Goal: Share content: Share content

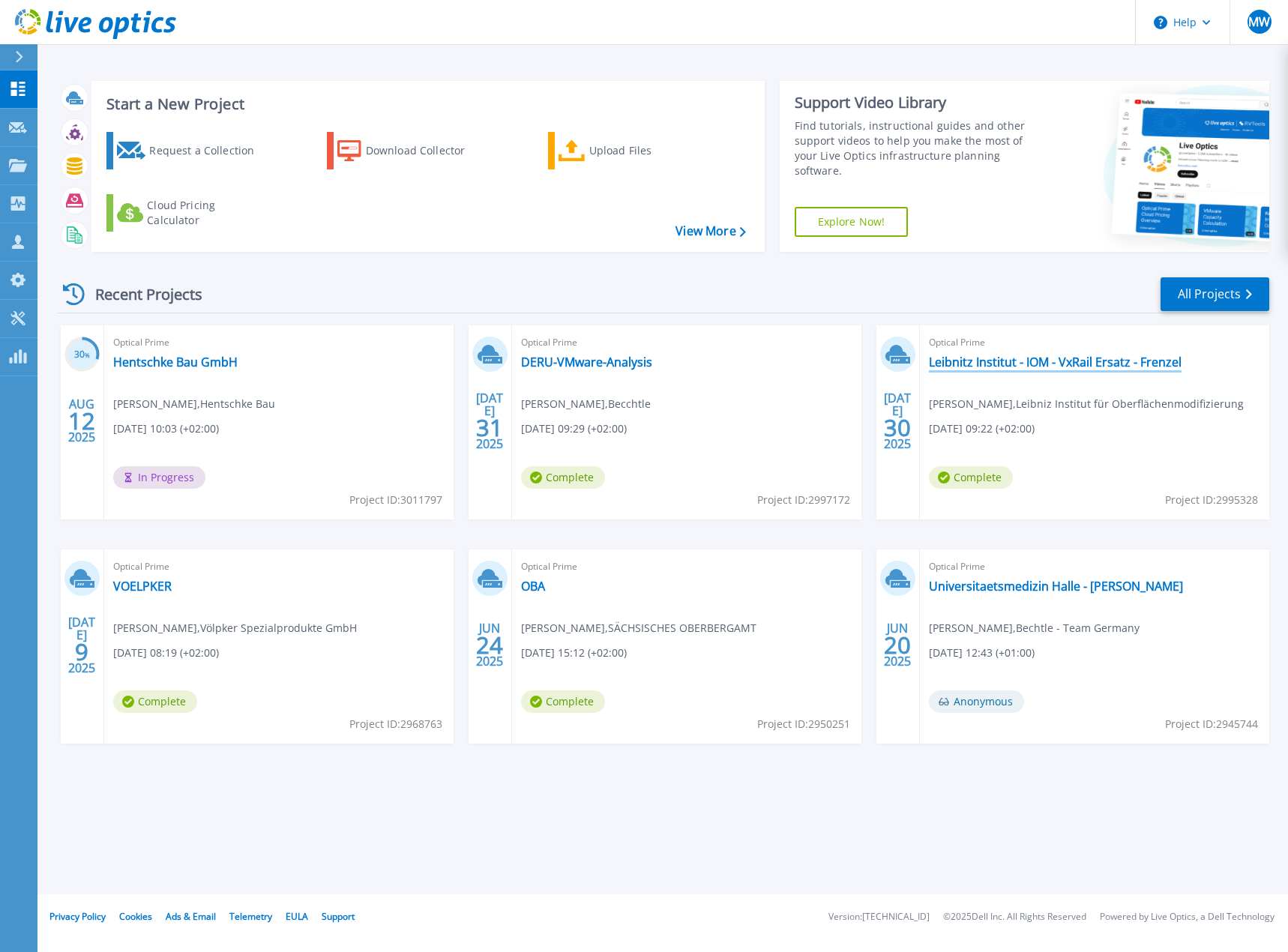
click at [1040, 360] on link "Leibnitz Institut - IOM - VxRail Ersatz - Frenzel" at bounding box center [1055, 362] width 253 height 15
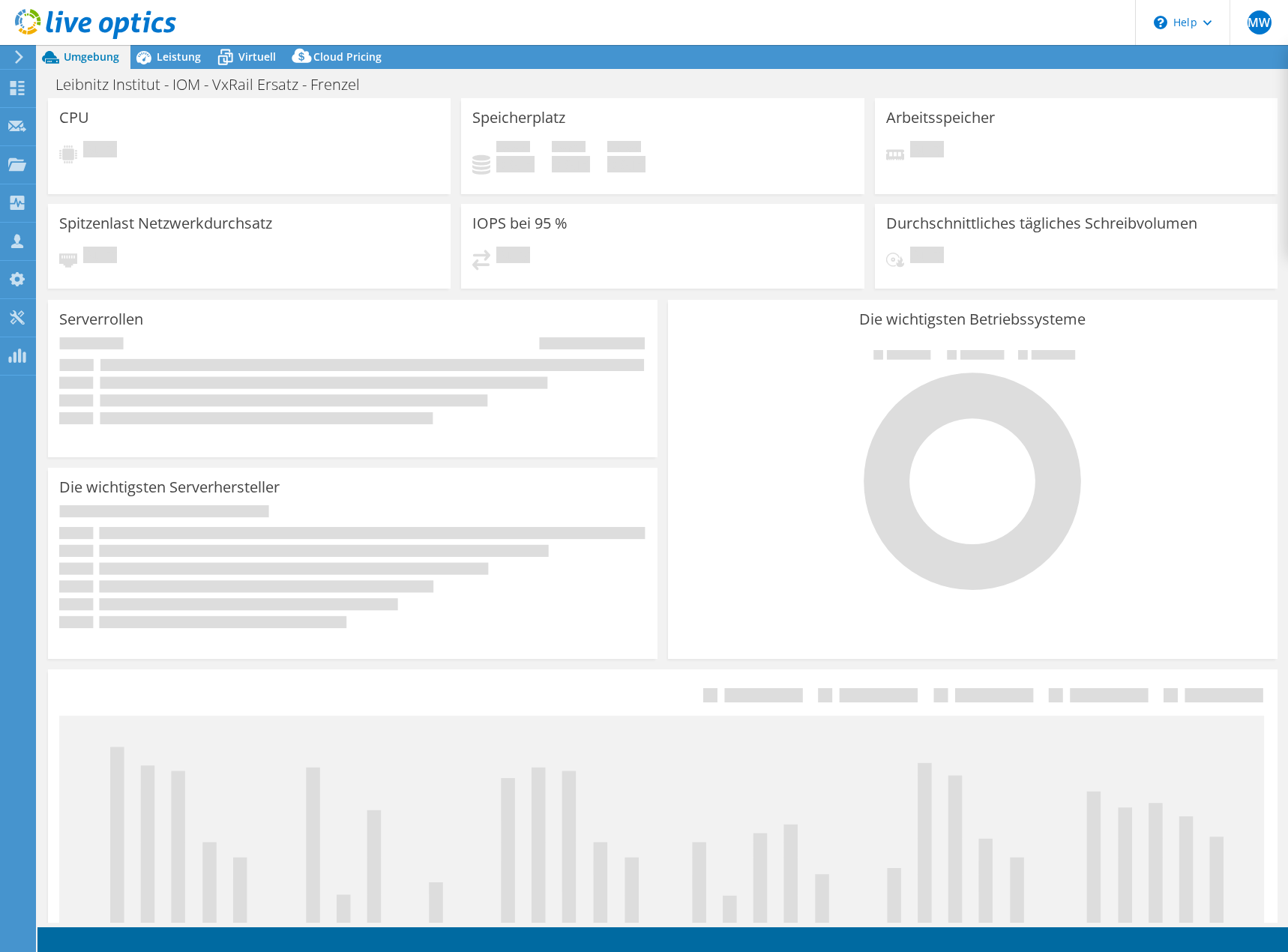
select select "USD"
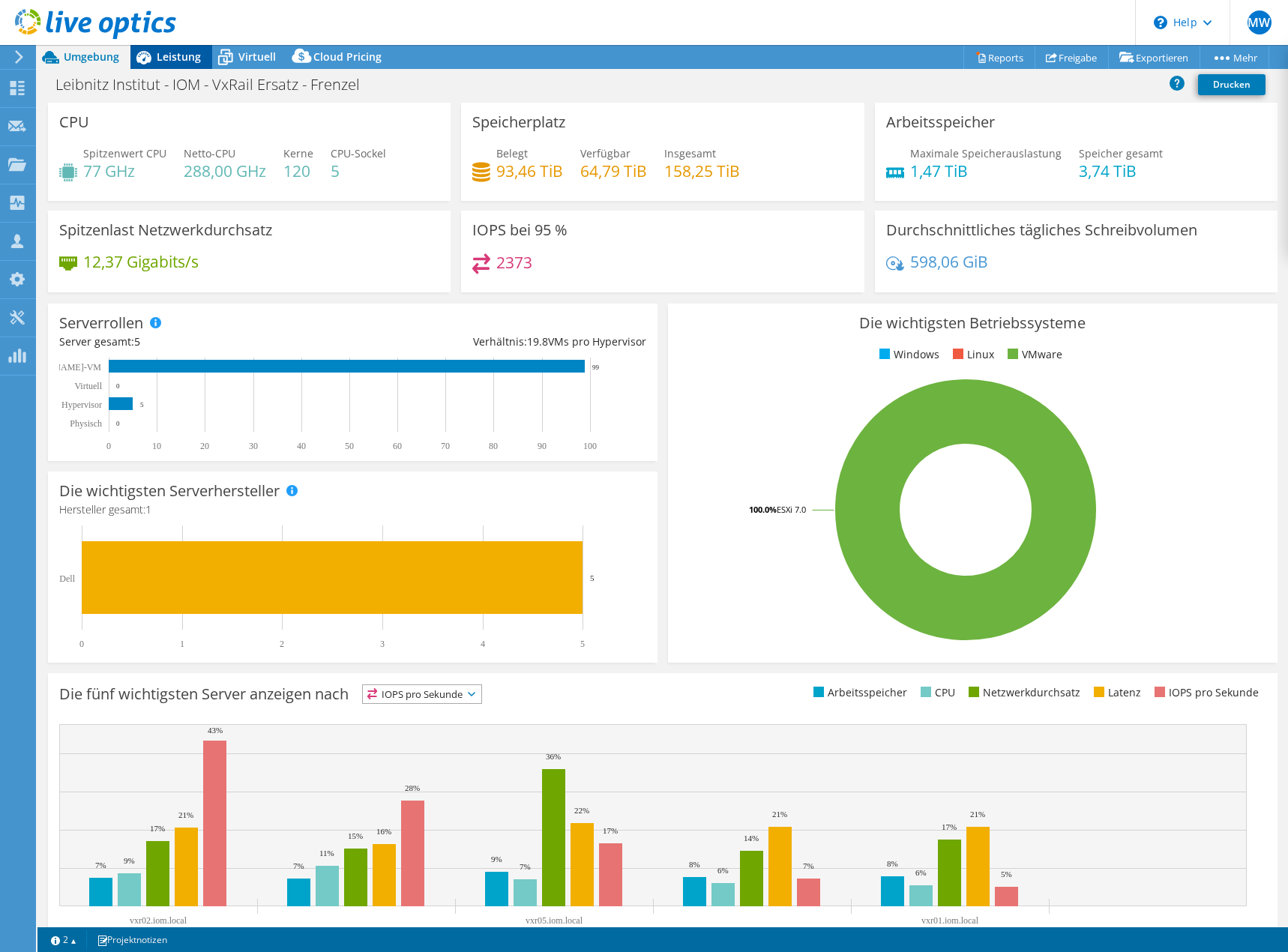
click at [169, 56] on span "Leistung" at bounding box center [178, 56] width 44 height 14
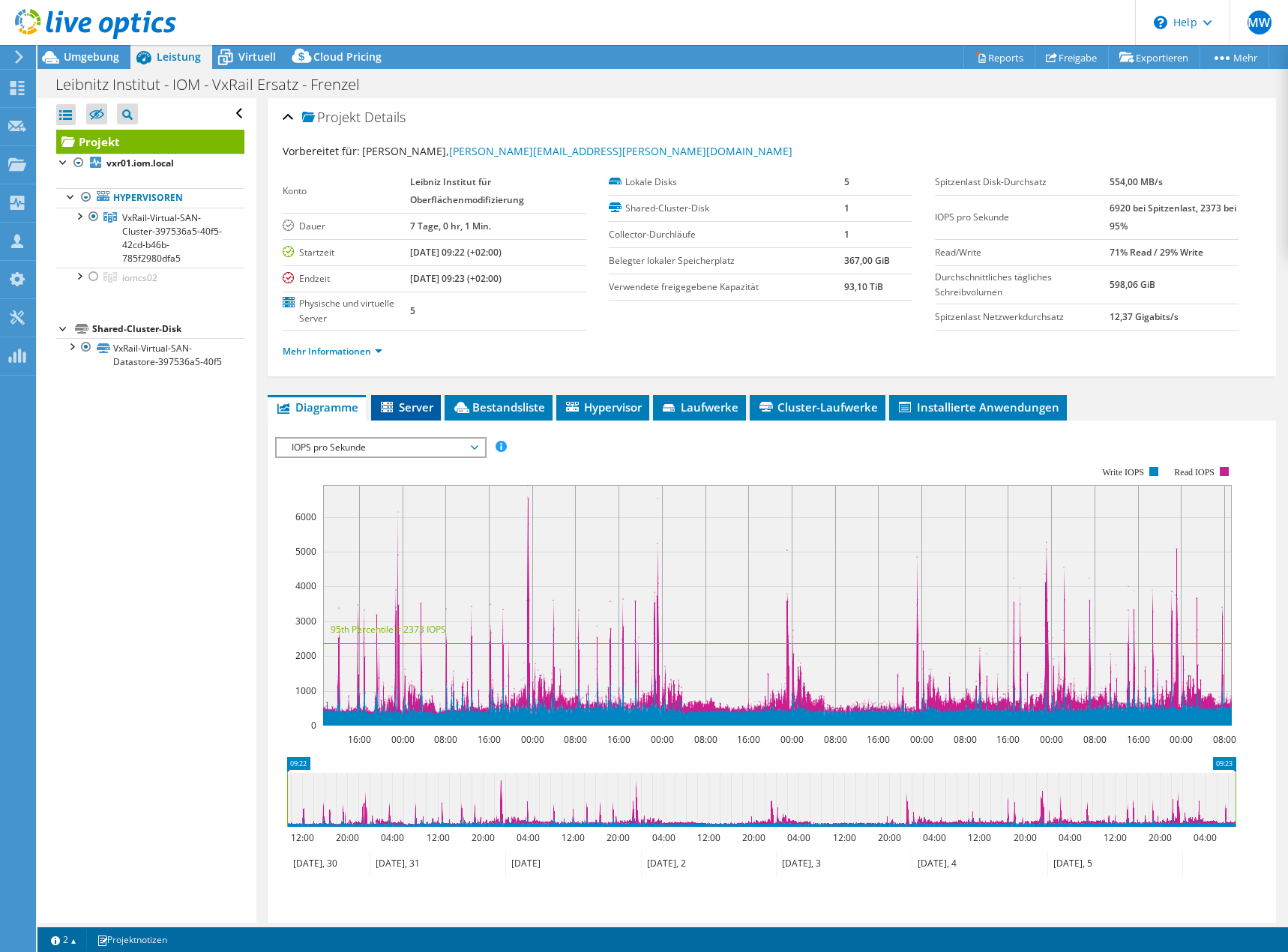
click at [403, 409] on span "Server" at bounding box center [406, 407] width 55 height 15
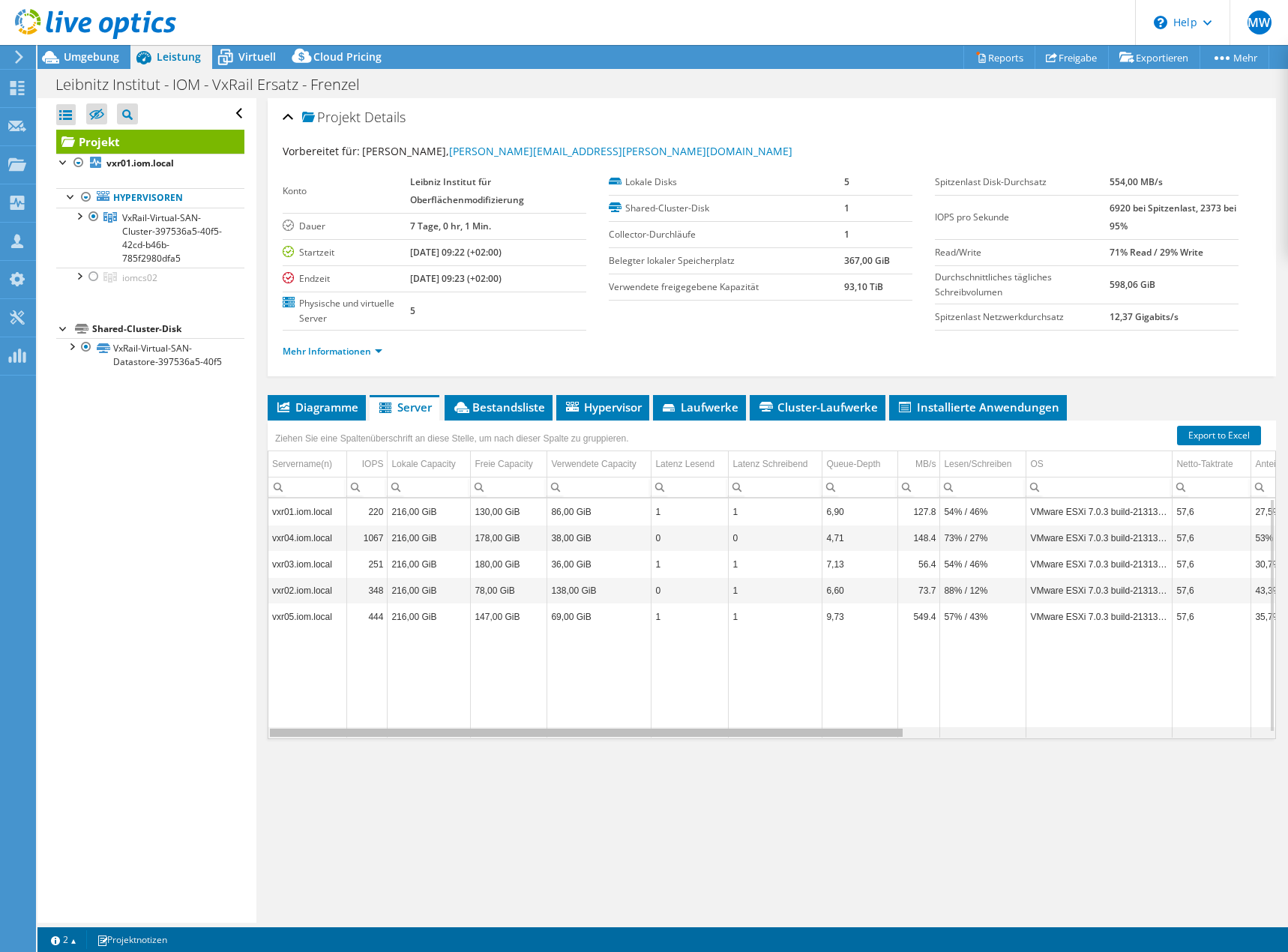
drag, startPoint x: 603, startPoint y: 734, endPoint x: 558, endPoint y: 680, distance: 70.3
click at [558, 680] on body "MW Teammitglied Markus Wendt markus.wendt@bechtle.com Bechtle - Team Germany My…" at bounding box center [644, 476] width 1288 height 952
click at [590, 404] on span "Hypervisor" at bounding box center [603, 407] width 78 height 15
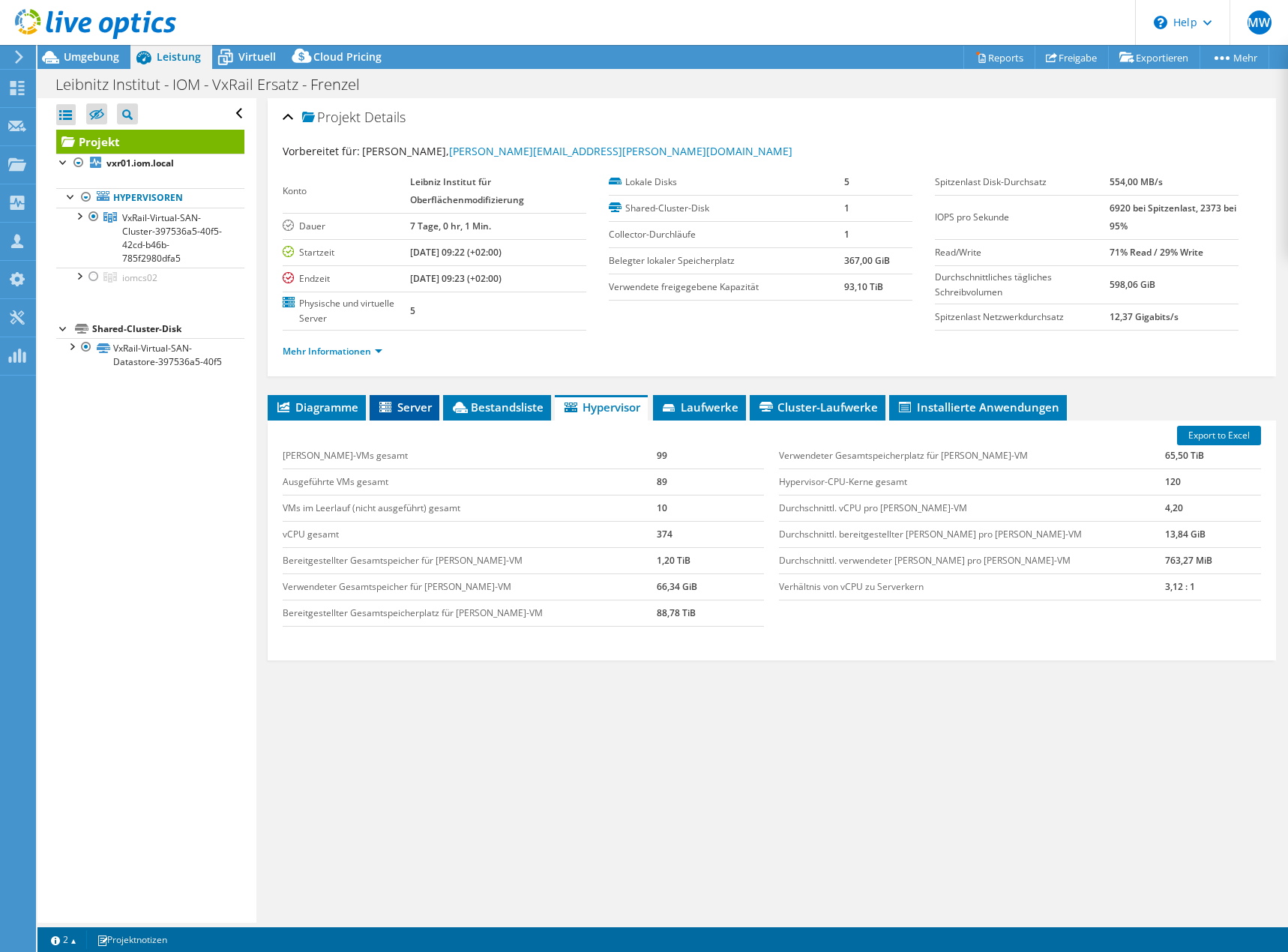
click at [408, 408] on span "Server" at bounding box center [404, 407] width 55 height 15
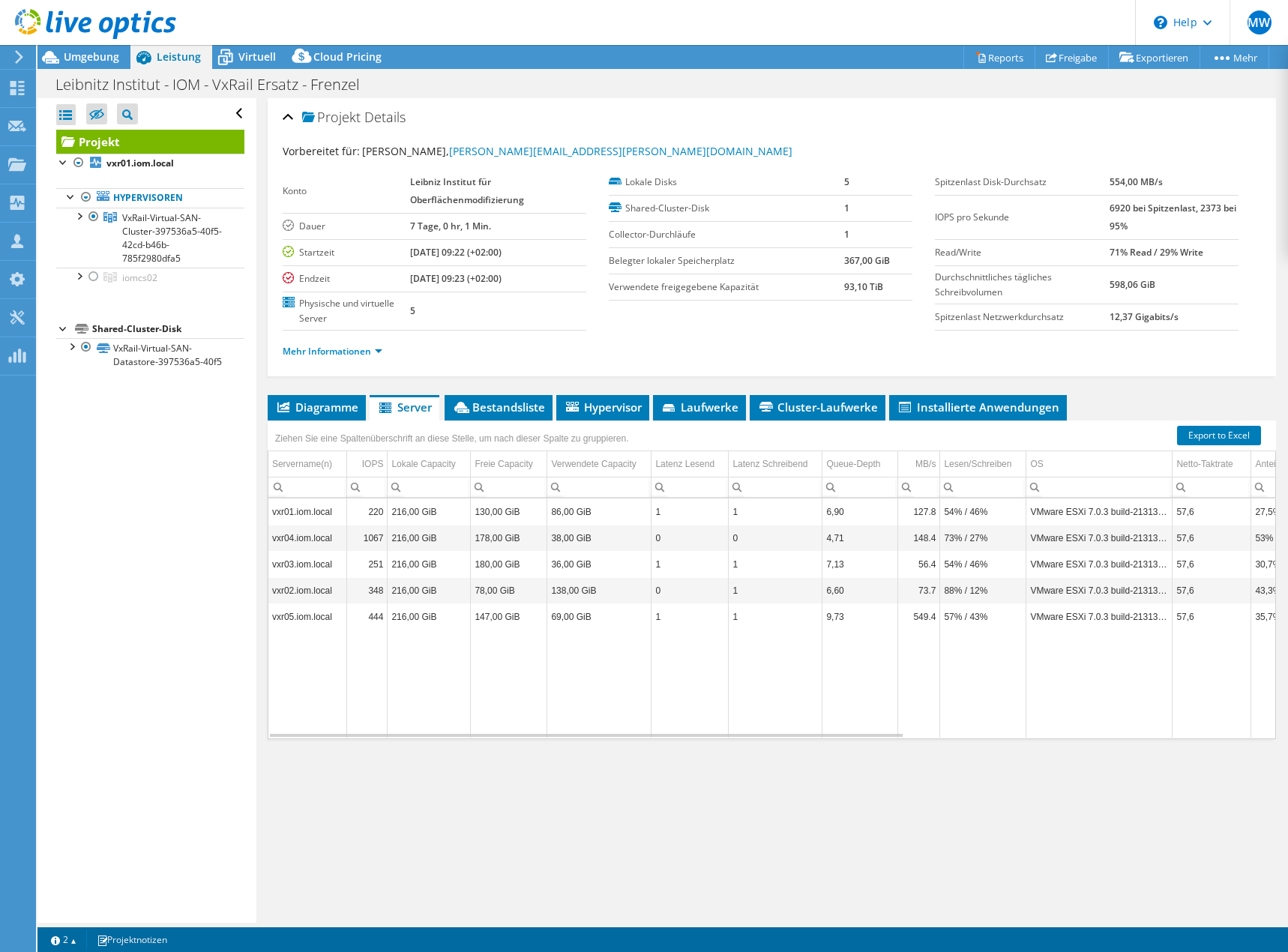
click at [299, 307] on label "Physische und virtuelle Server" at bounding box center [346, 311] width 127 height 30
click at [374, 350] on link "Mehr Informationen" at bounding box center [332, 351] width 100 height 12
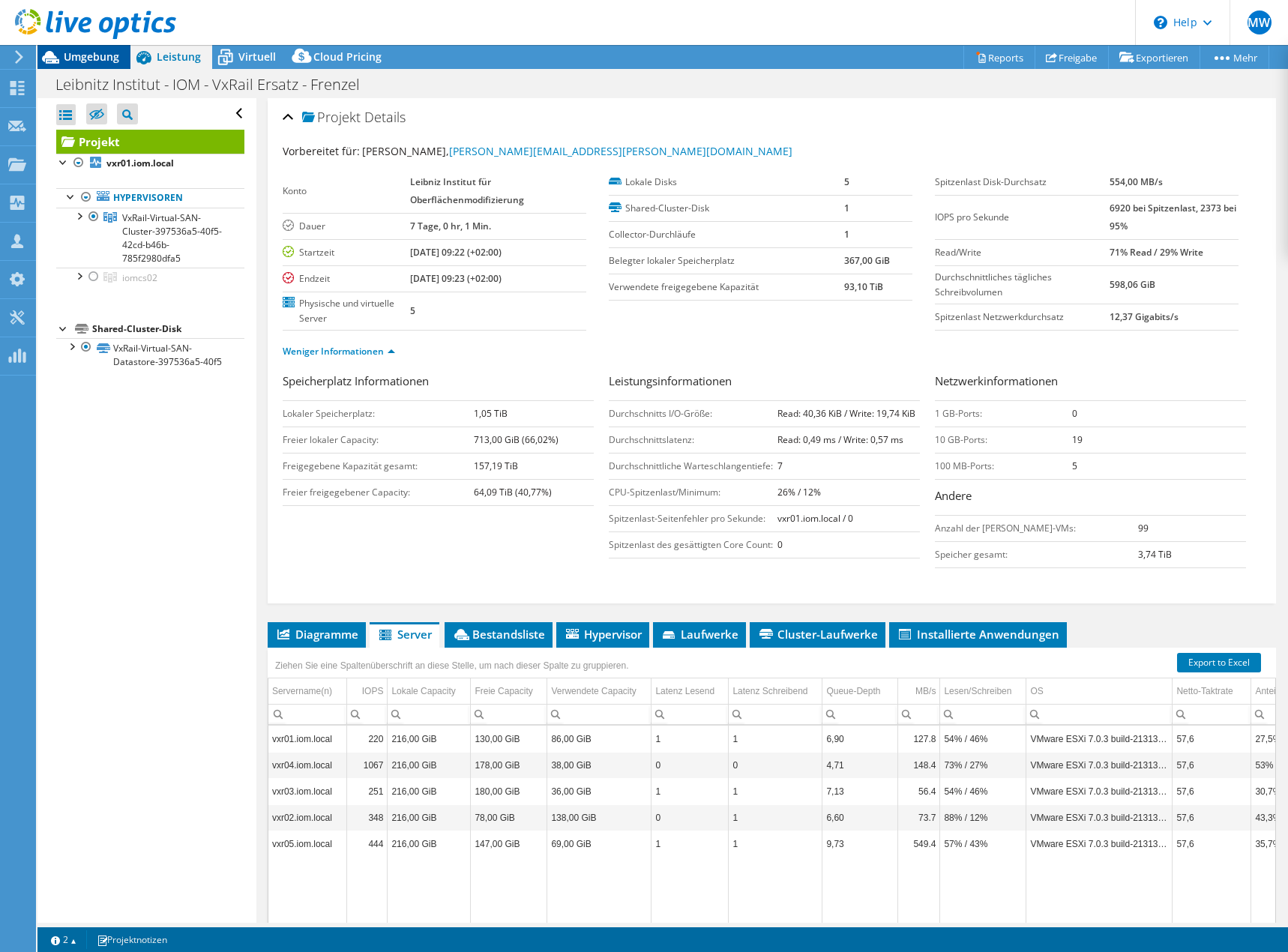
click at [78, 57] on span "Umgebung" at bounding box center [91, 56] width 55 height 14
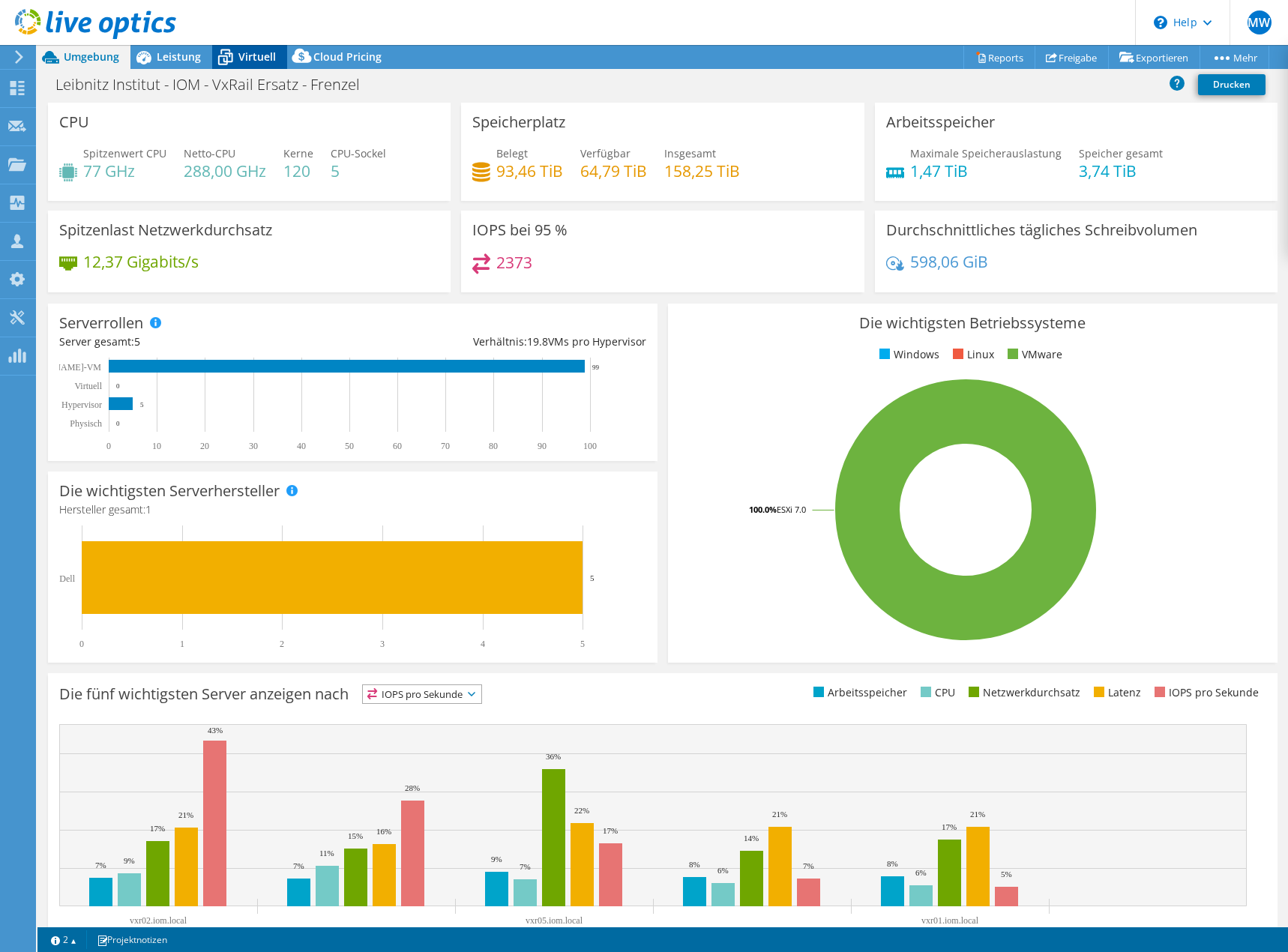
click at [251, 57] on span "Virtuell" at bounding box center [256, 56] width 37 height 14
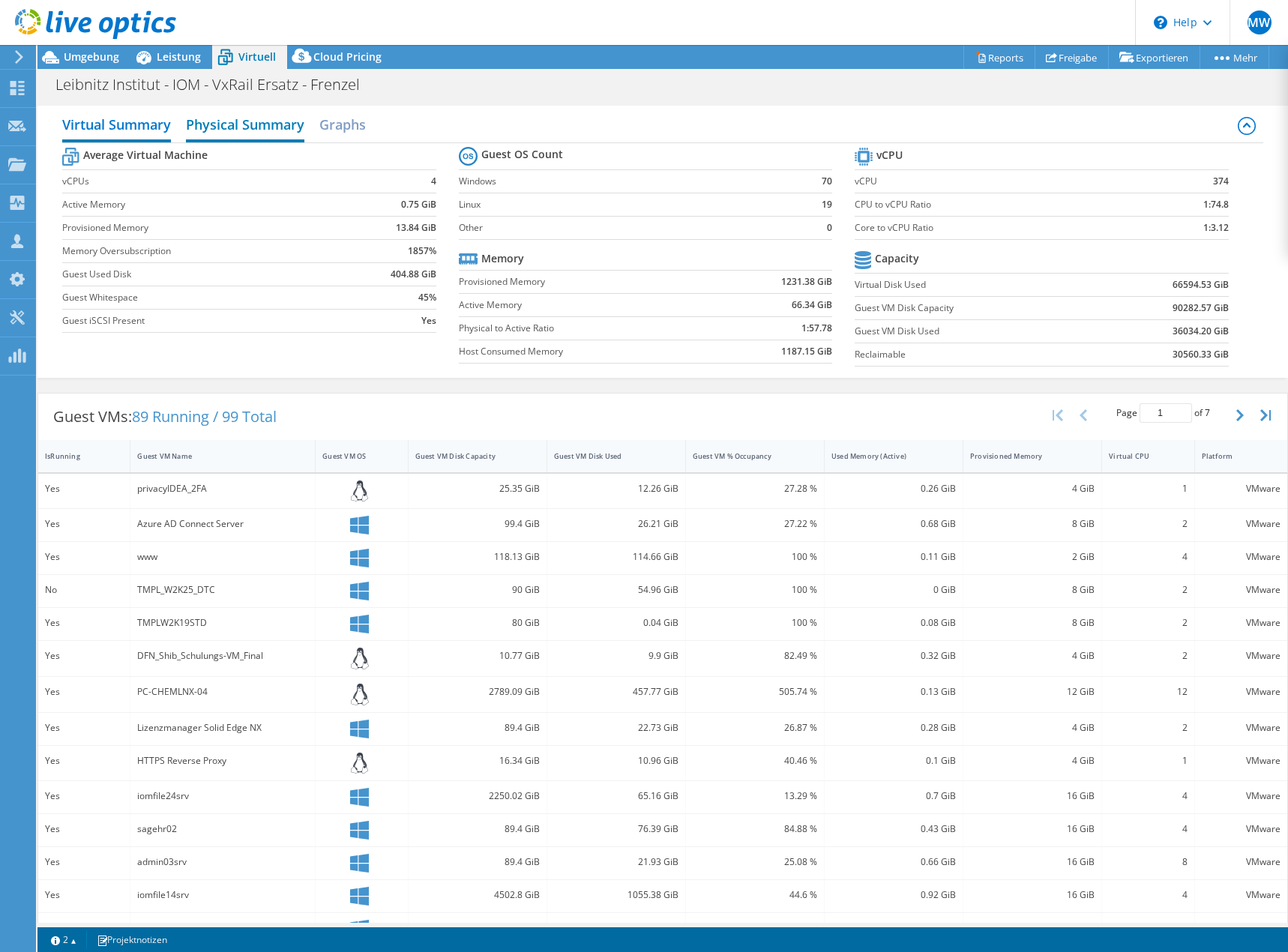
click at [217, 132] on h2 "Physical Summary" at bounding box center [245, 126] width 118 height 33
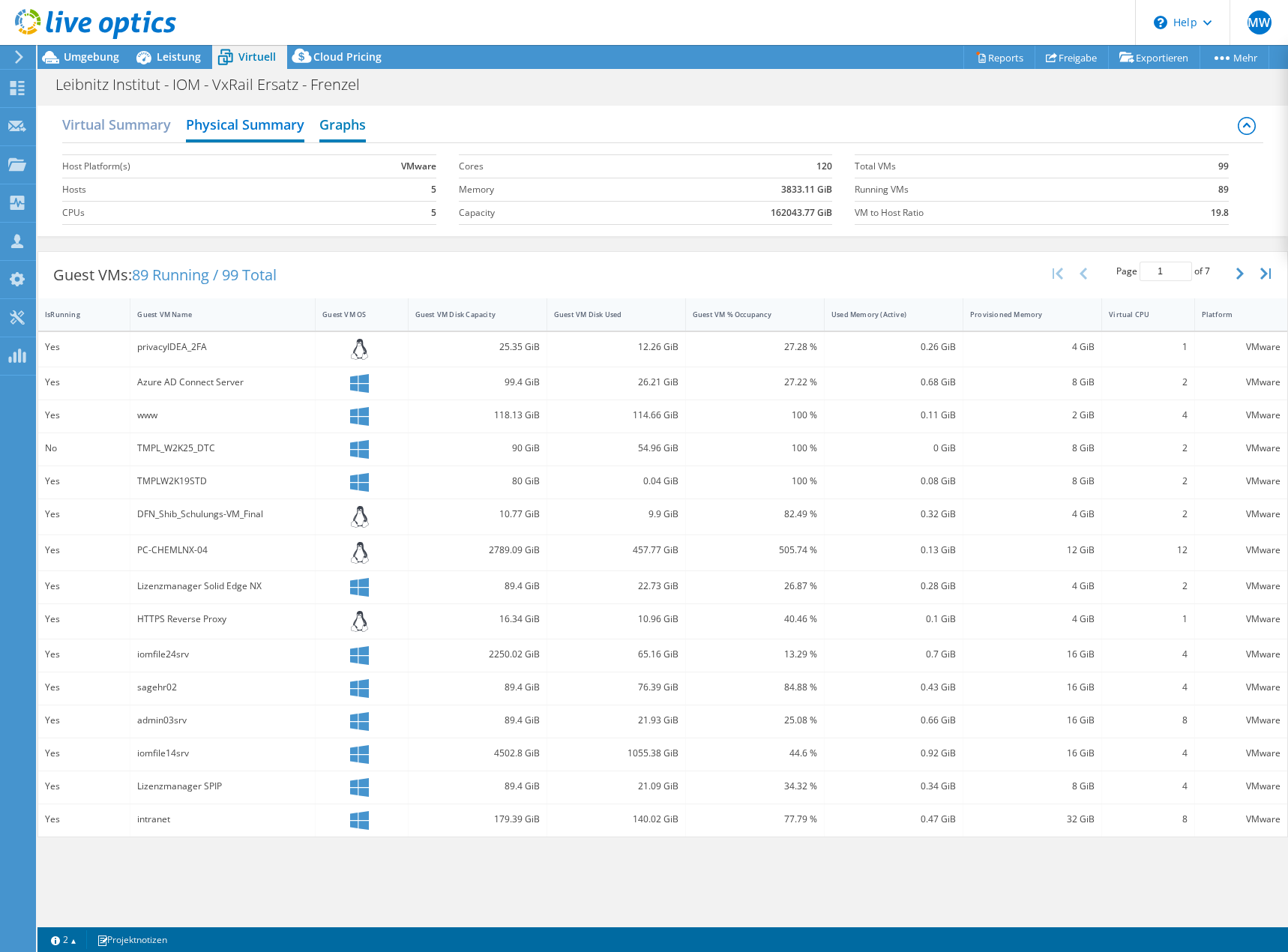
click at [336, 122] on h2 "Graphs" at bounding box center [342, 126] width 46 height 33
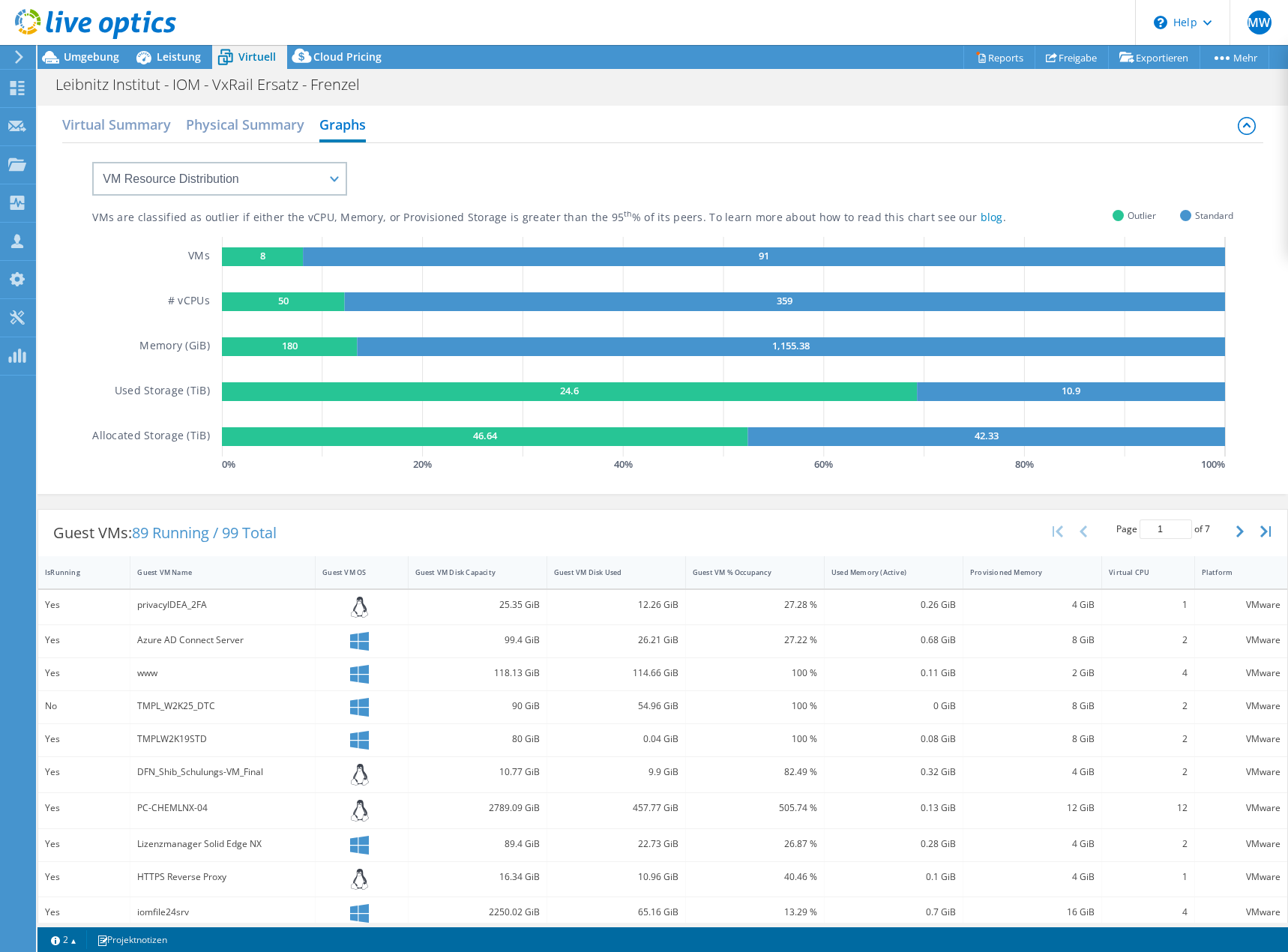
click at [290, 301] on rect at bounding box center [283, 302] width 123 height 19
click at [392, 304] on rect at bounding box center [784, 302] width 880 height 19
click at [154, 129] on h2 "Virtual Summary" at bounding box center [116, 126] width 108 height 33
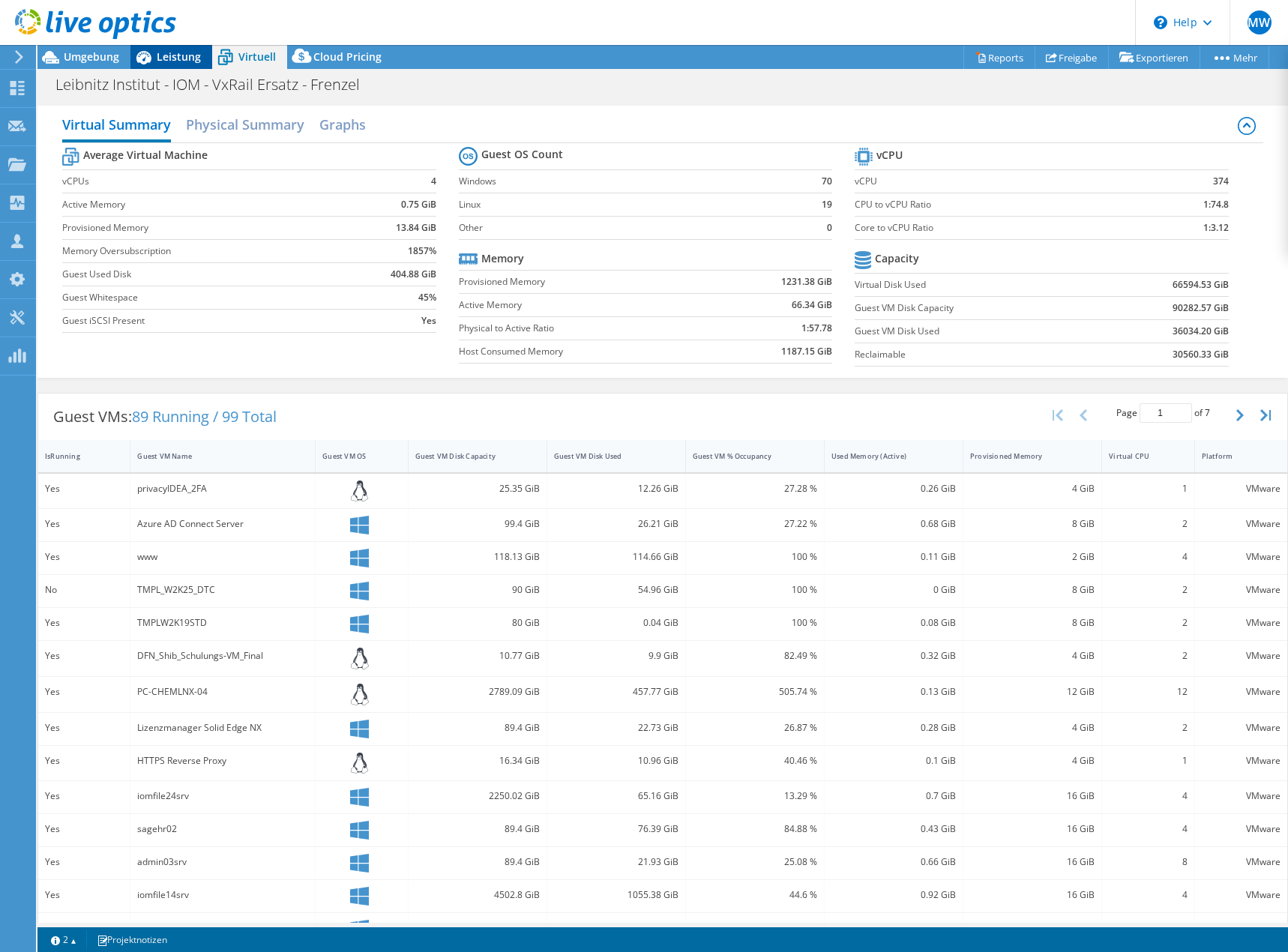
click at [169, 55] on span "Leistung" at bounding box center [178, 56] width 44 height 14
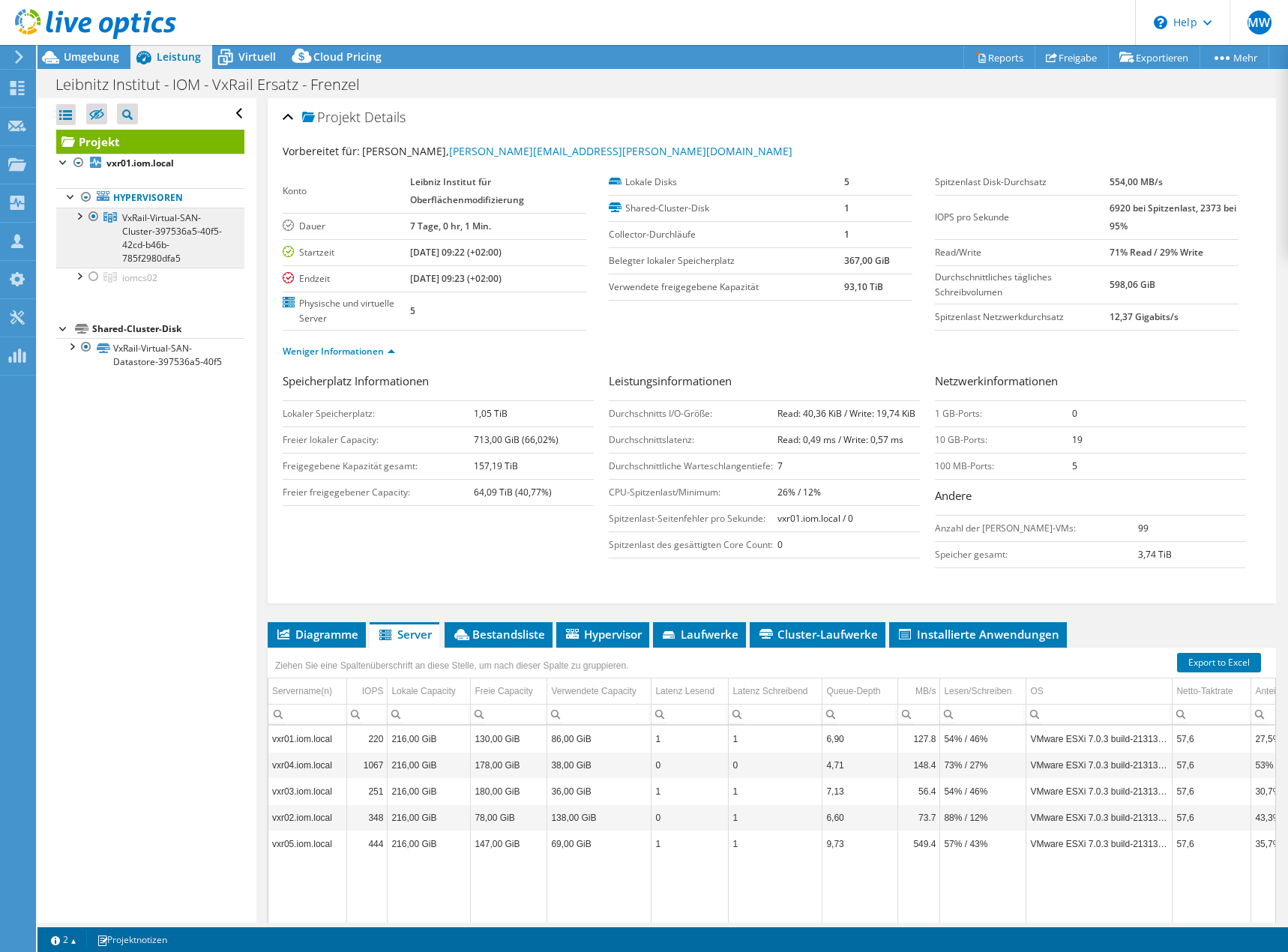
click at [151, 225] on span "VxRail-Virtual-SAN-Cluster-397536a5-40f5-42cd-b46b-785f2980dfa5" at bounding box center [172, 238] width 100 height 53
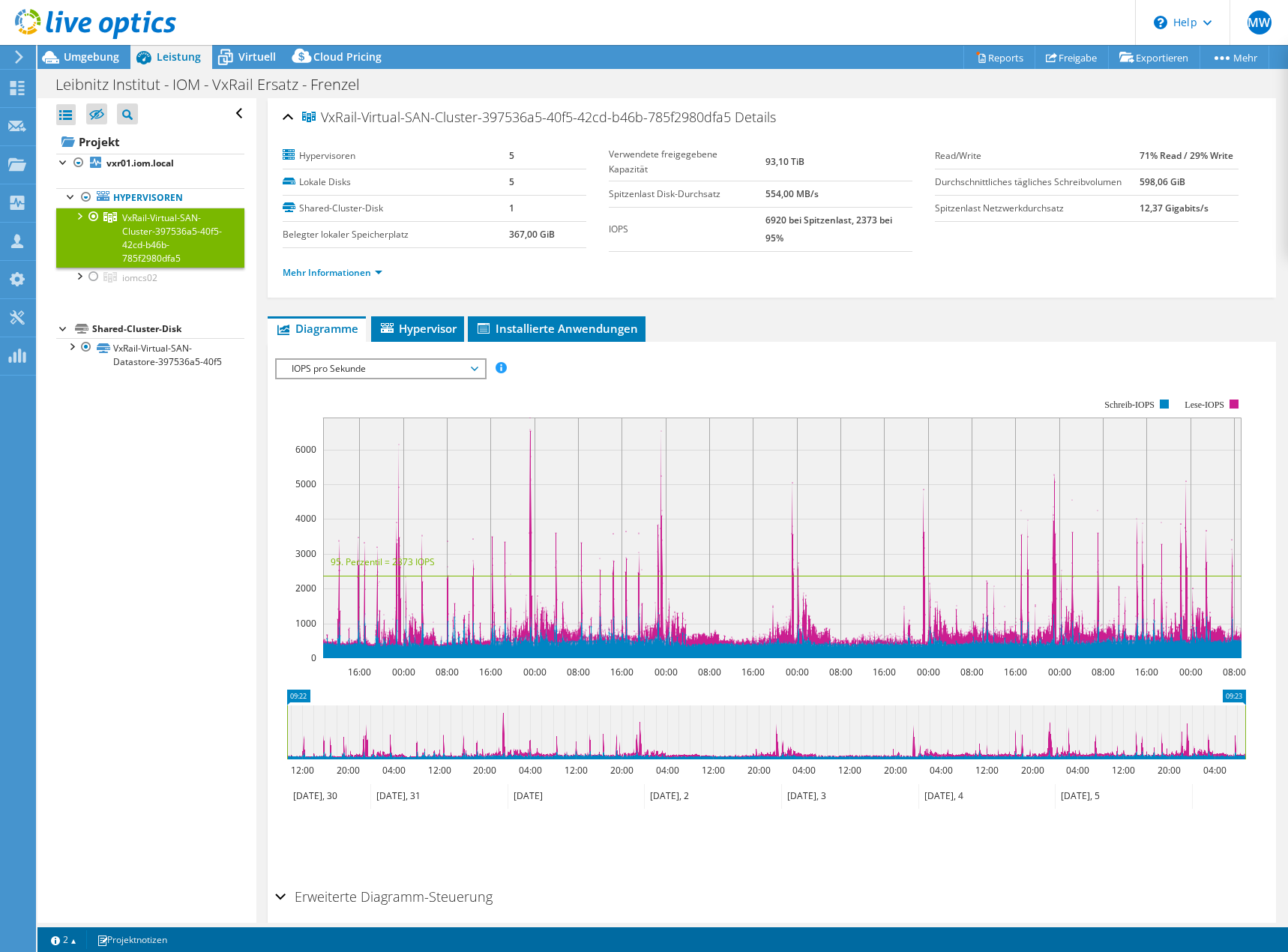
click at [157, 219] on span "VxRail-Virtual-SAN-Cluster-397536a5-40f5-42cd-b46b-785f2980dfa5" at bounding box center [172, 238] width 100 height 53
click at [349, 273] on link "Mehr Informationen" at bounding box center [332, 272] width 100 height 12
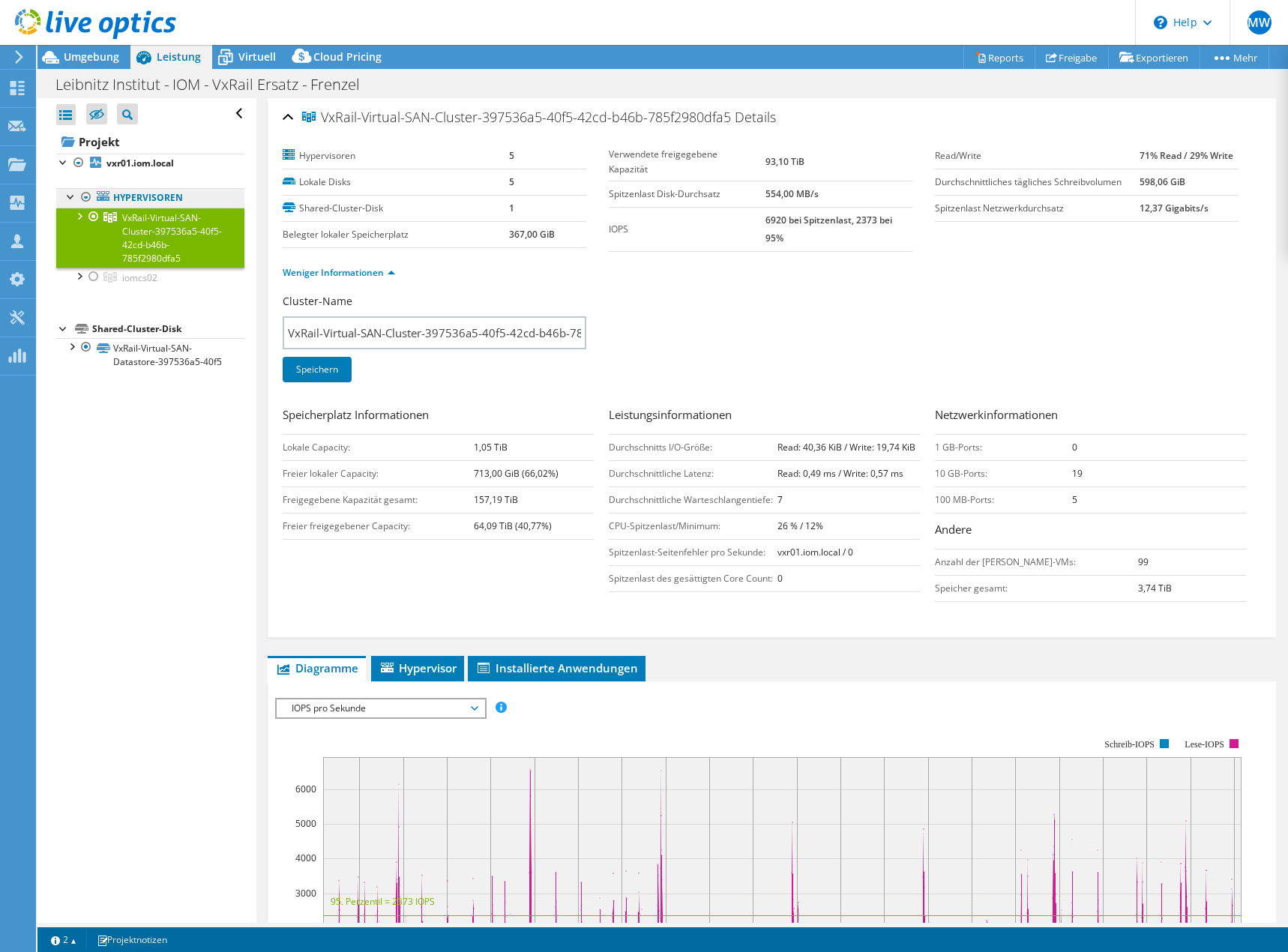
click at [162, 191] on link "Hypervisoren" at bounding box center [150, 199] width 188 height 20
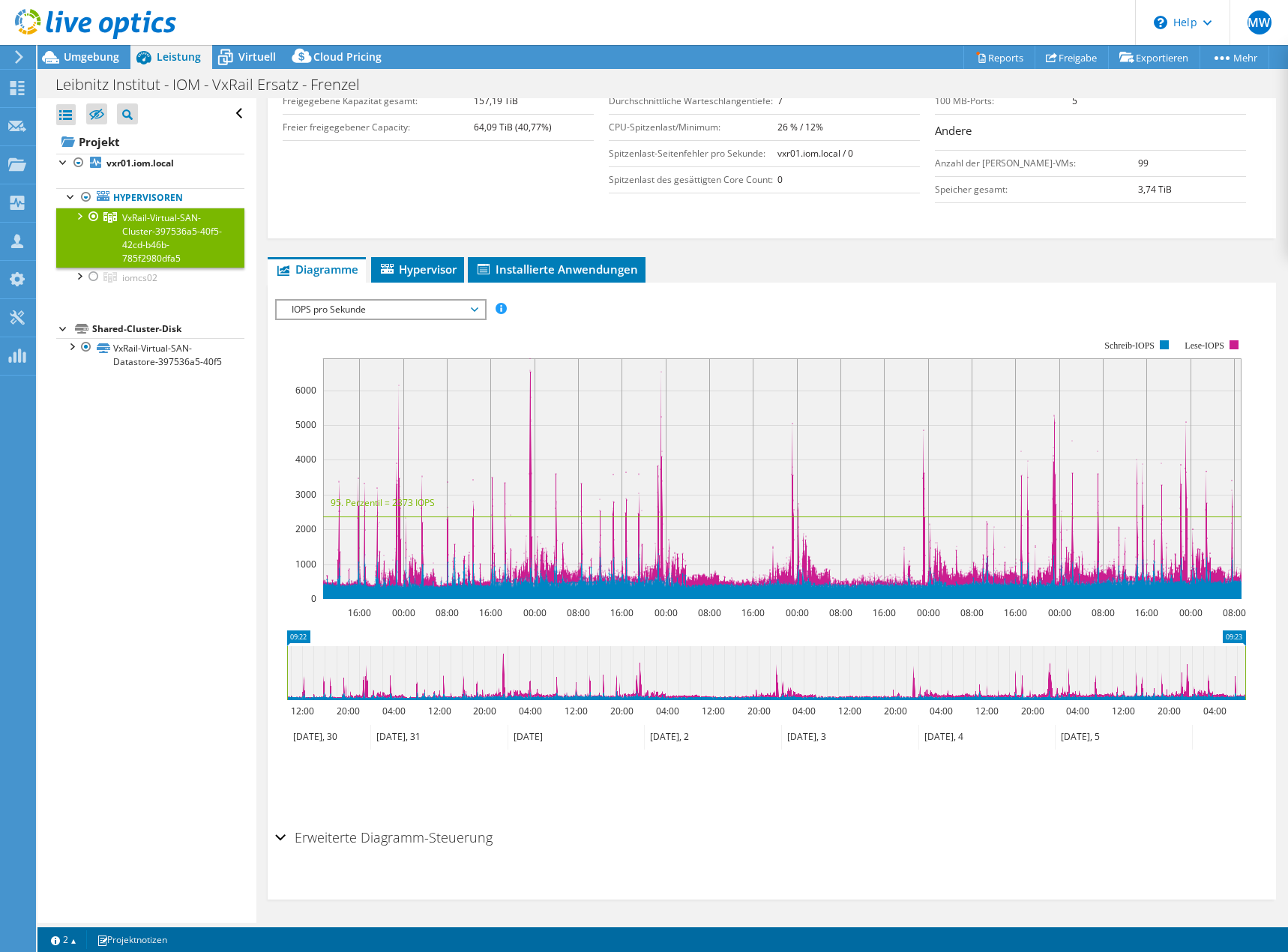
scroll to position [402, 0]
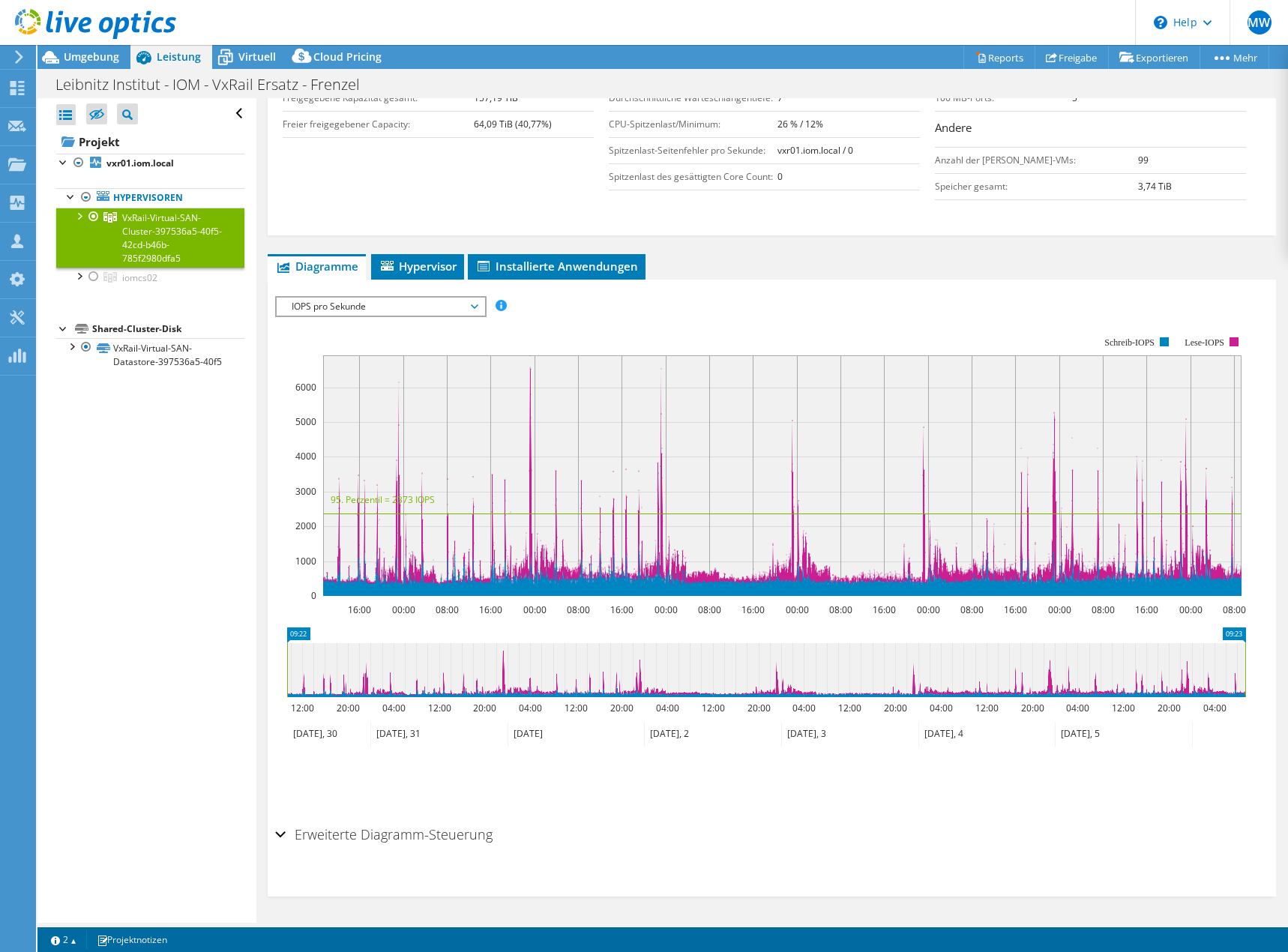
click at [282, 829] on div "Erweiterte Diagramm-Steuerung" at bounding box center [771, 835] width 993 height 32
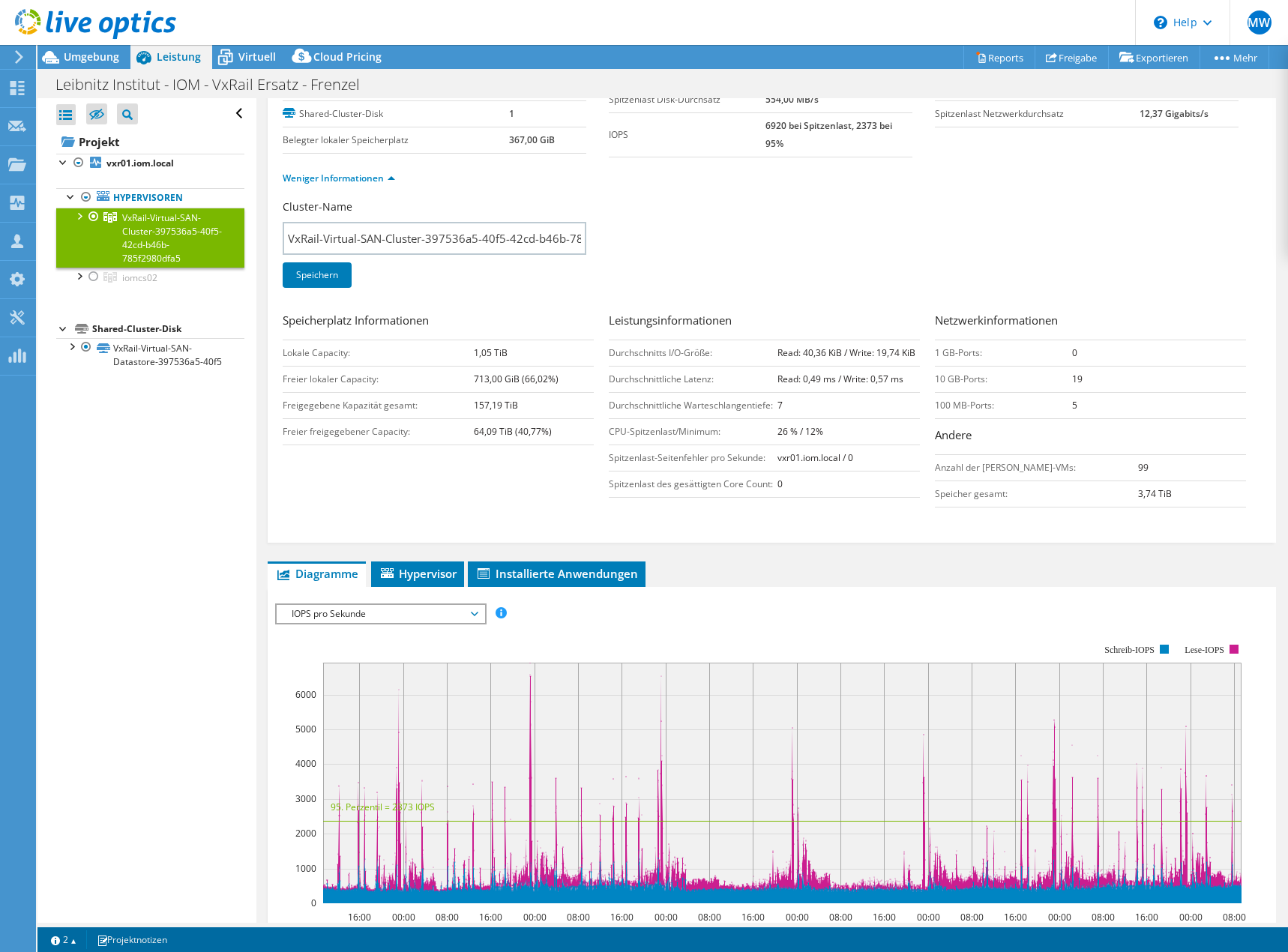
scroll to position [0, 0]
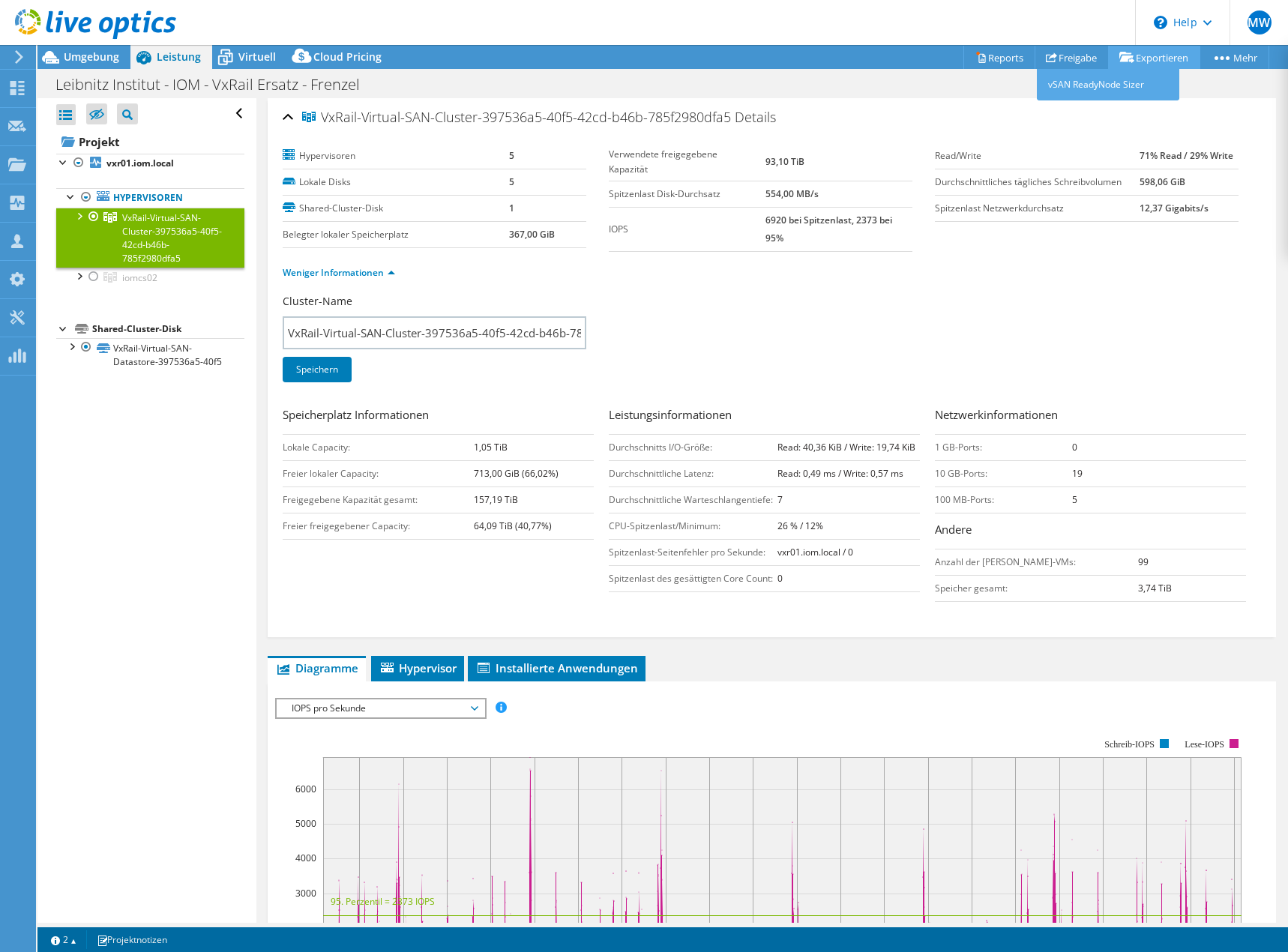
click at [1152, 60] on link "Exportieren" at bounding box center [1154, 57] width 93 height 23
click at [1109, 80] on link "vSAN ReadyNode Sizer" at bounding box center [1108, 84] width 142 height 31
click at [238, 55] on span "Virtuell" at bounding box center [256, 56] width 37 height 14
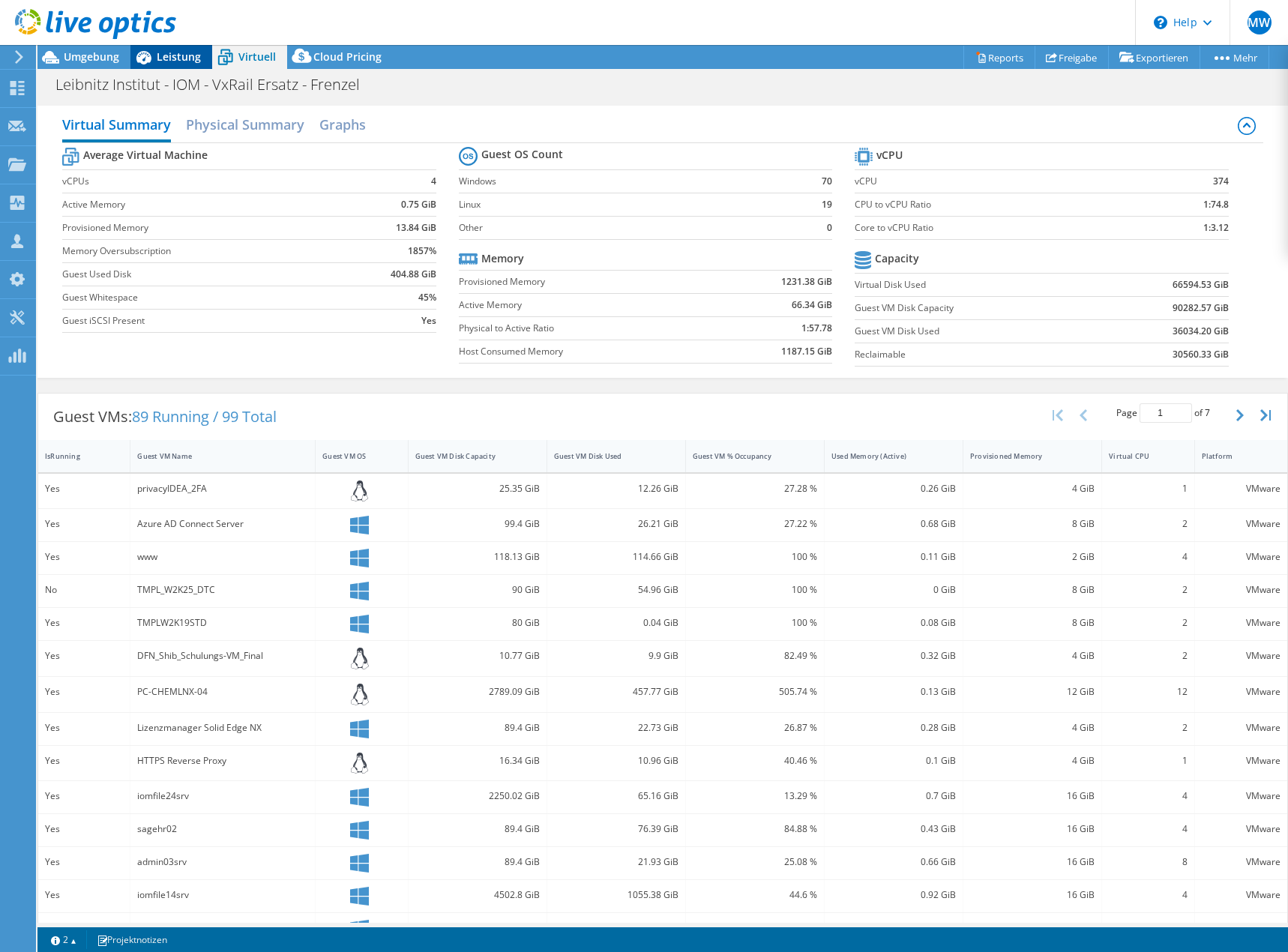
click at [179, 52] on span "Leistung" at bounding box center [178, 56] width 44 height 14
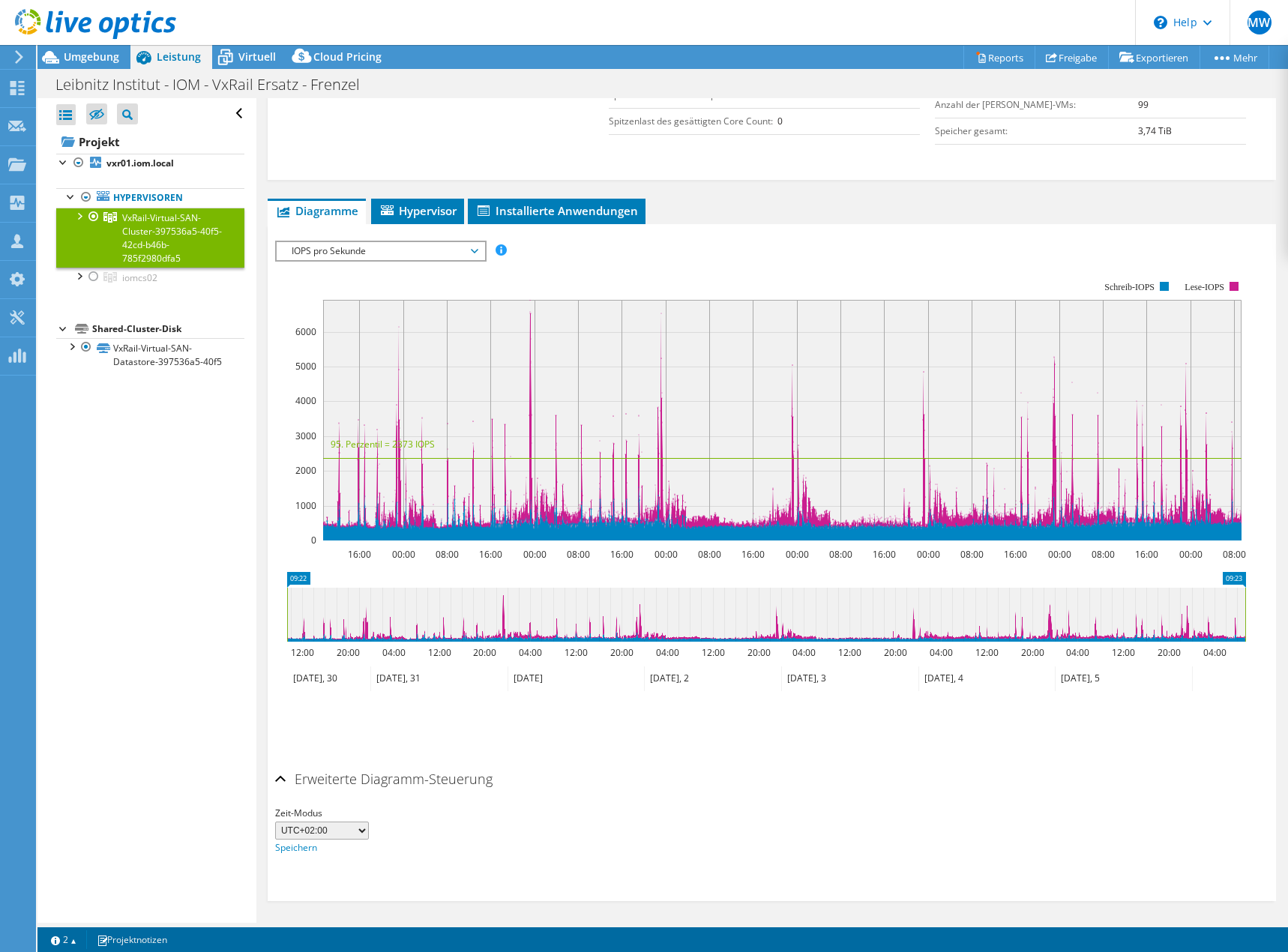
scroll to position [462, 0]
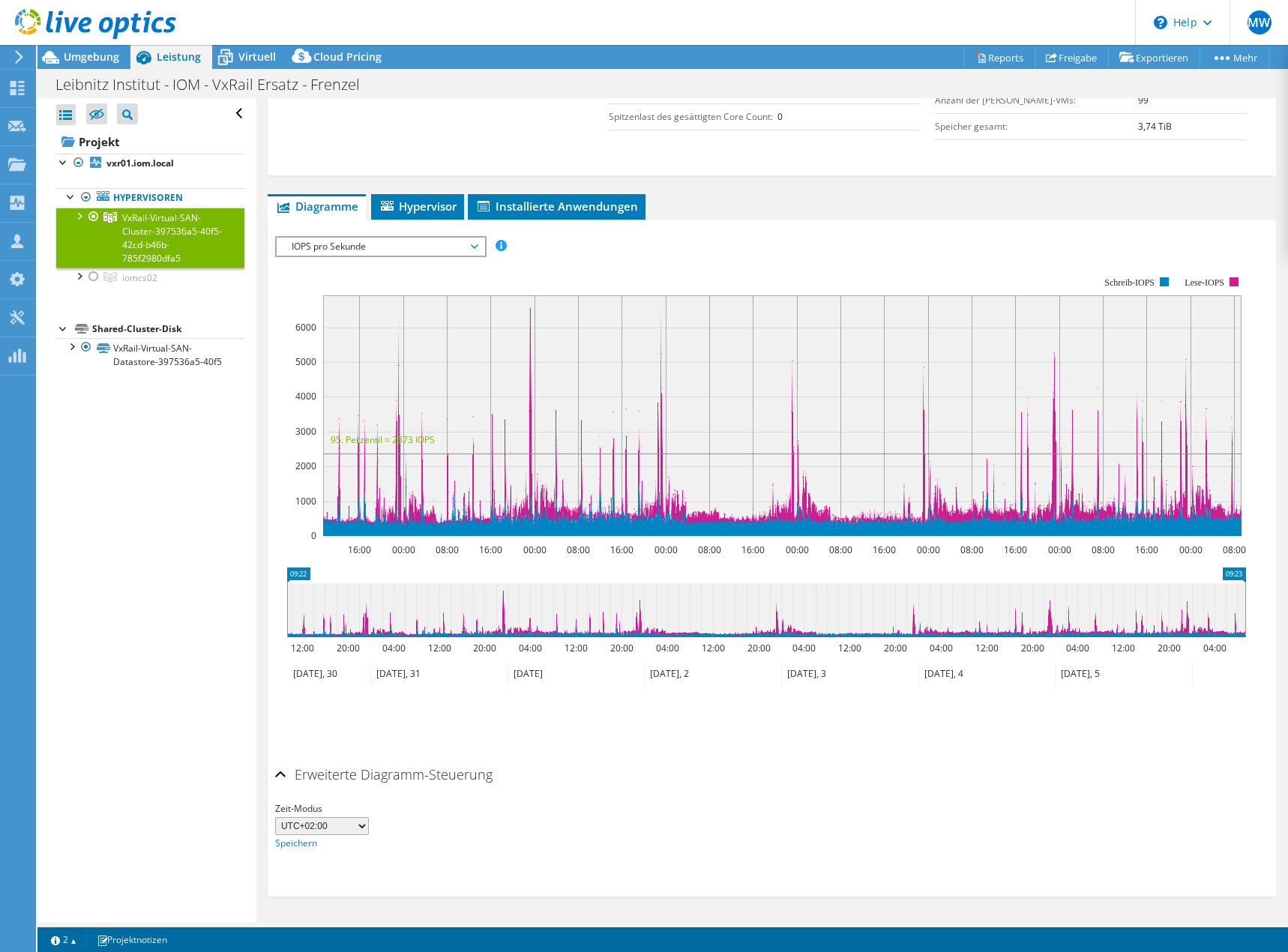
click at [382, 245] on span "IOPS pro Sekunde" at bounding box center [380, 246] width 193 height 18
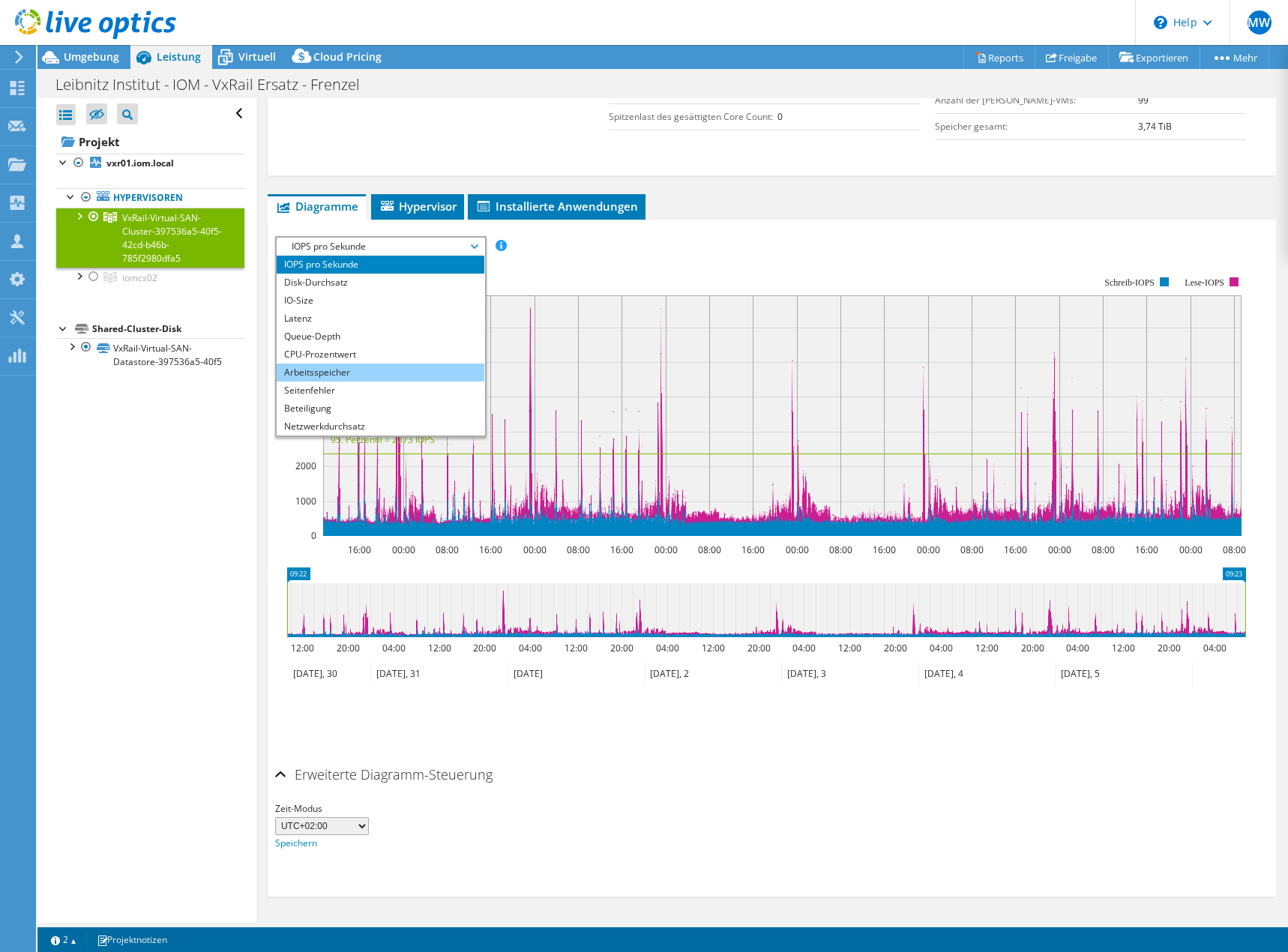
click at [353, 366] on li "Arbeitsspeicher" at bounding box center [380, 373] width 208 height 18
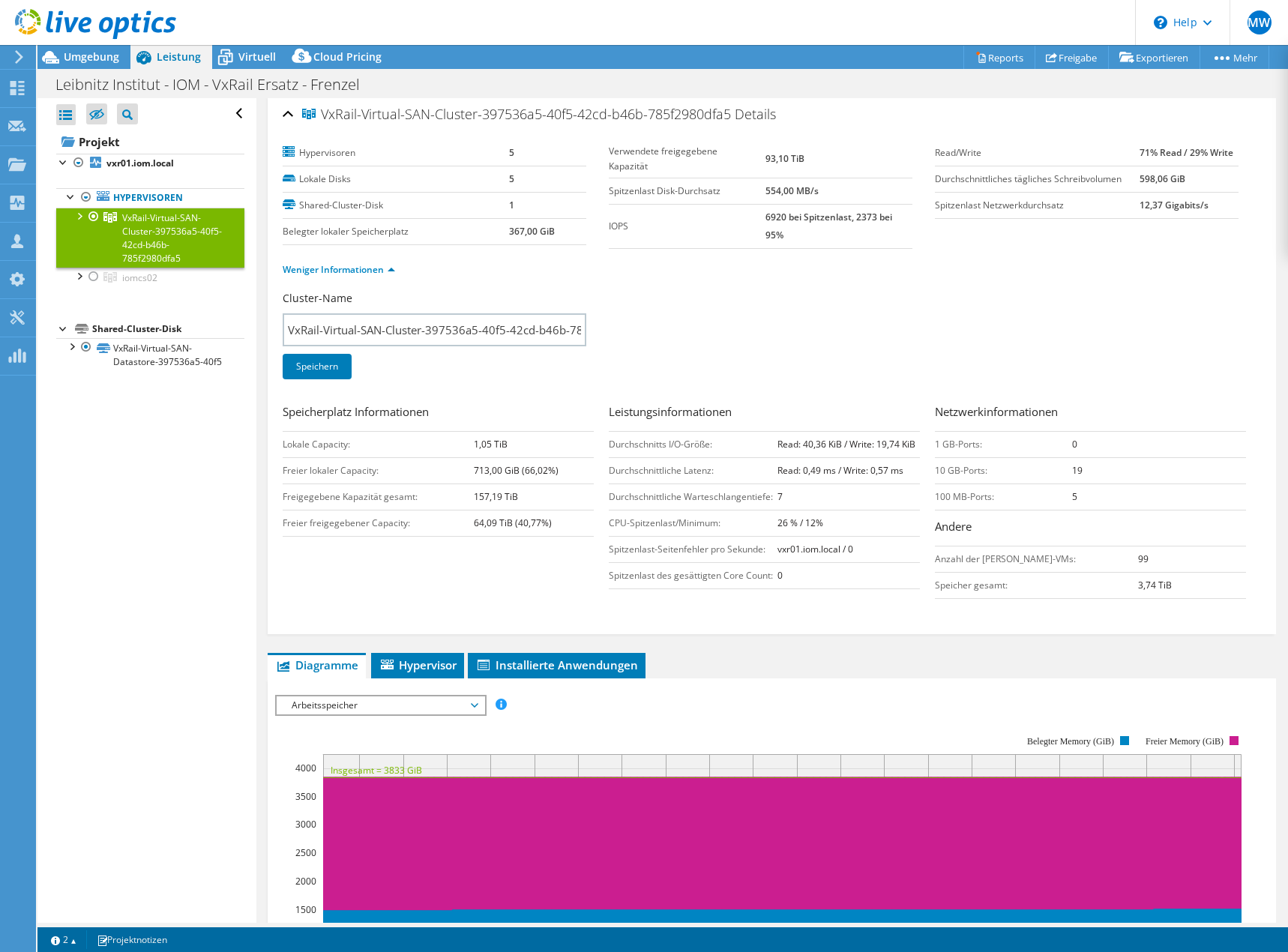
scroll to position [0, 0]
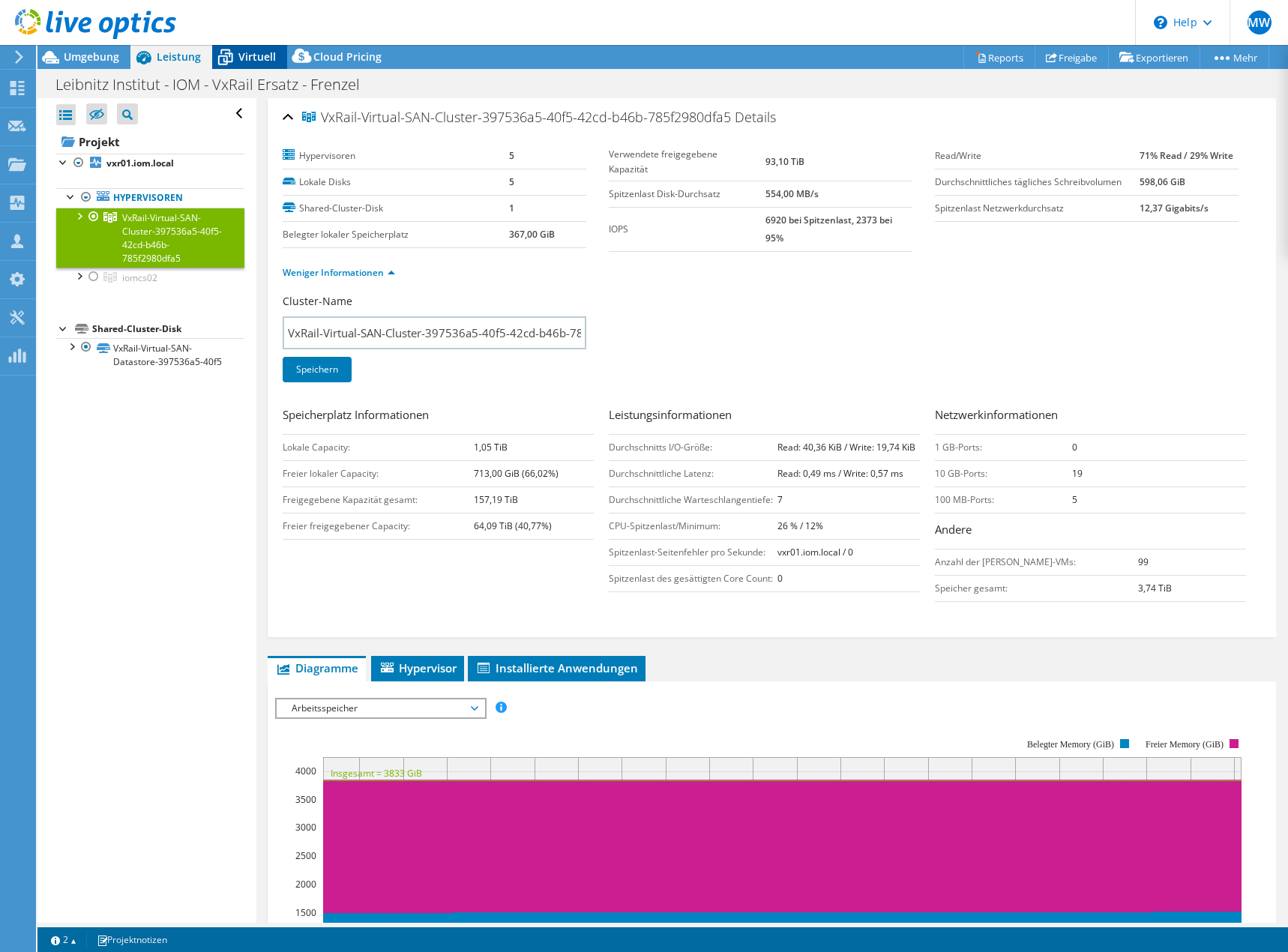
click at [255, 60] on span "Virtuell" at bounding box center [256, 56] width 37 height 14
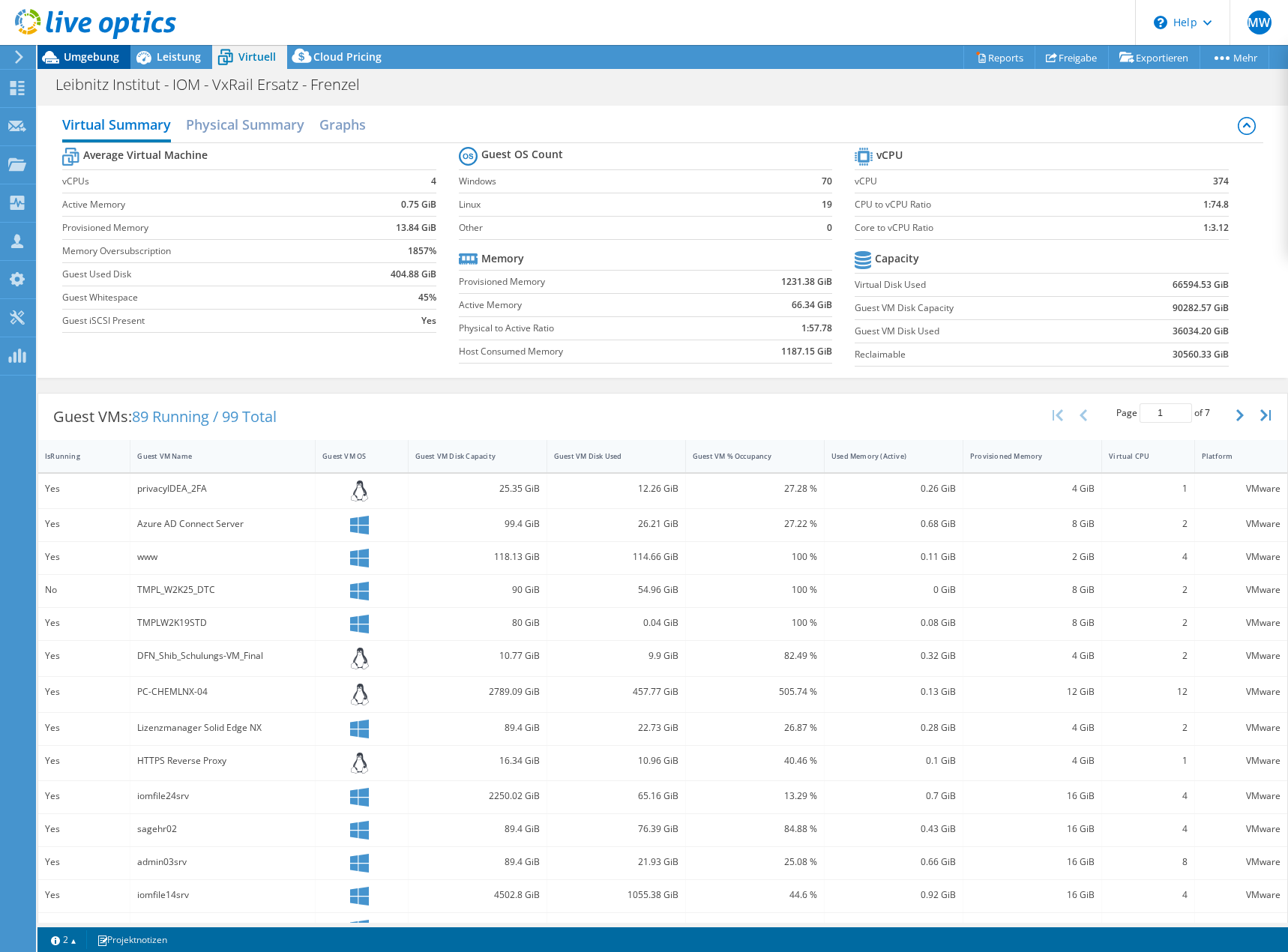
click at [93, 60] on span "Umgebung" at bounding box center [91, 56] width 55 height 14
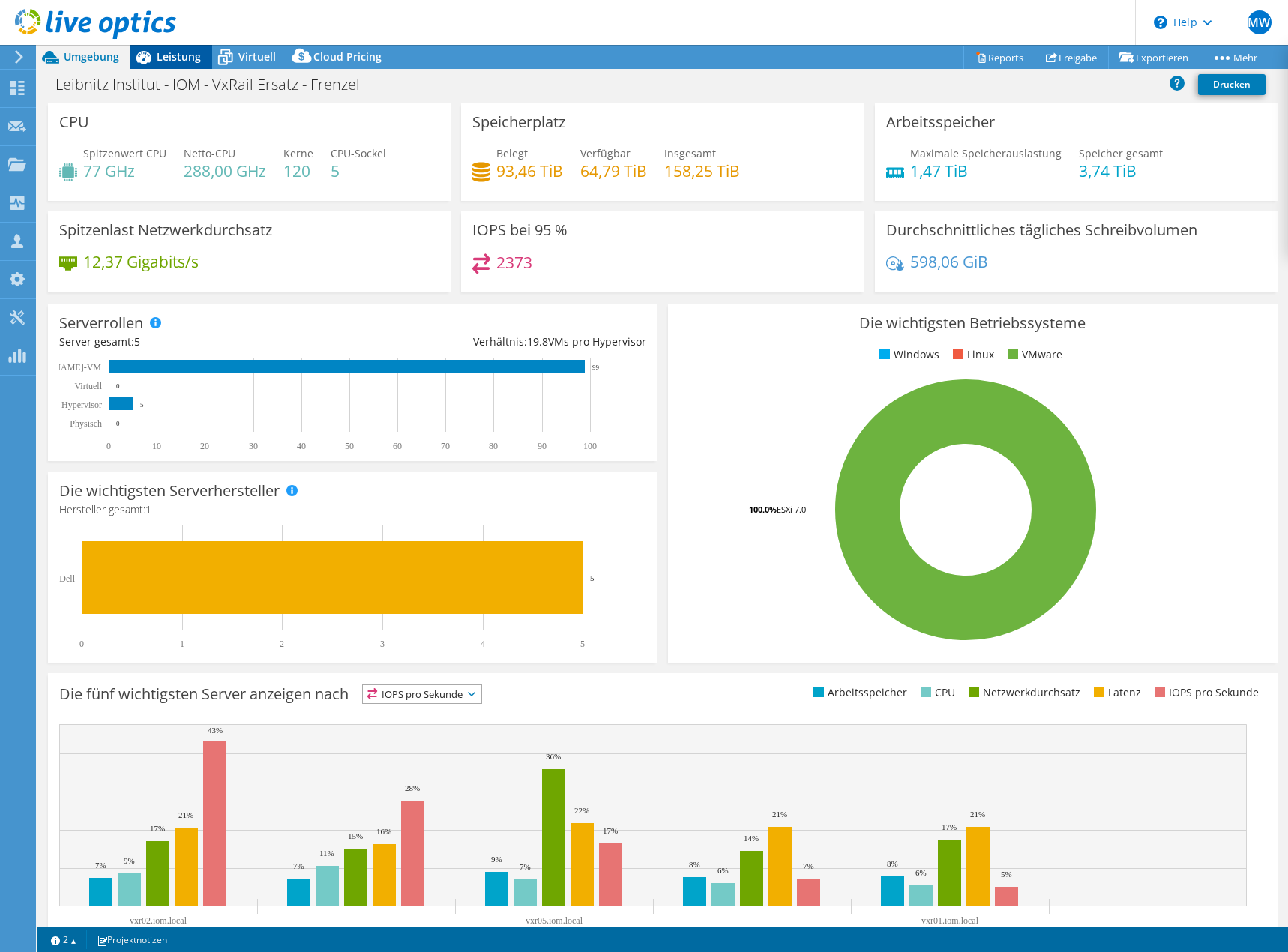
click at [177, 58] on span "Leistung" at bounding box center [178, 56] width 44 height 14
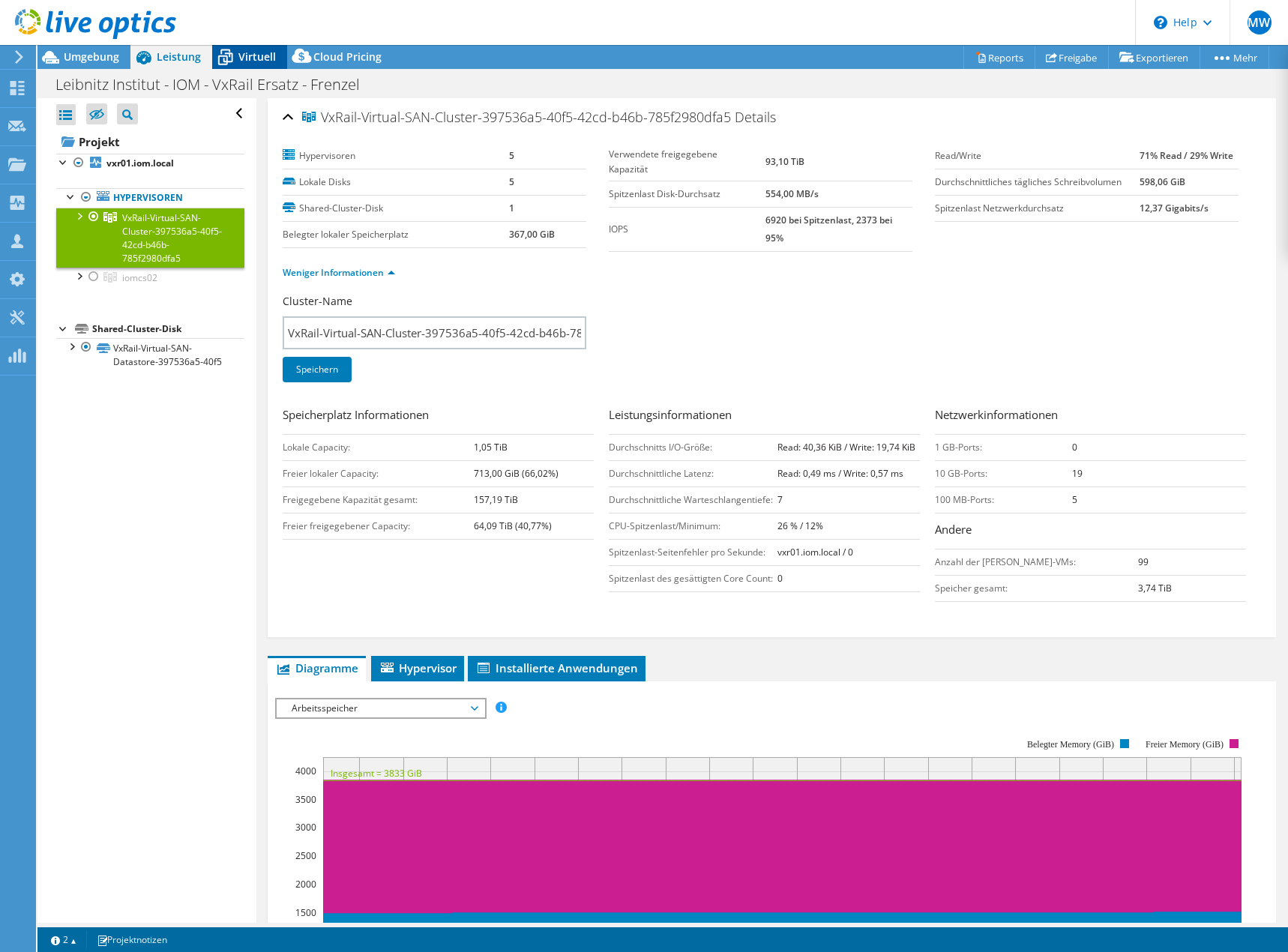
click at [255, 59] on span "Virtuell" at bounding box center [256, 56] width 37 height 14
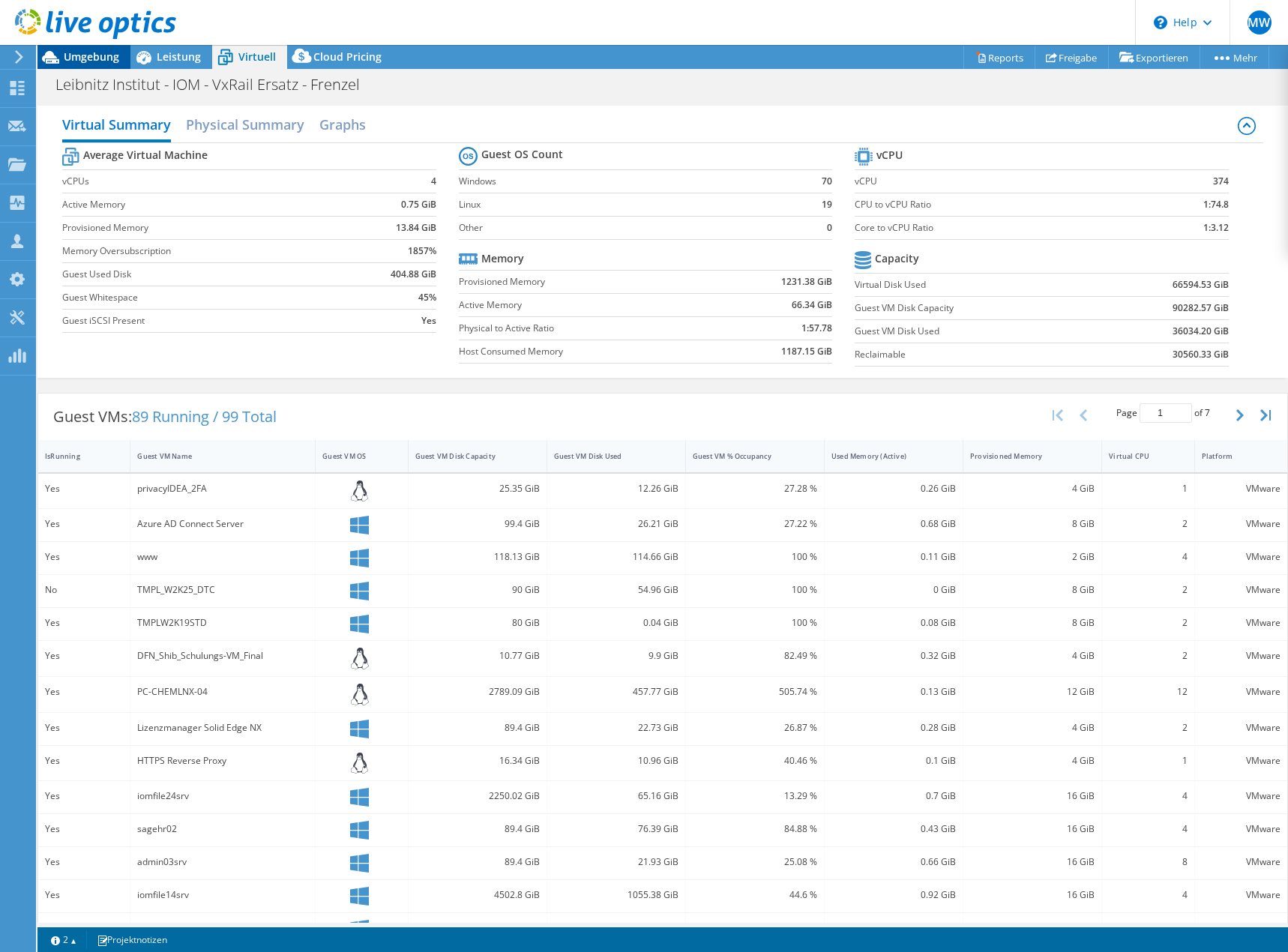
click at [79, 51] on span "Umgebung" at bounding box center [91, 56] width 55 height 14
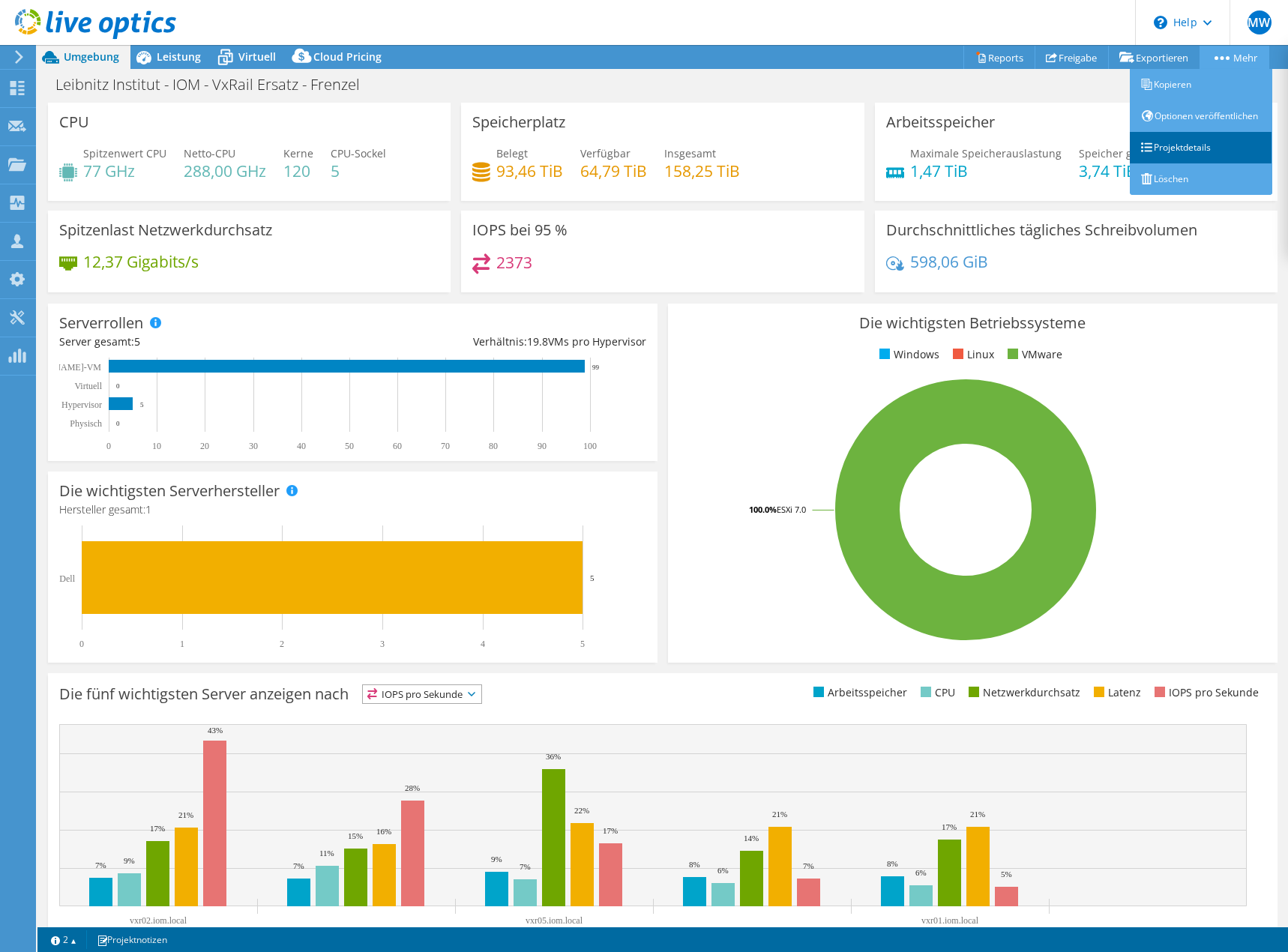
click at [1188, 162] on link "Projektdetails" at bounding box center [1200, 148] width 142 height 31
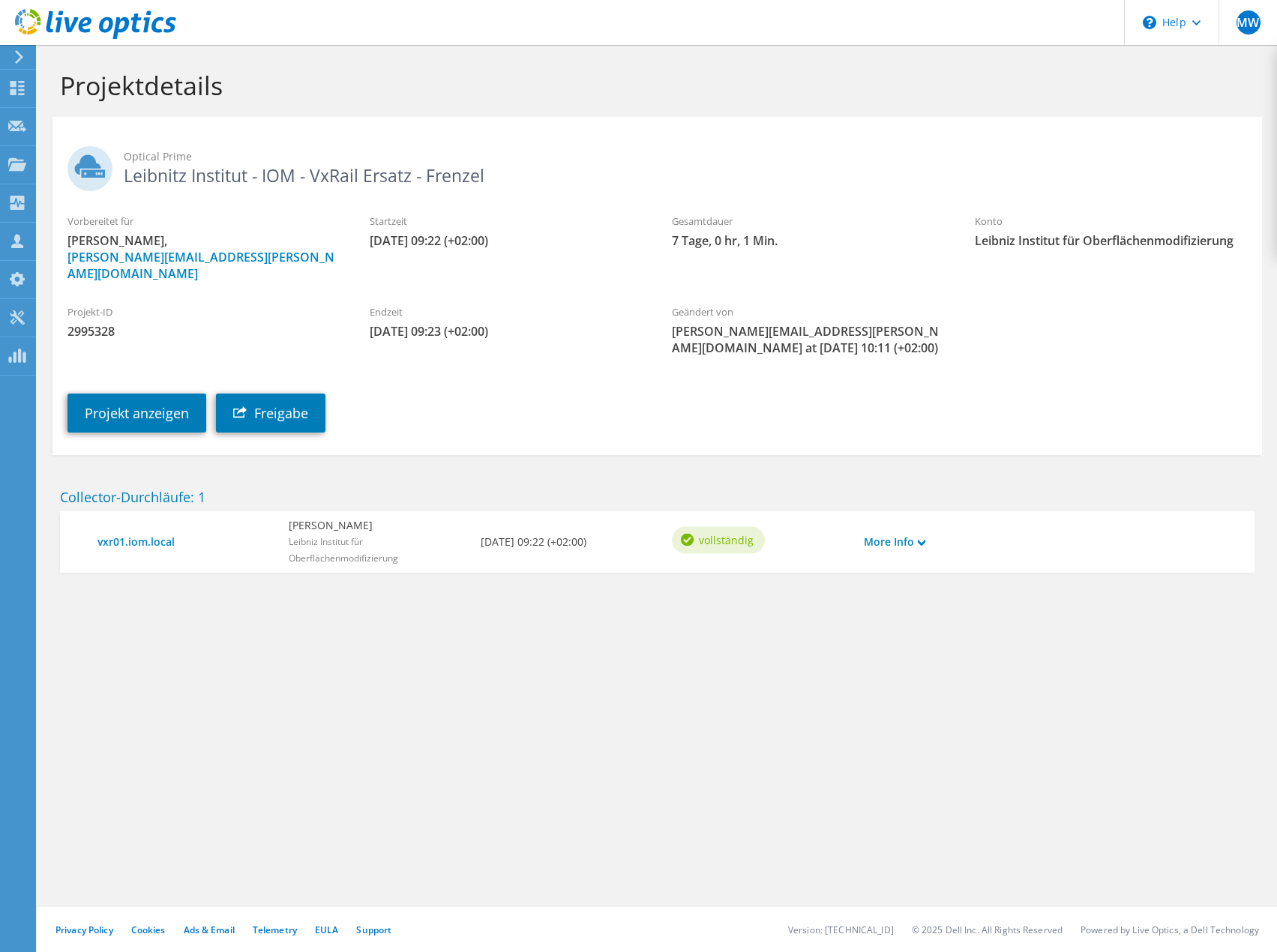
click at [17, 58] on icon at bounding box center [19, 57] width 12 height 13
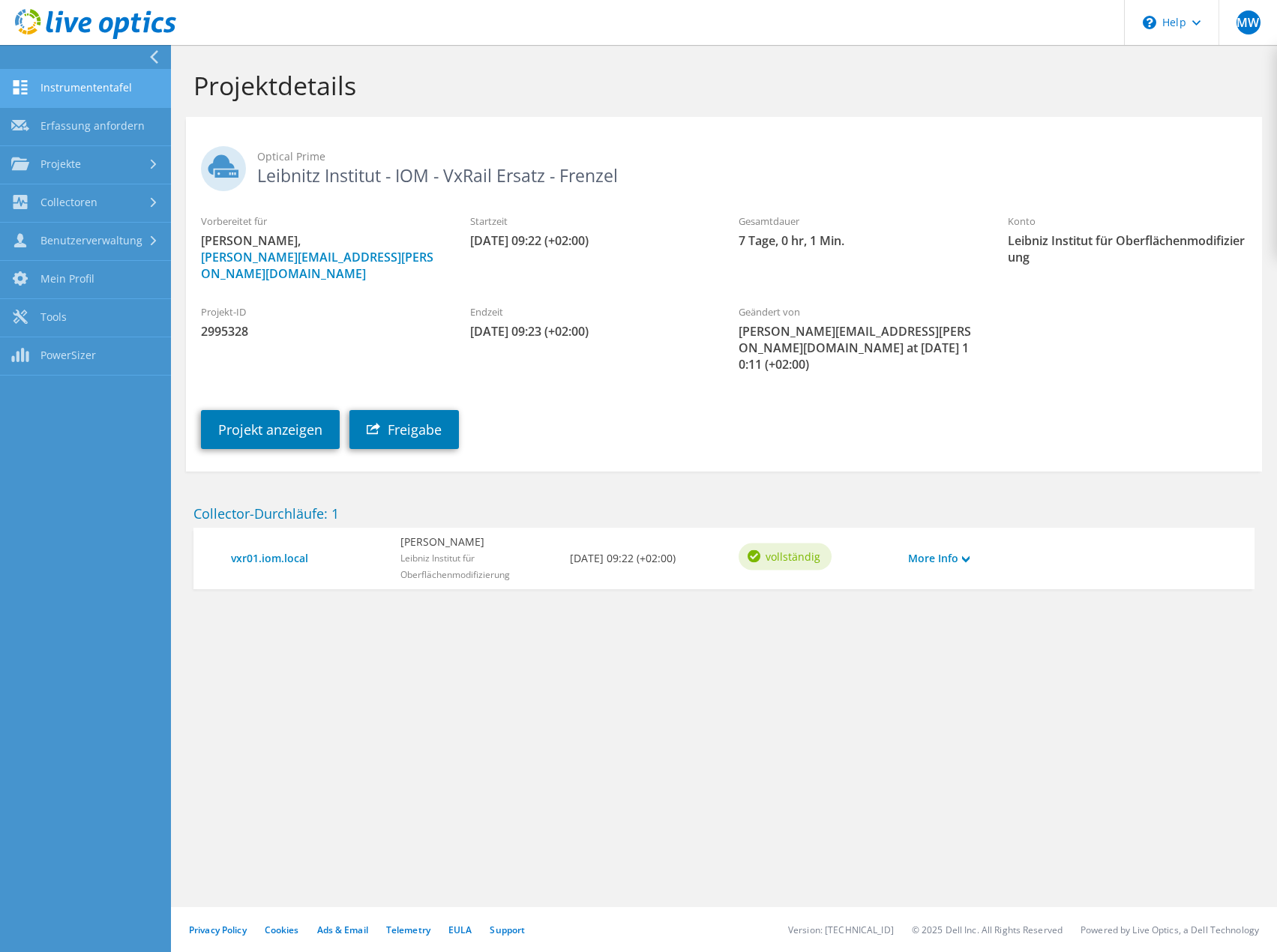
click at [58, 81] on link "Instrumententafel" at bounding box center [85, 89] width 171 height 38
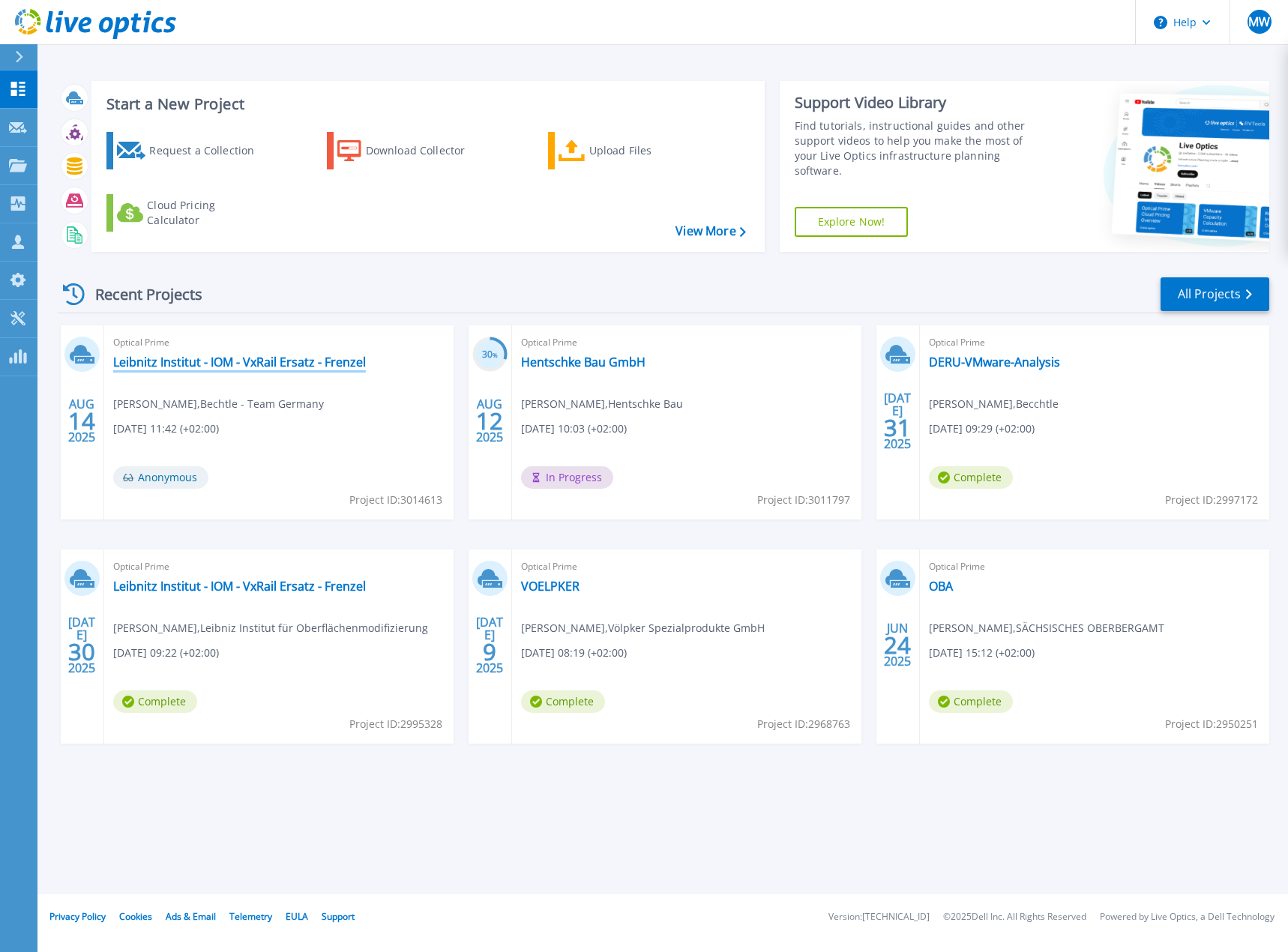
click at [268, 359] on link "Leibnitz Institut - IOM - VxRail Ersatz - Frenzel" at bounding box center [240, 362] width 253 height 15
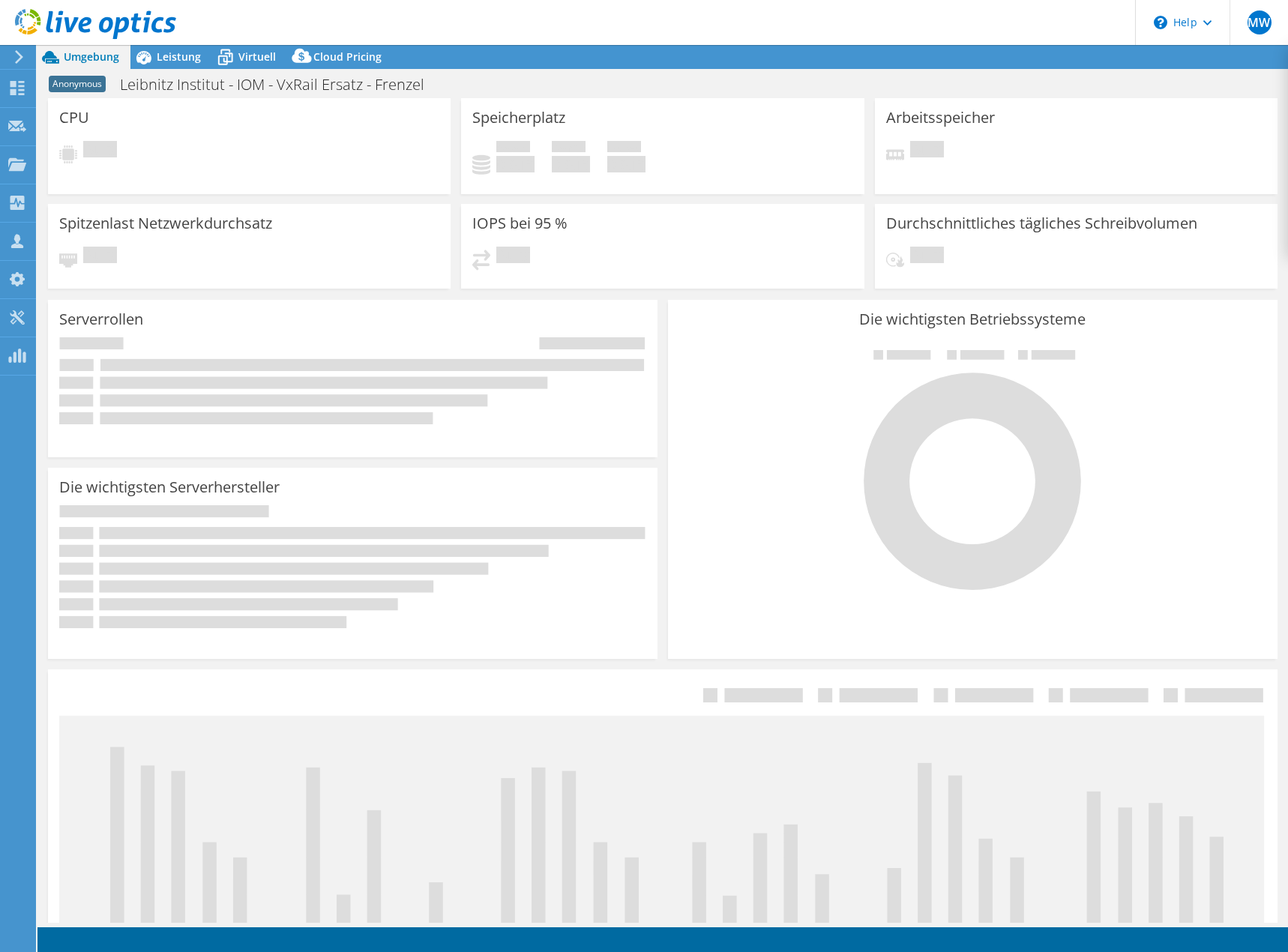
select select "USD"
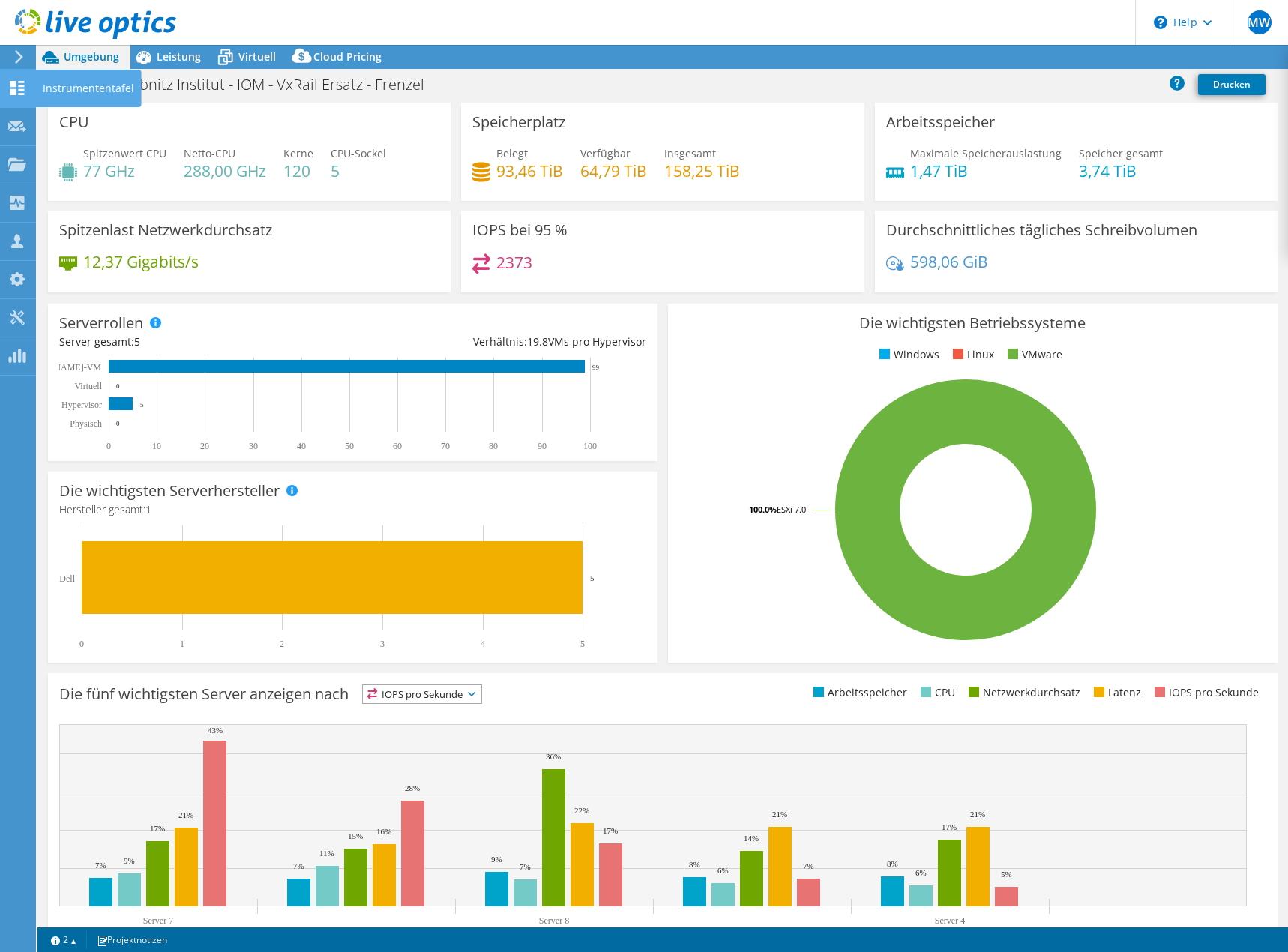
click at [16, 81] on use at bounding box center [17, 88] width 14 height 14
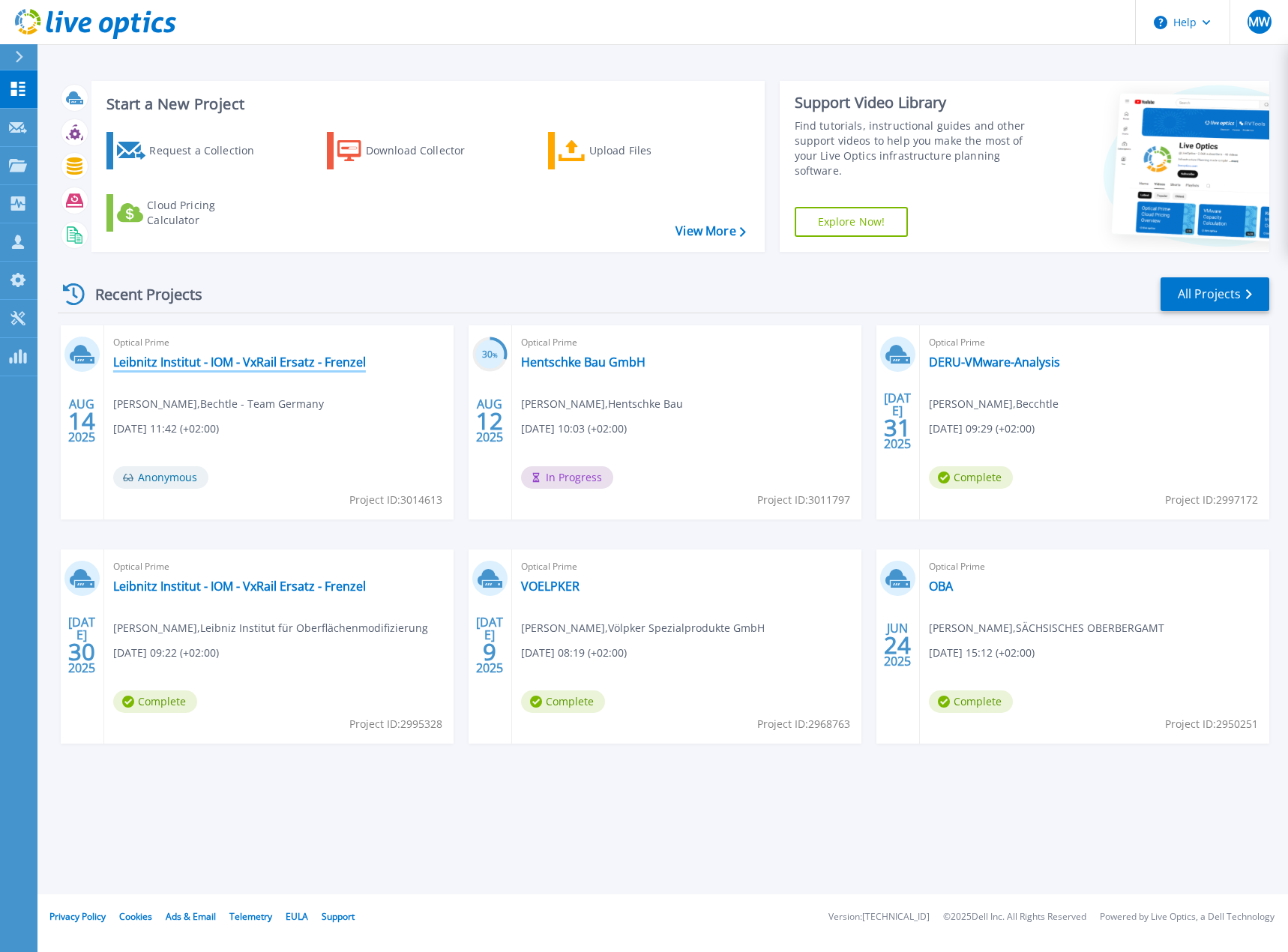
click at [204, 366] on link "Leibnitz Institut - IOM - VxRail Ersatz - Frenzel" at bounding box center [240, 362] width 253 height 15
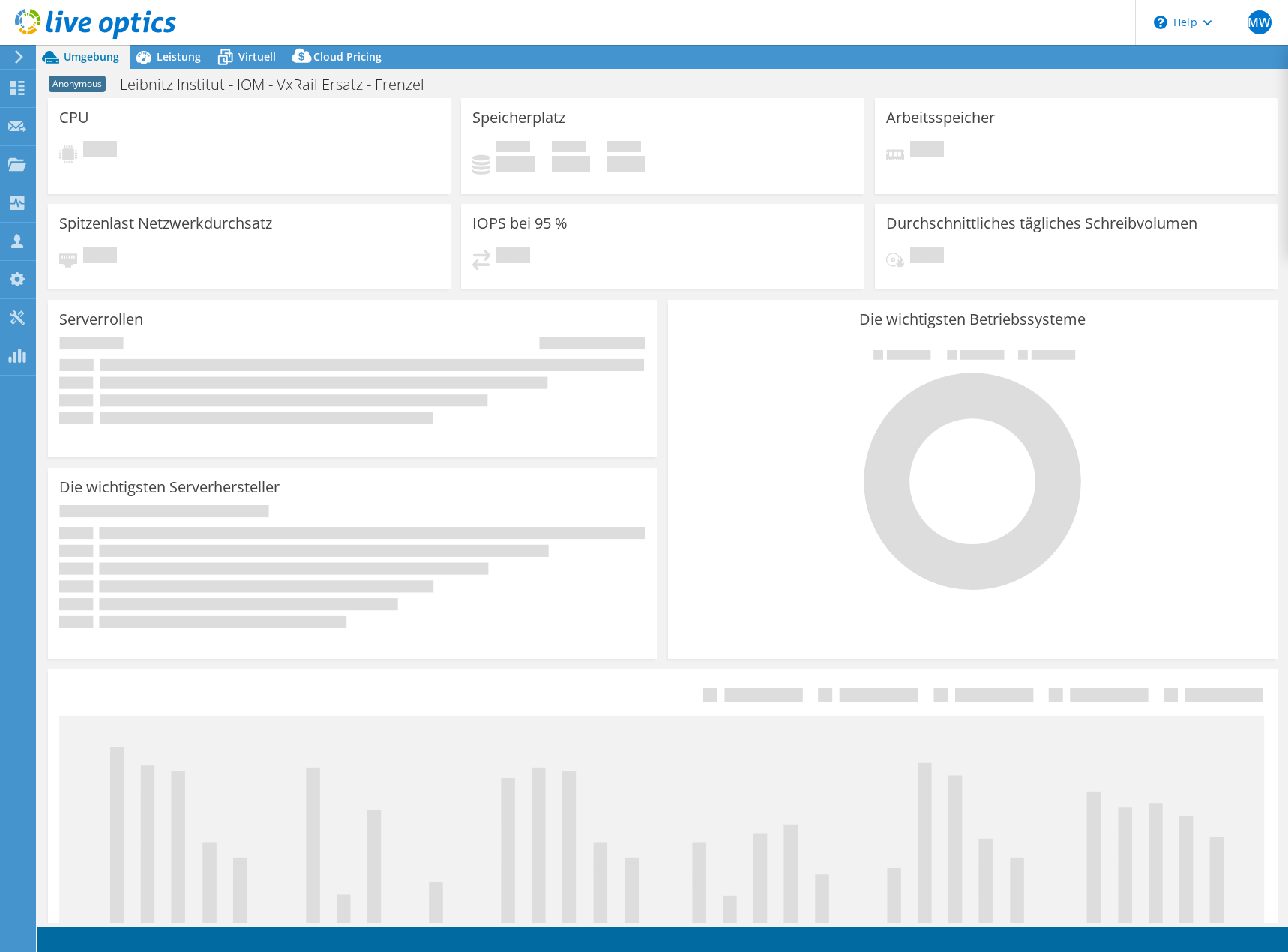
select select "USD"
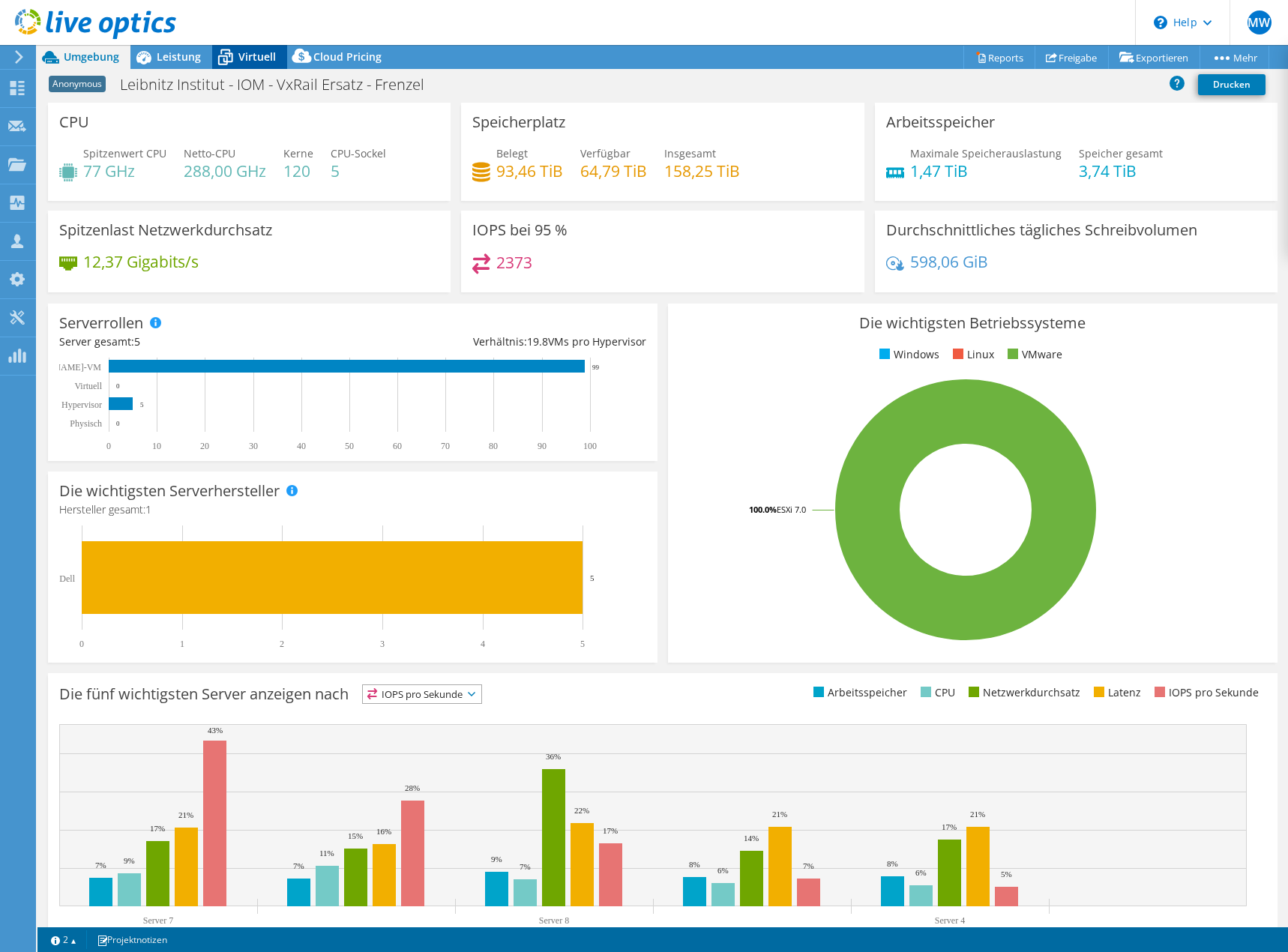
click at [236, 53] on icon at bounding box center [226, 57] width 26 height 26
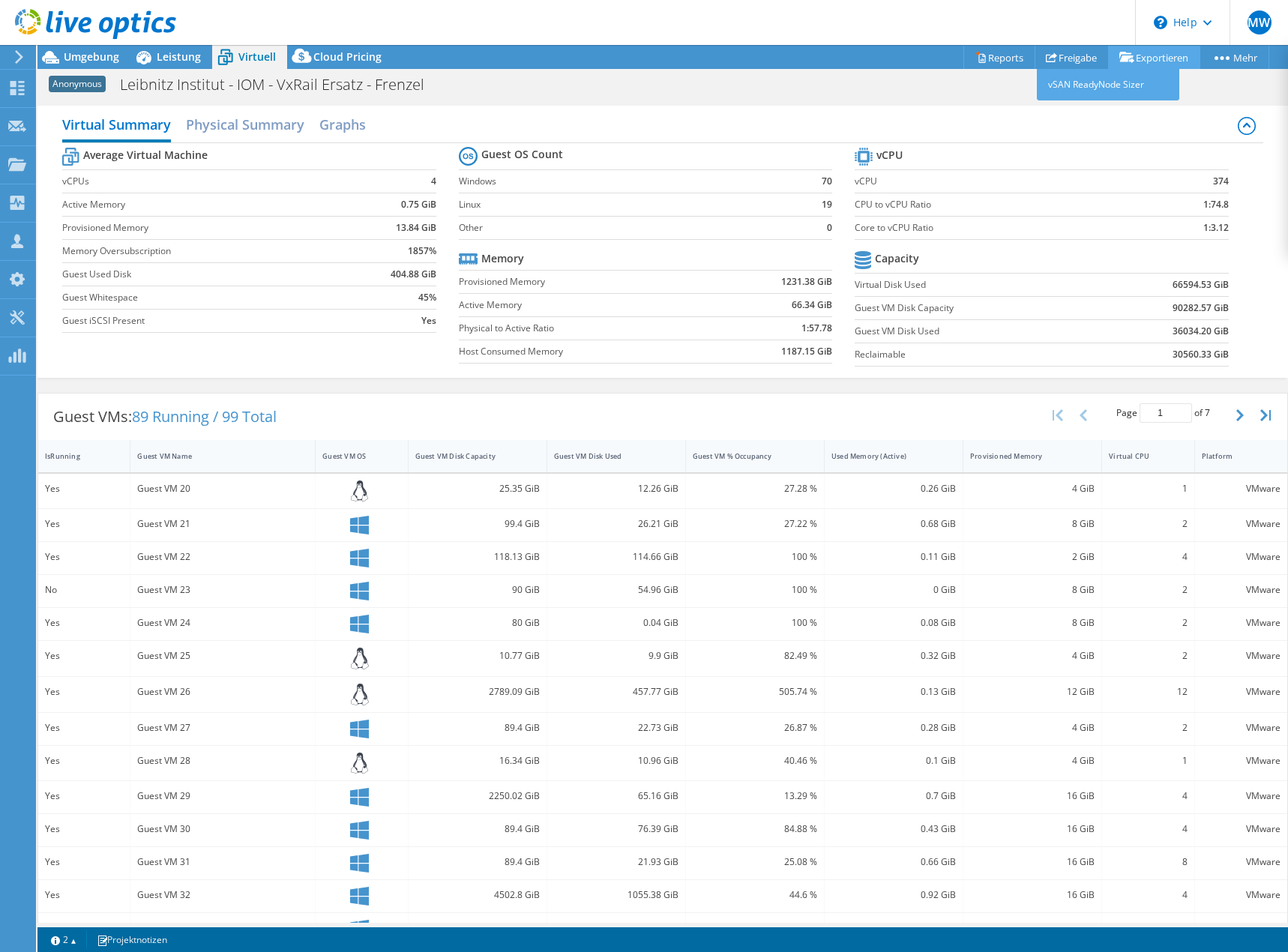
click at [1165, 58] on link "Exportieren" at bounding box center [1154, 57] width 93 height 23
click at [1003, 58] on link "Reports" at bounding box center [999, 57] width 72 height 23
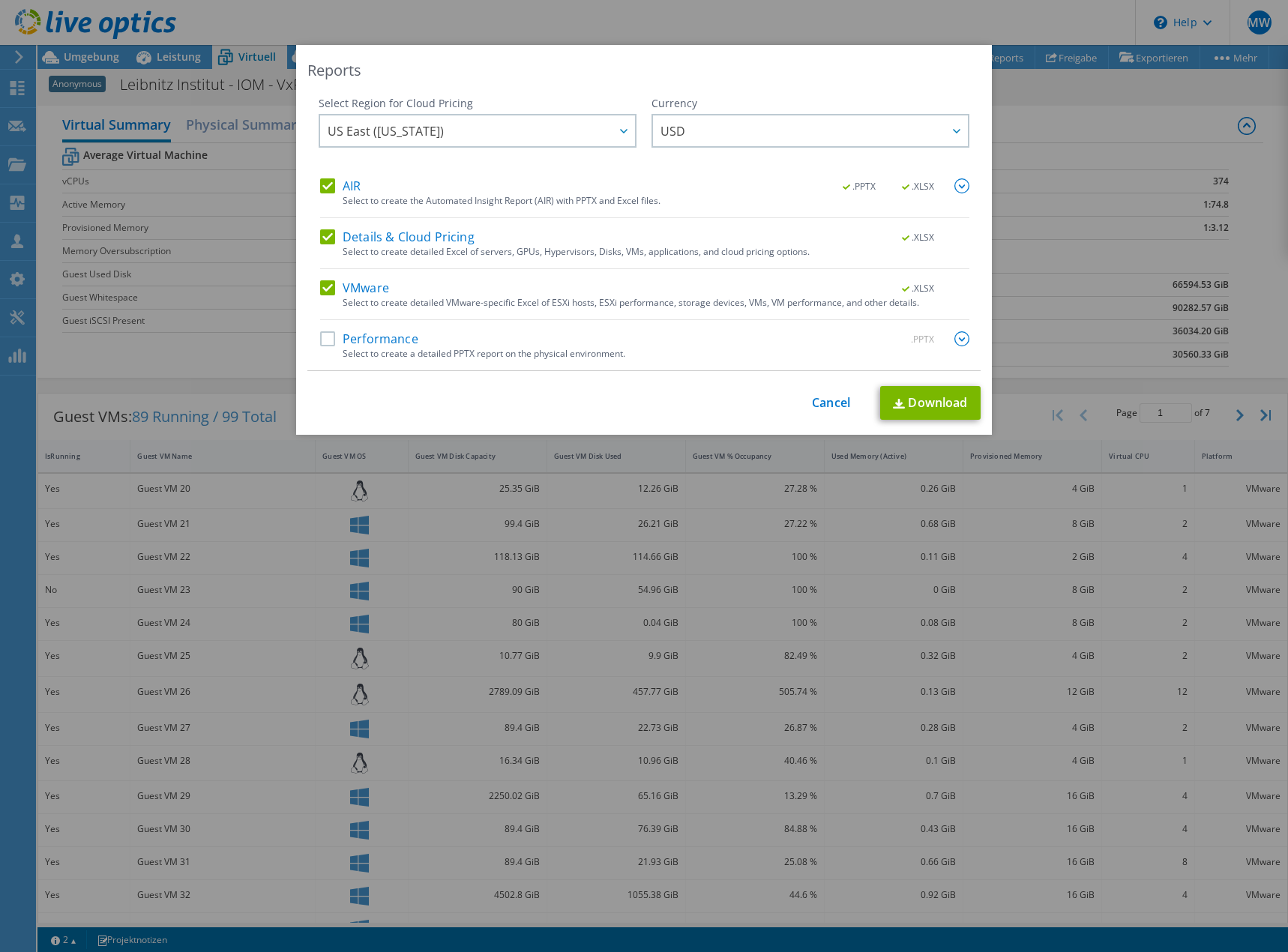
click at [321, 232] on label "Details & Cloud Pricing" at bounding box center [397, 237] width 155 height 15
click at [0, 0] on input "Details & Cloud Pricing" at bounding box center [0, 0] width 0 height 0
click at [320, 191] on label "AIR" at bounding box center [340, 186] width 41 height 15
click at [0, 0] on input "AIR" at bounding box center [0, 0] width 0 height 0
click at [942, 404] on link "Download" at bounding box center [929, 403] width 100 height 34
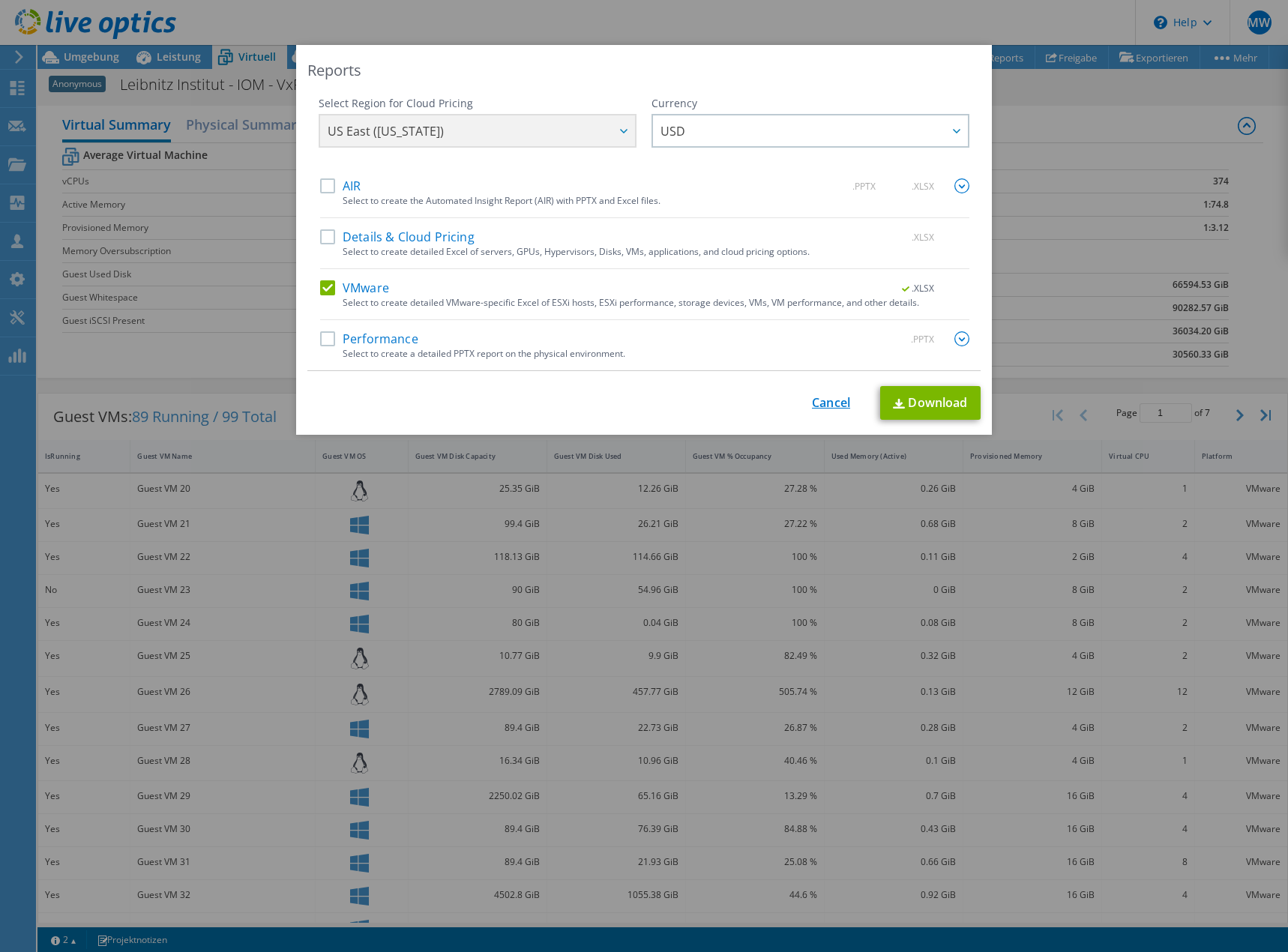
click at [833, 400] on link "Cancel" at bounding box center [831, 403] width 38 height 14
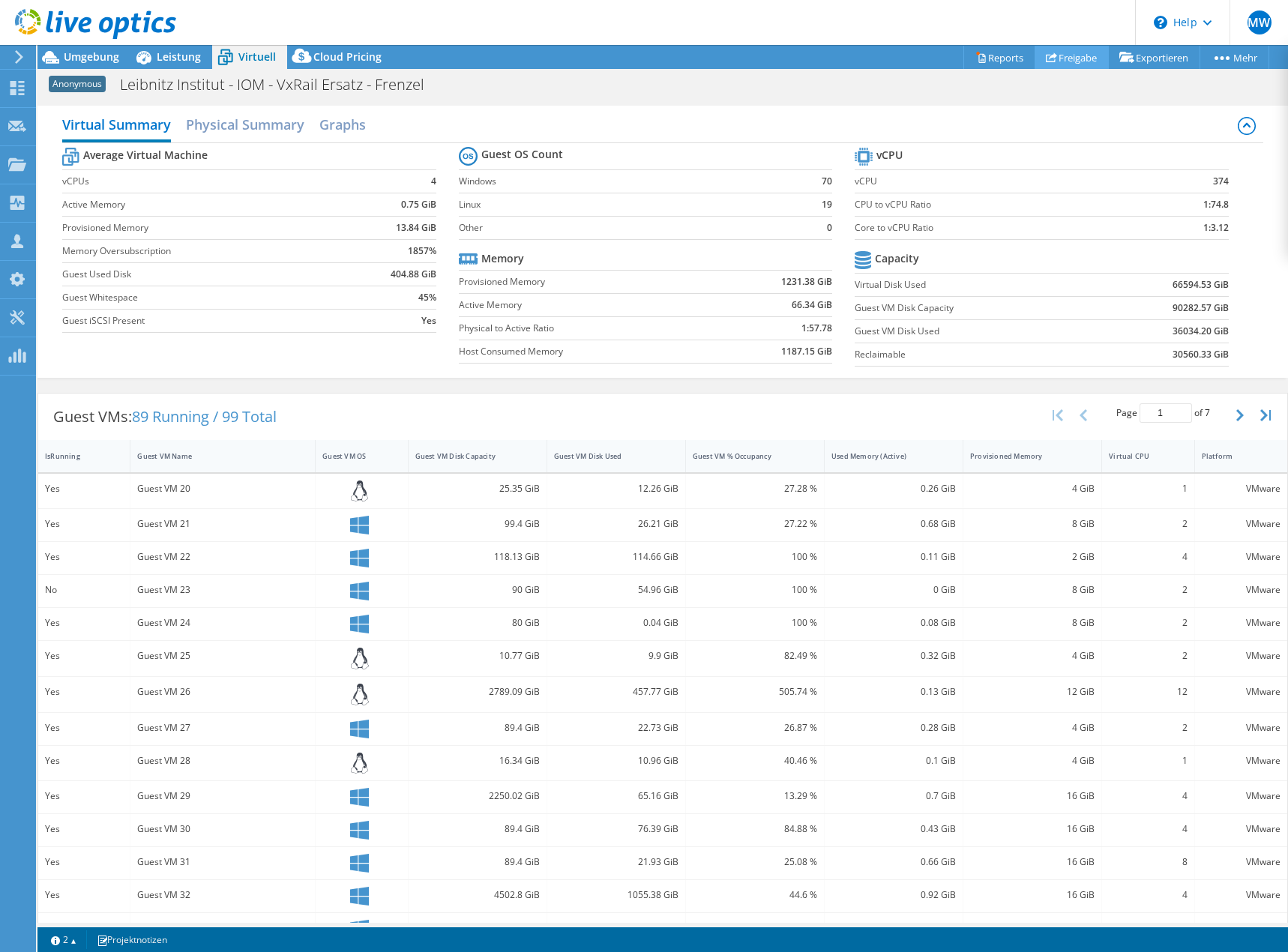
click at [1071, 52] on link "Freigabe" at bounding box center [1071, 57] width 74 height 23
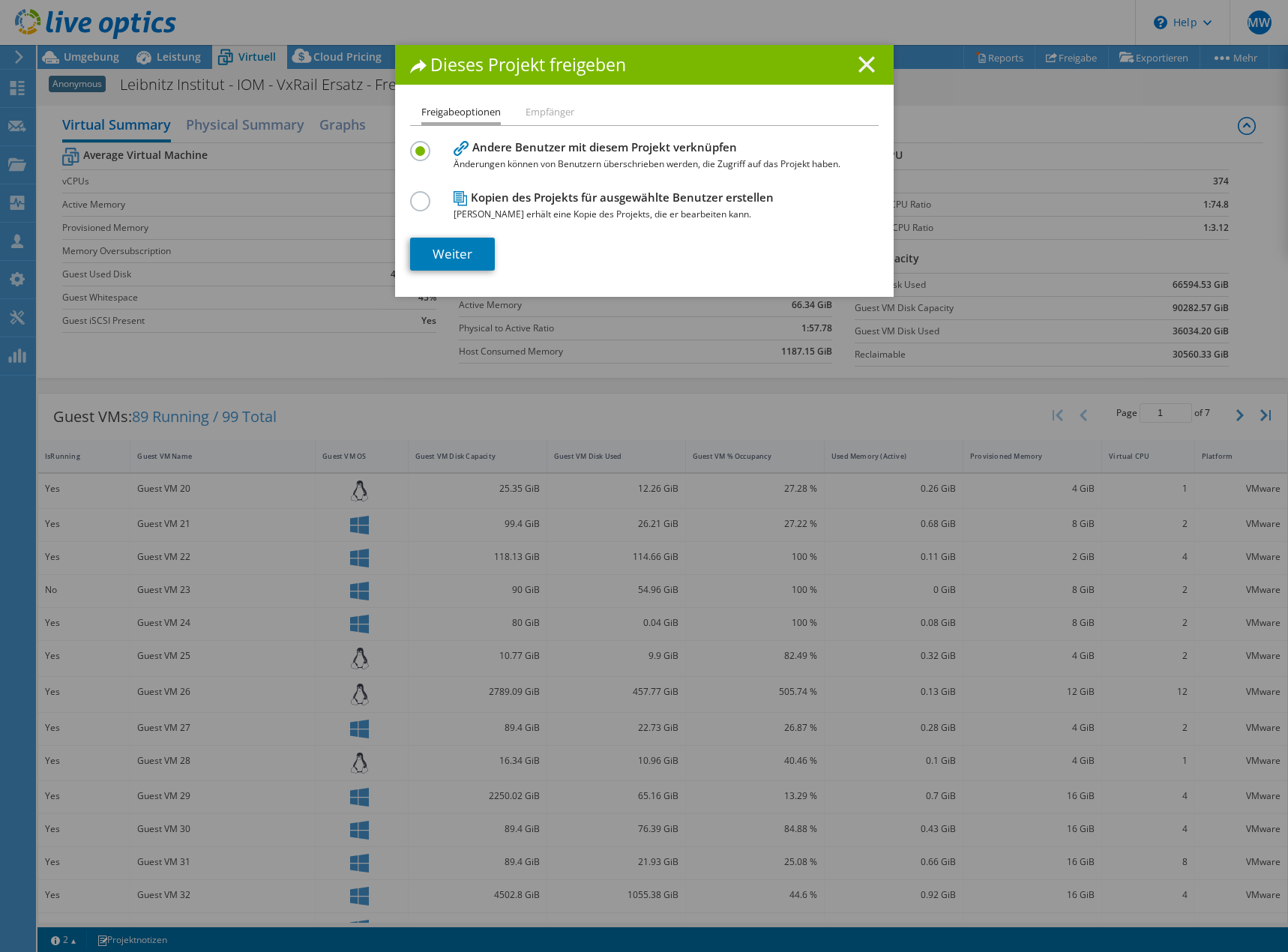
click at [861, 59] on icon at bounding box center [866, 65] width 17 height 17
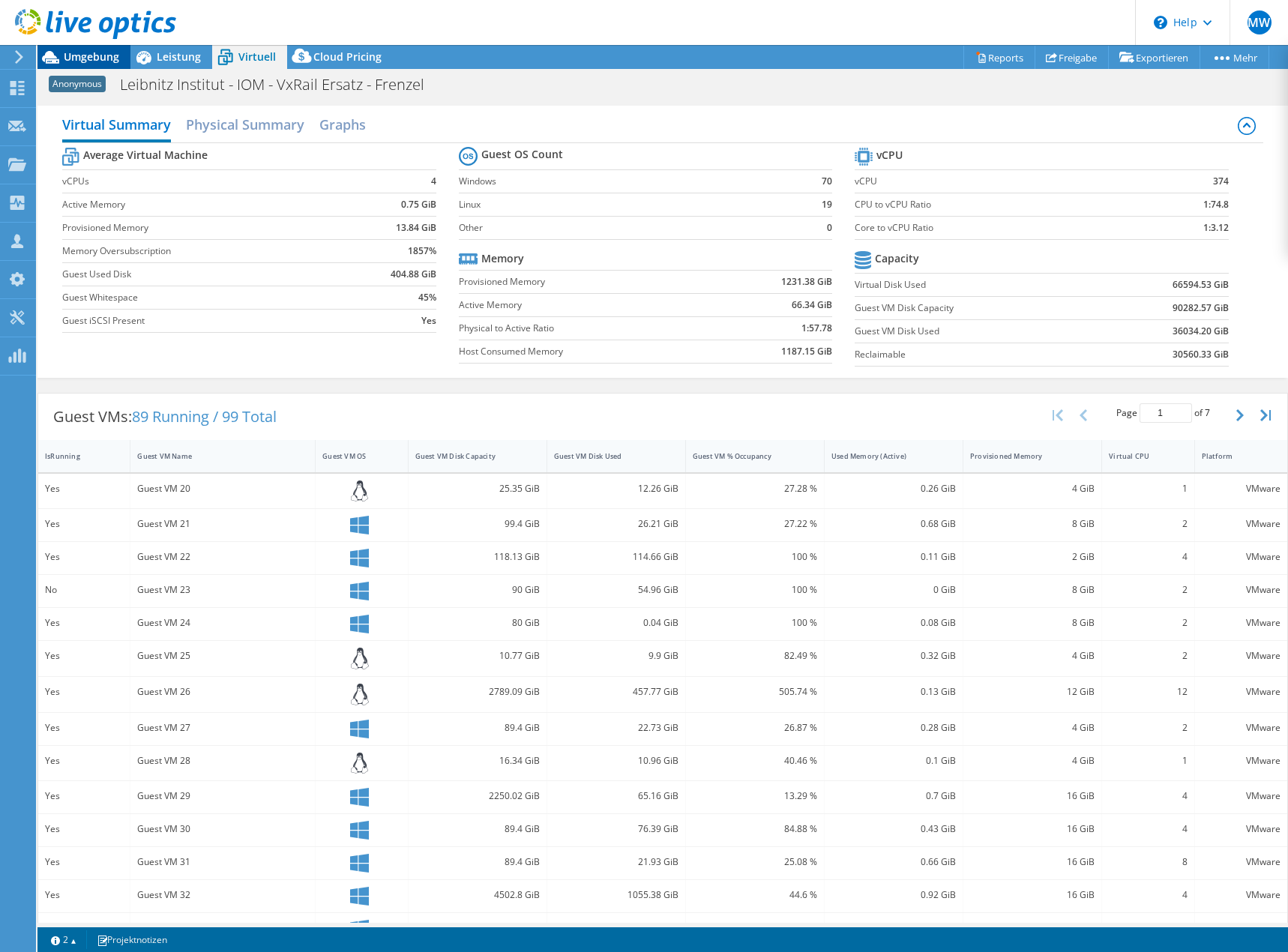
click at [93, 60] on span "Umgebung" at bounding box center [91, 56] width 55 height 14
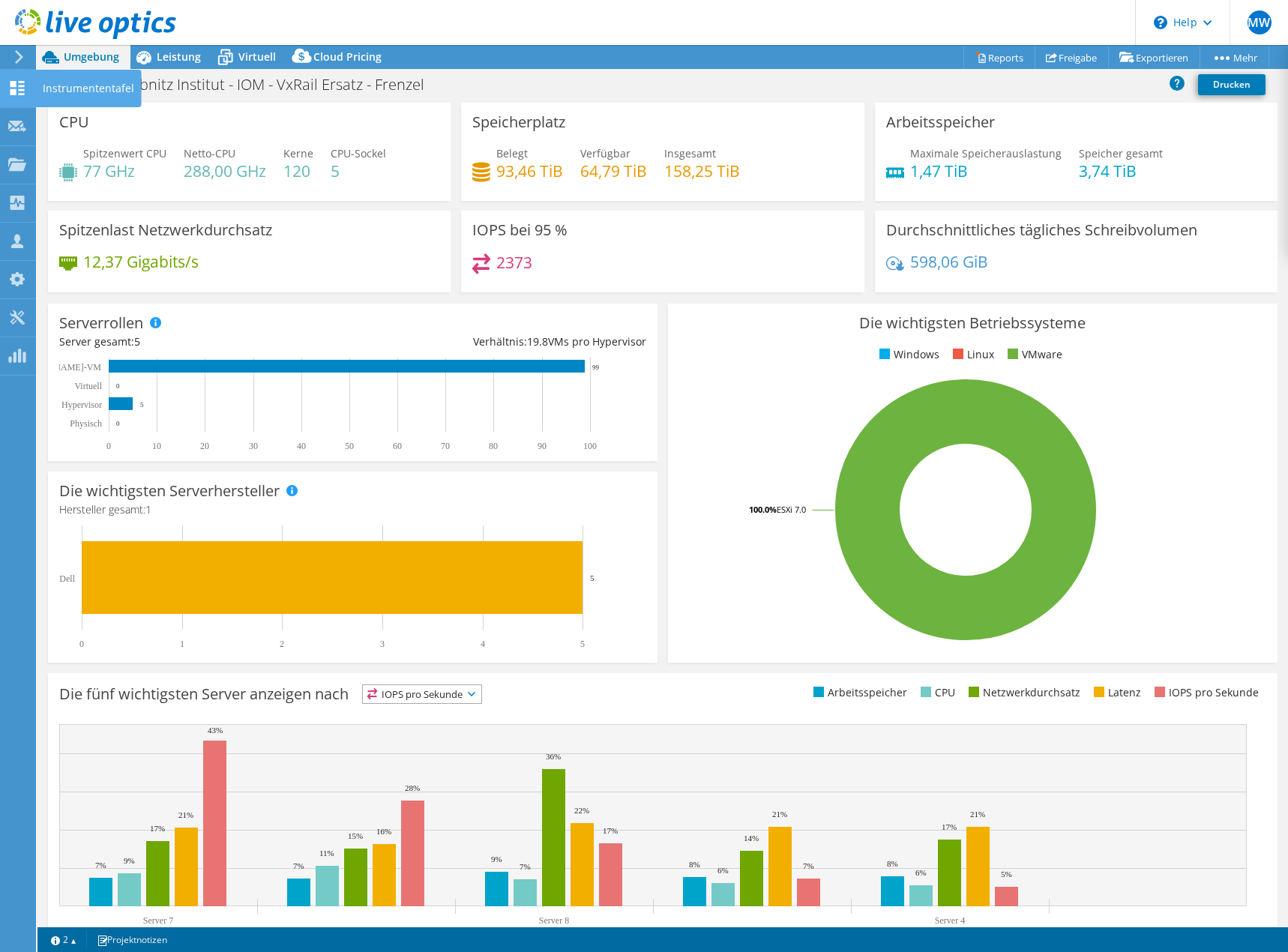
click at [19, 89] on icon at bounding box center [17, 88] width 18 height 14
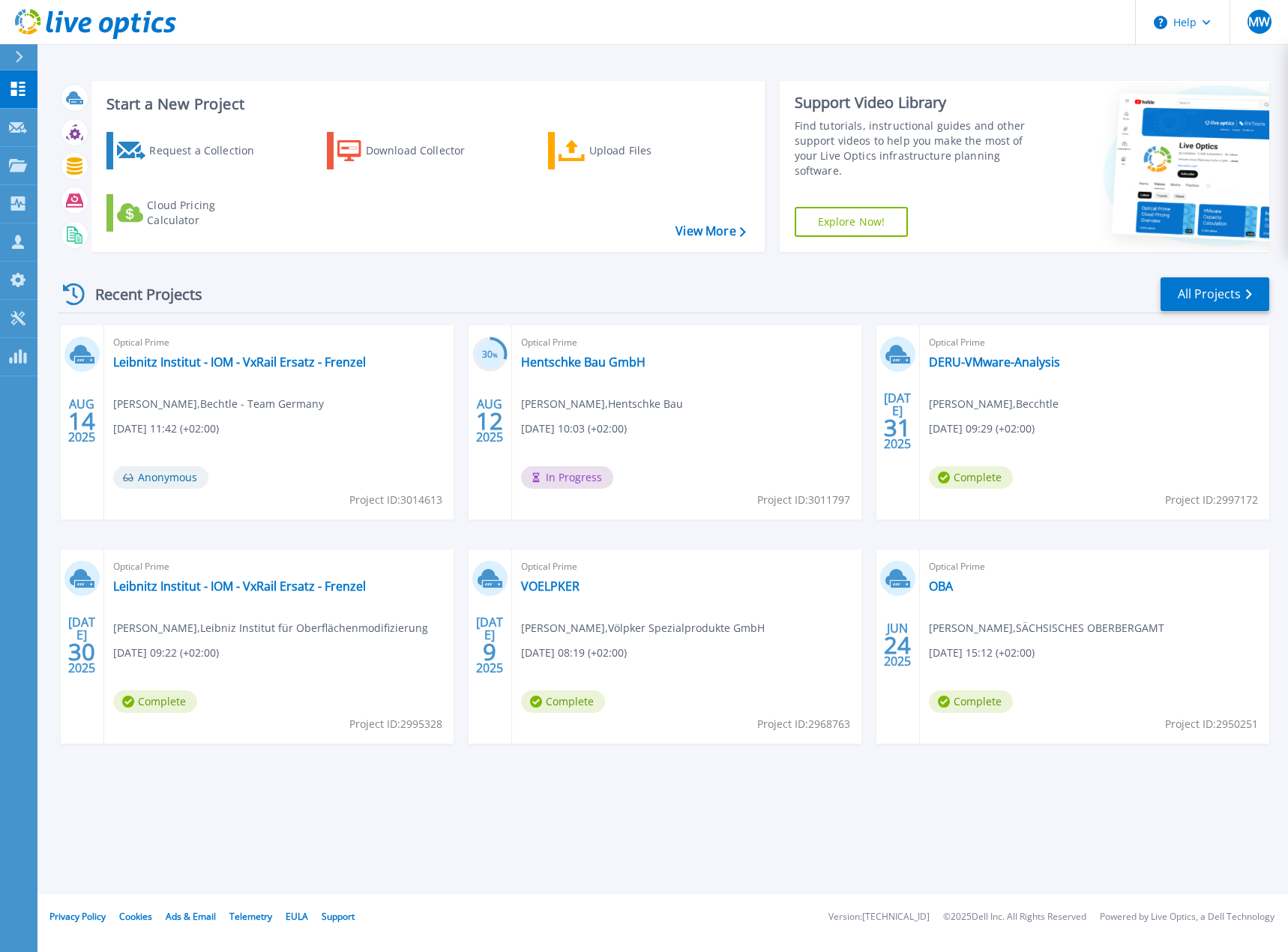
click at [415, 500] on span "Project ID: 3014613" at bounding box center [396, 500] width 93 height 17
copy span "3014613"
click at [276, 357] on link "Leibnitz Institut - IOM - VxRail Ersatz - Frenzel" at bounding box center [240, 362] width 253 height 15
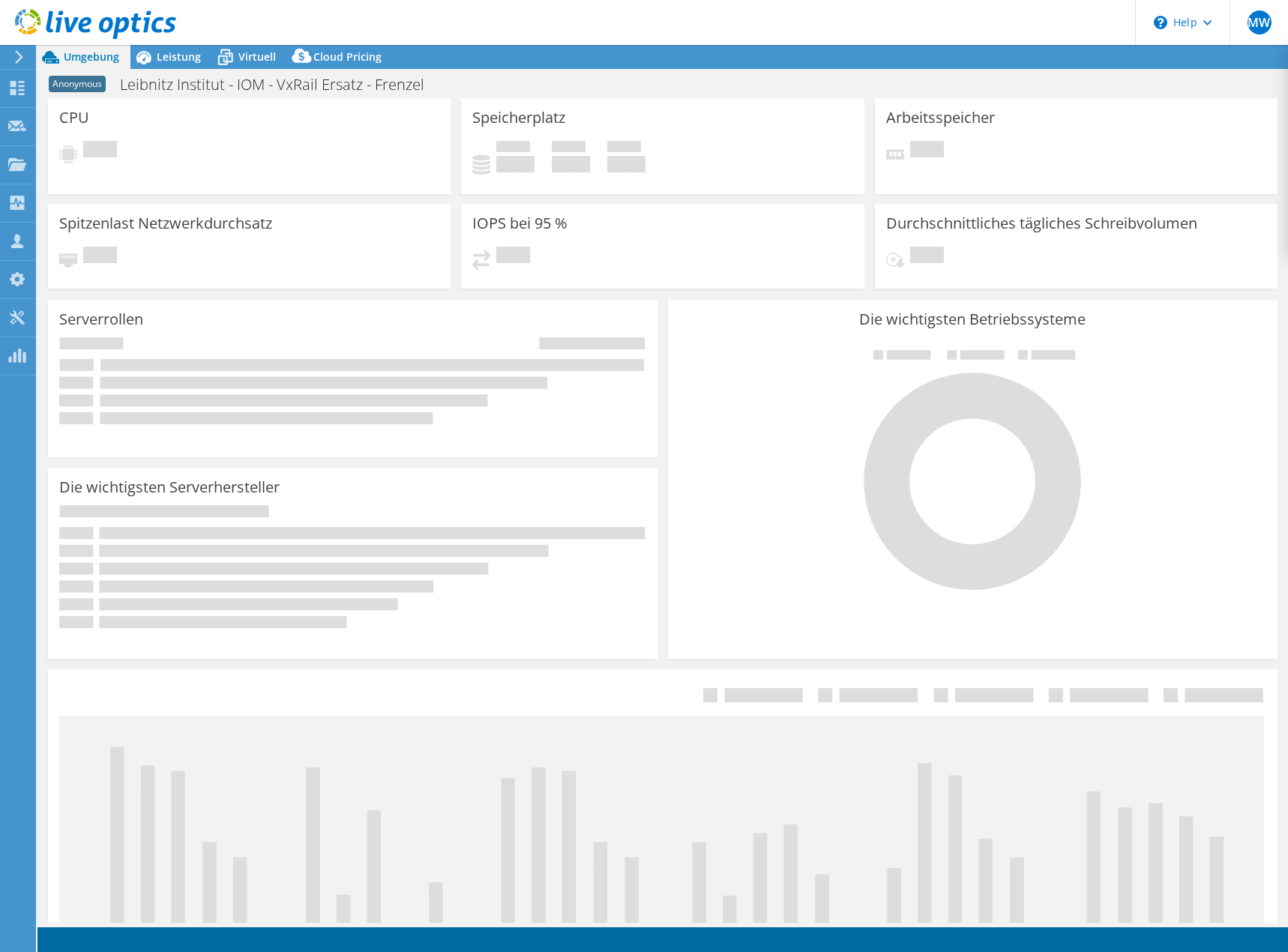
select select "USD"
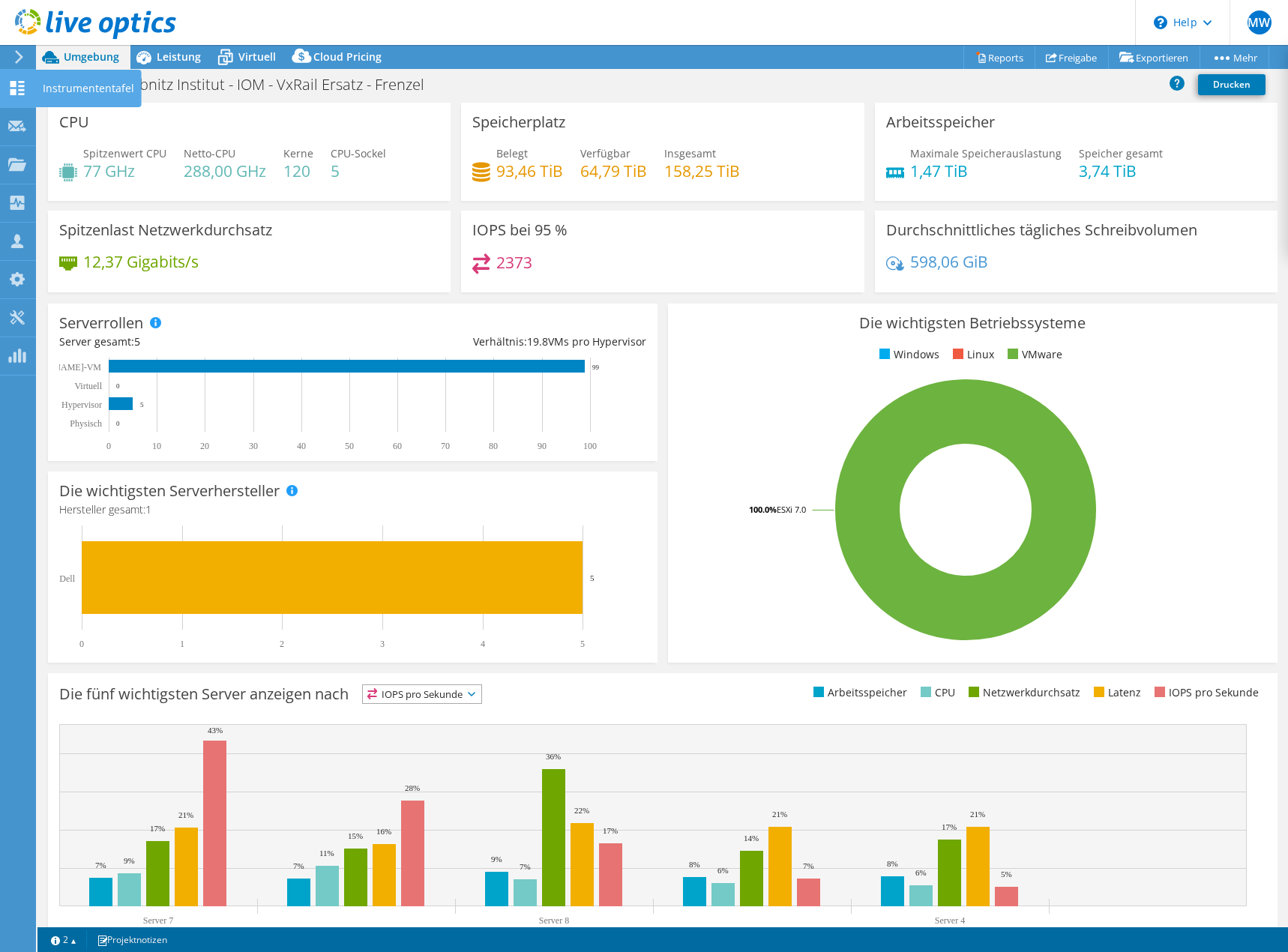
click at [9, 88] on icon at bounding box center [17, 88] width 18 height 14
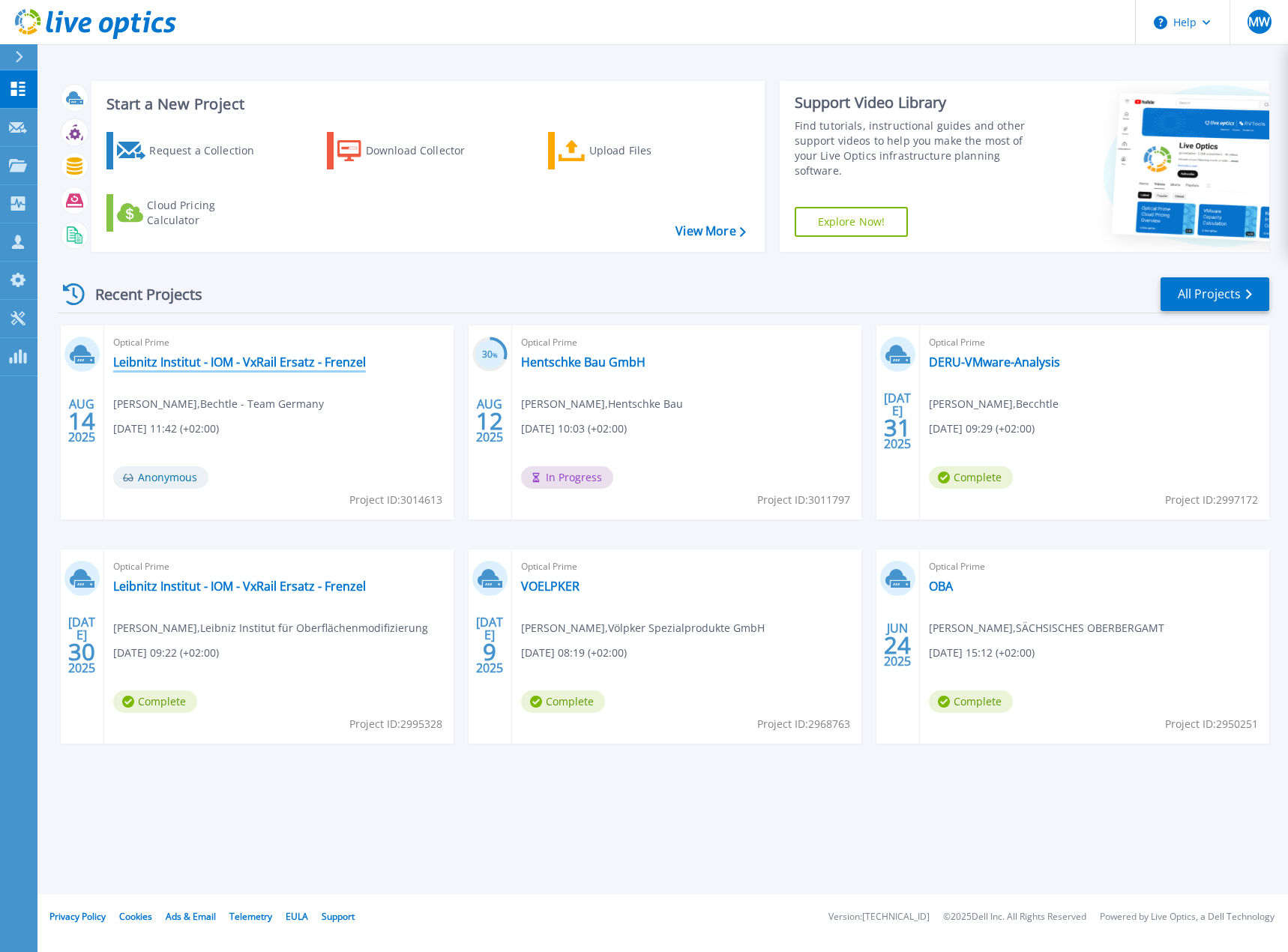
click at [316, 363] on link "Leibnitz Institut - IOM - VxRail Ersatz - Frenzel" at bounding box center [240, 362] width 253 height 15
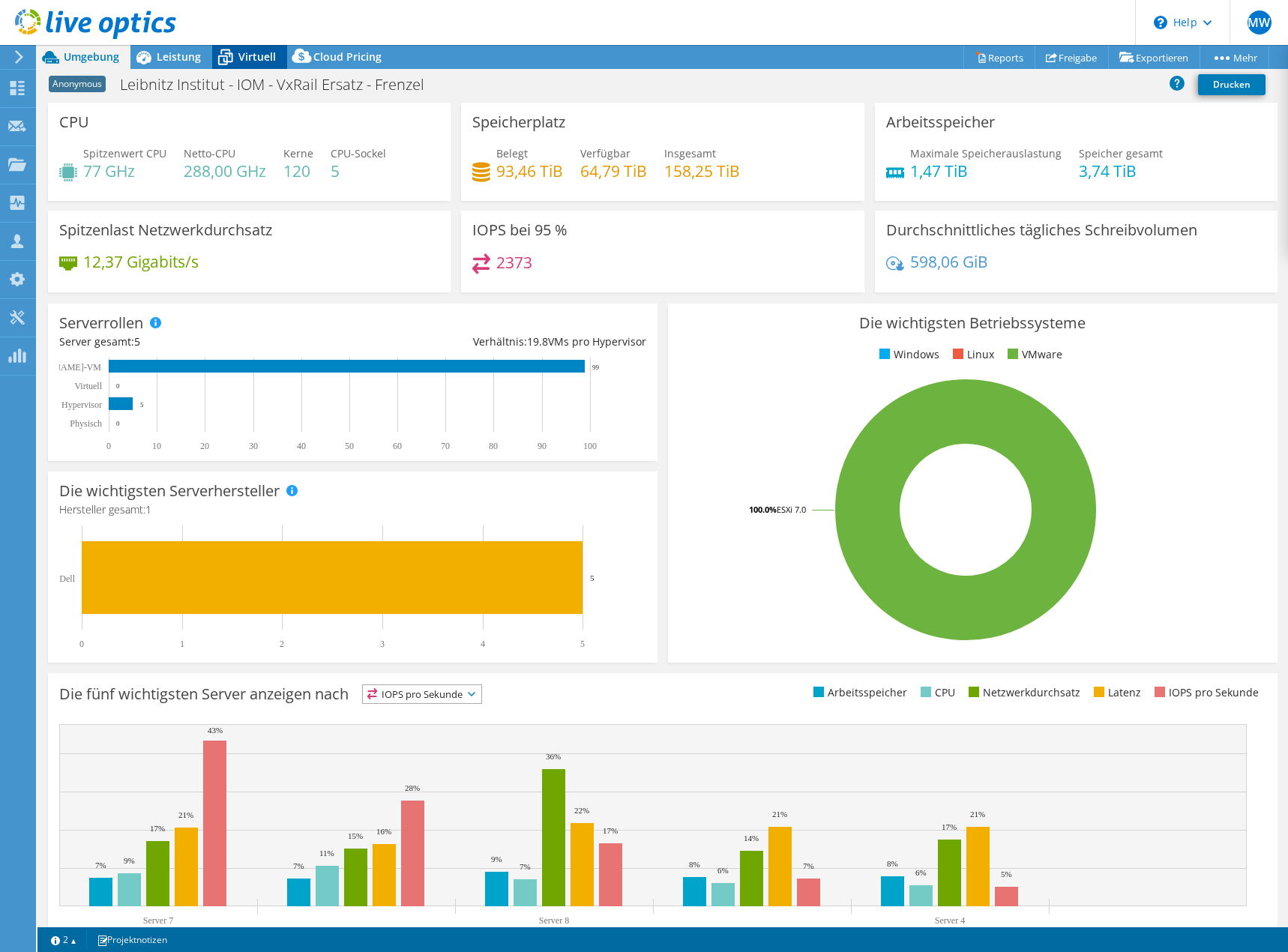
click at [184, 57] on span "Leistung" at bounding box center [178, 56] width 44 height 14
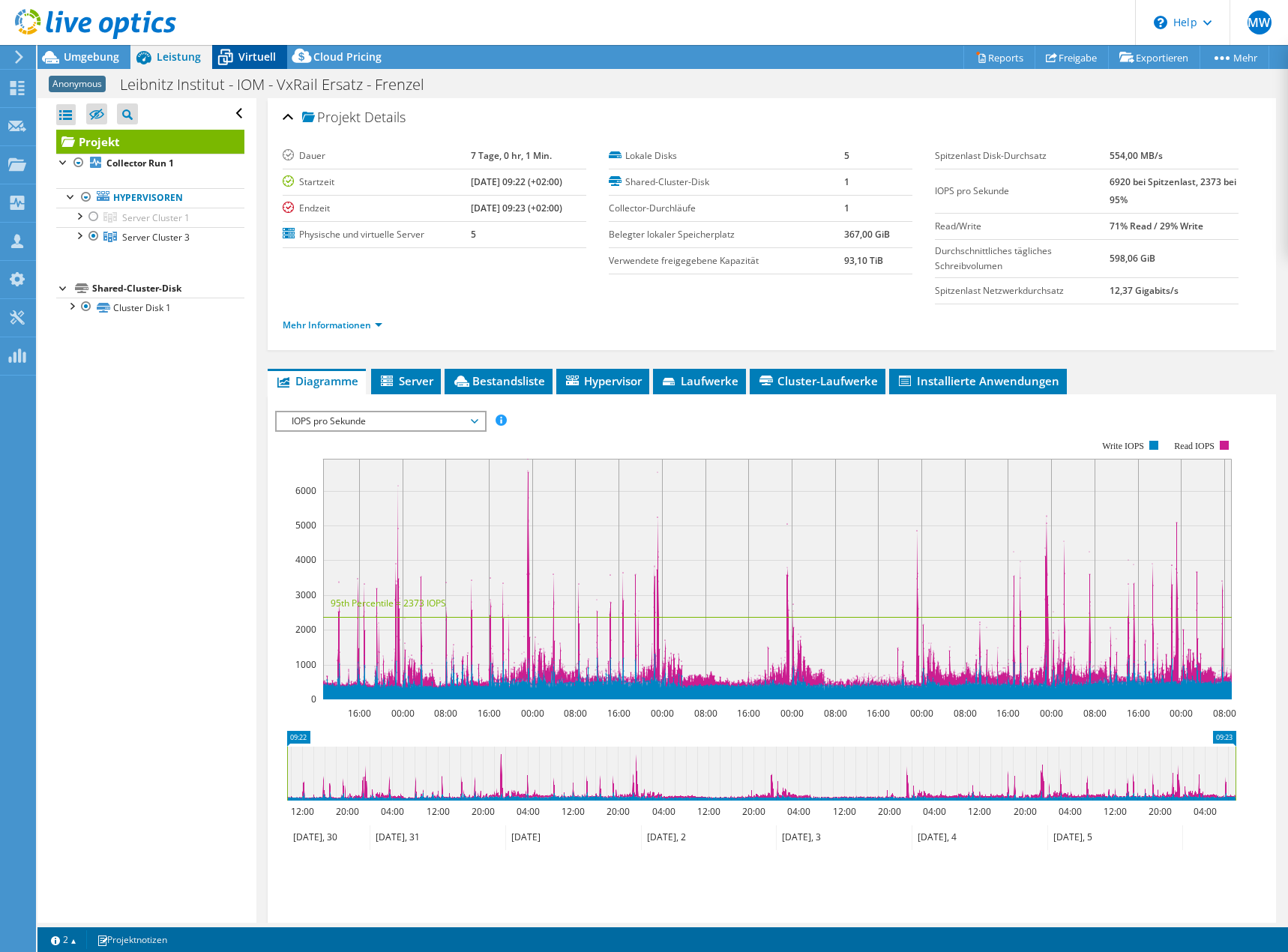
click at [241, 55] on span "Virtuell" at bounding box center [256, 56] width 37 height 14
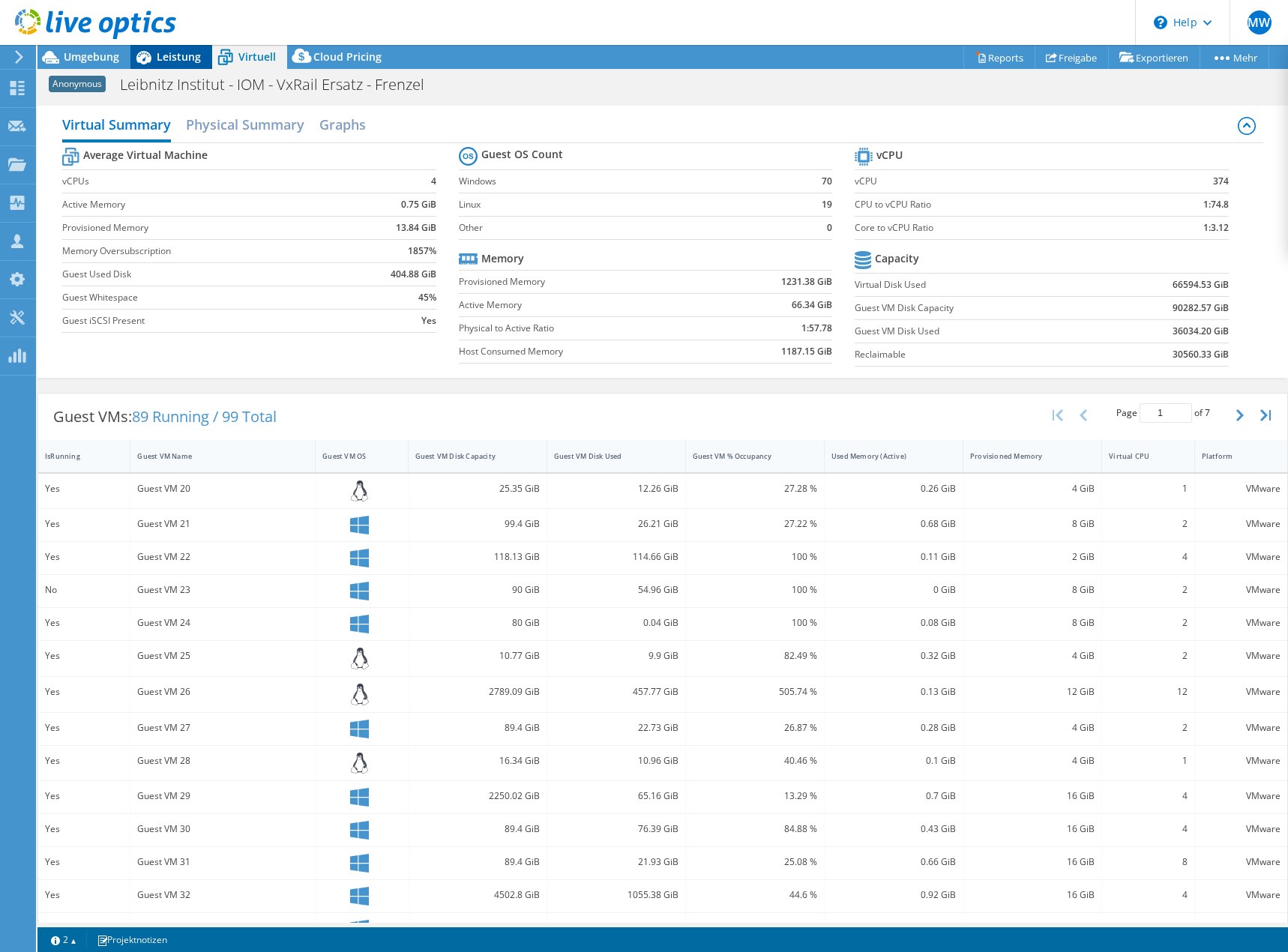
click at [177, 53] on span "Leistung" at bounding box center [178, 56] width 44 height 14
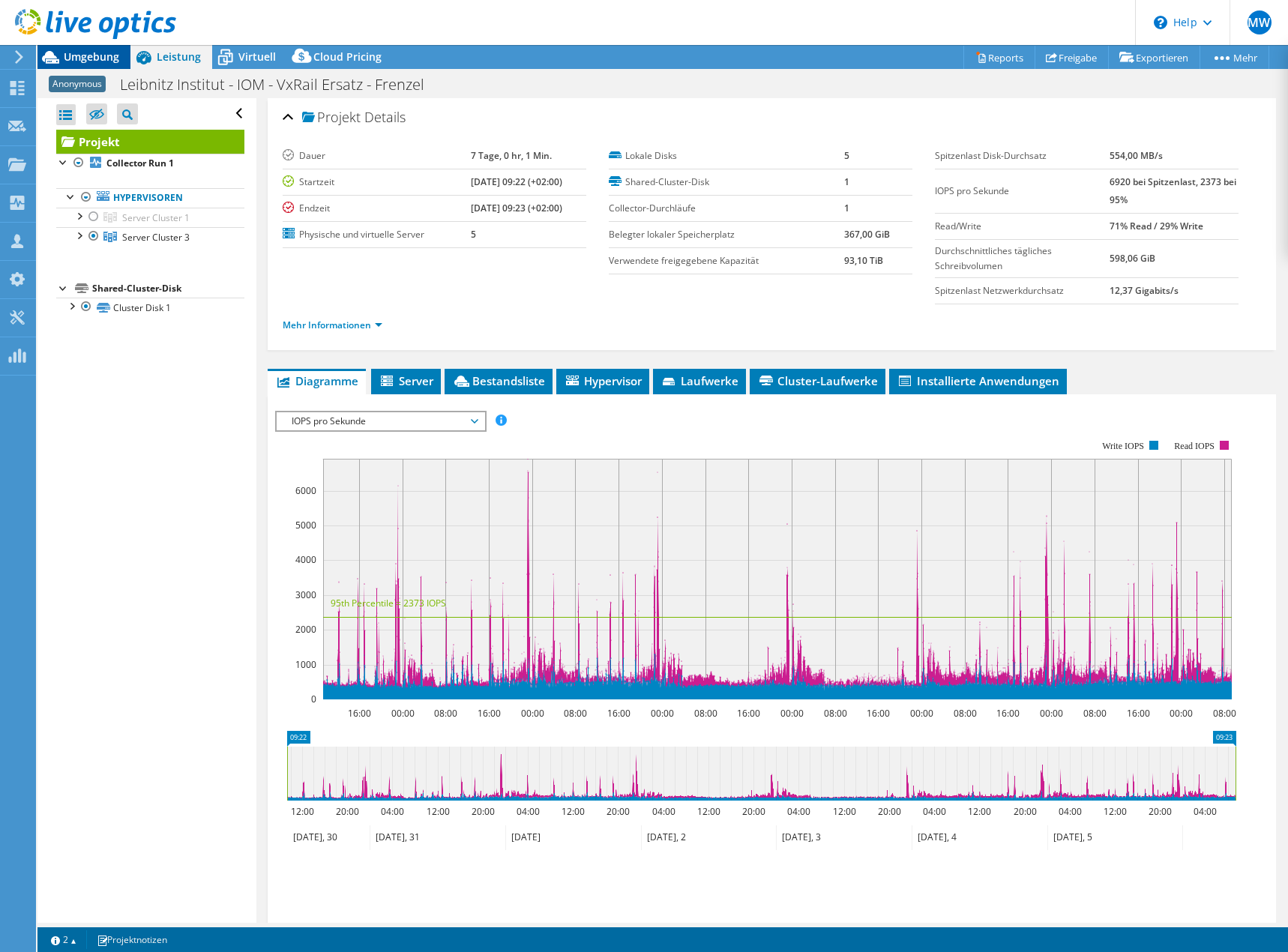
drag, startPoint x: 97, startPoint y: 58, endPoint x: 104, endPoint y: 54, distance: 8.1
click at [97, 58] on span "Umgebung" at bounding box center [91, 56] width 55 height 14
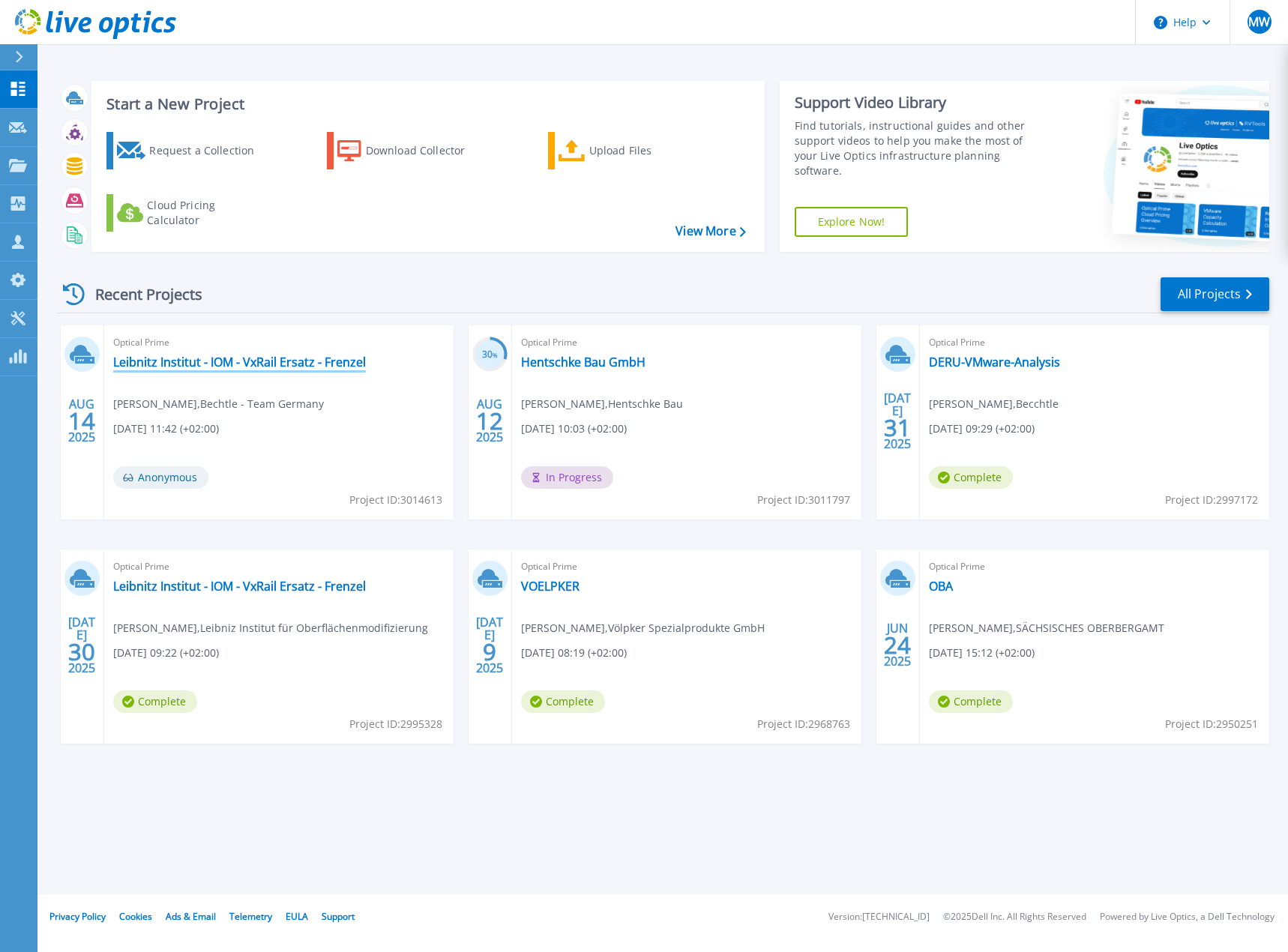
click at [197, 365] on link "Leibnitz Institut - IOM - VxRail Ersatz - Frenzel" at bounding box center [240, 362] width 253 height 15
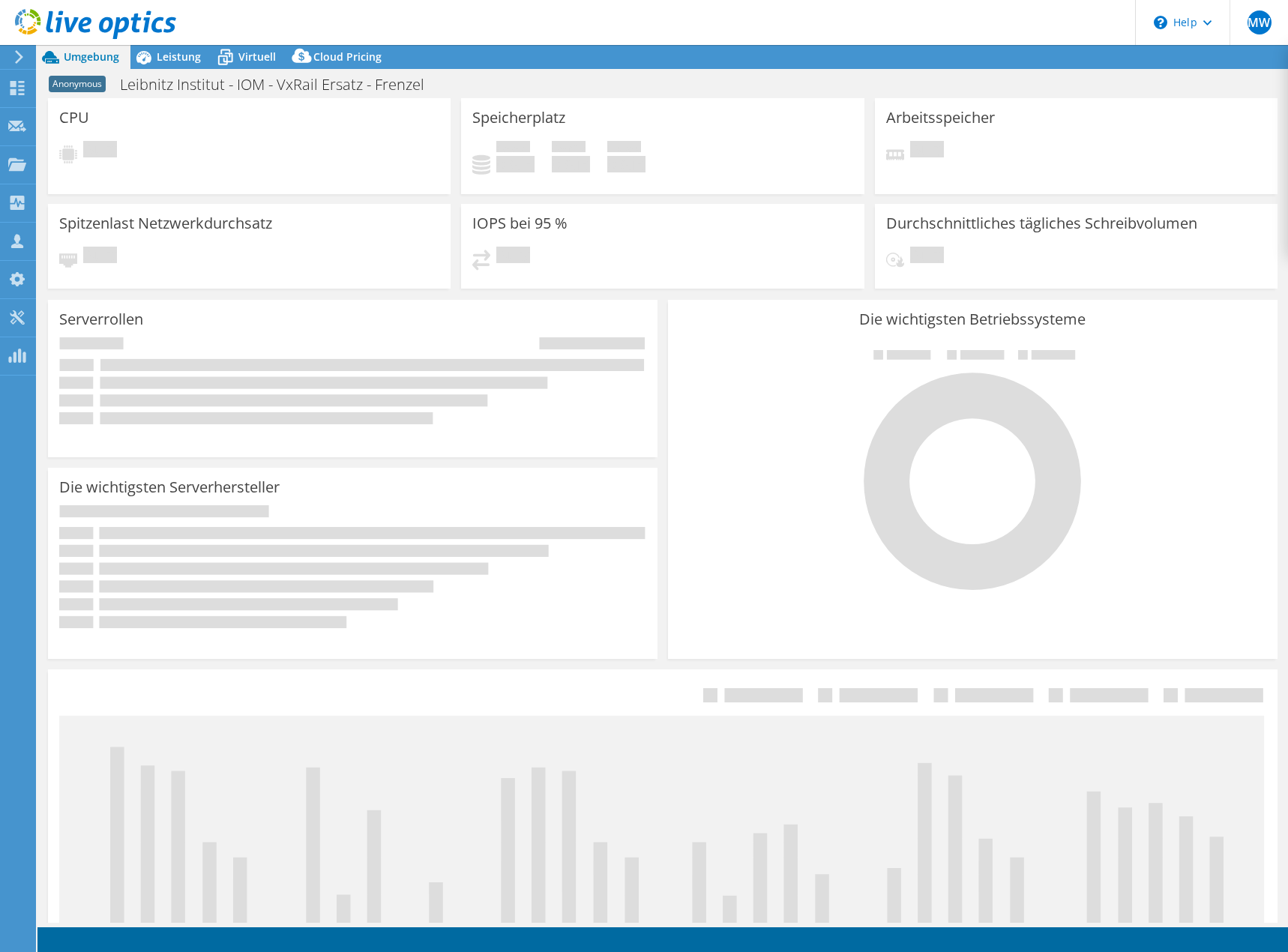
select select "USD"
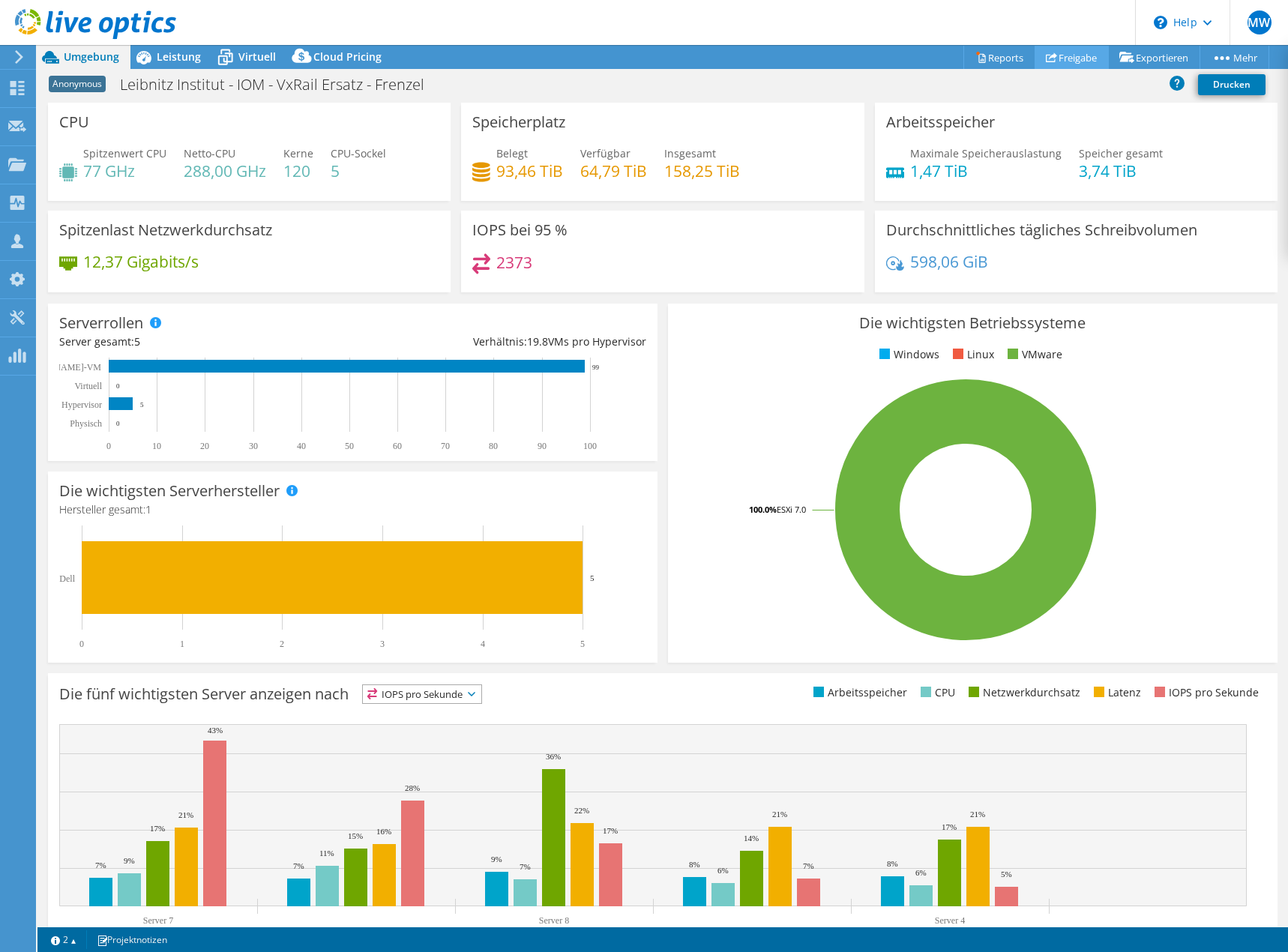
click at [1064, 56] on link "Freigabe" at bounding box center [1071, 57] width 74 height 23
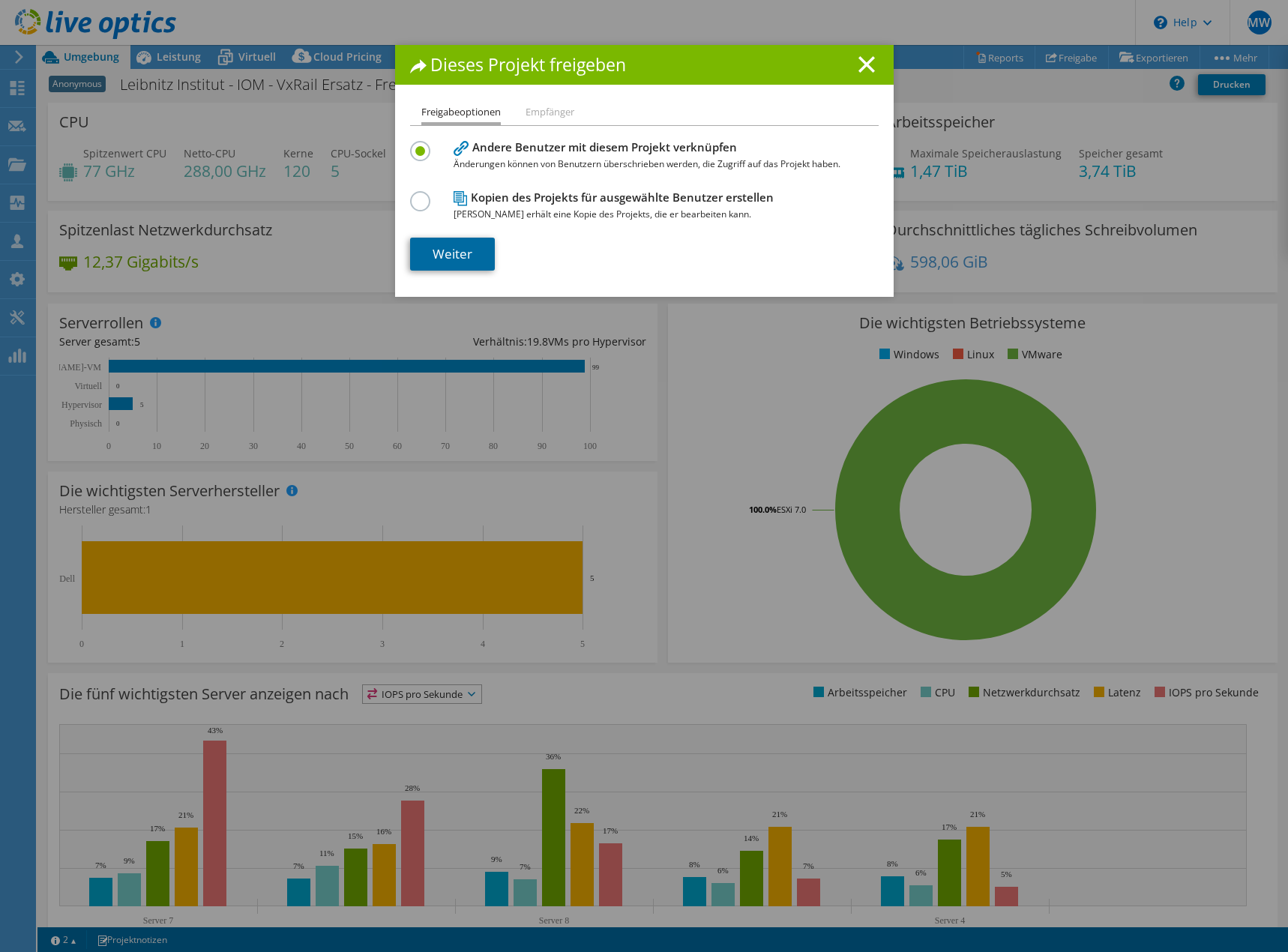
click at [447, 254] on link "Weiter" at bounding box center [452, 254] width 84 height 33
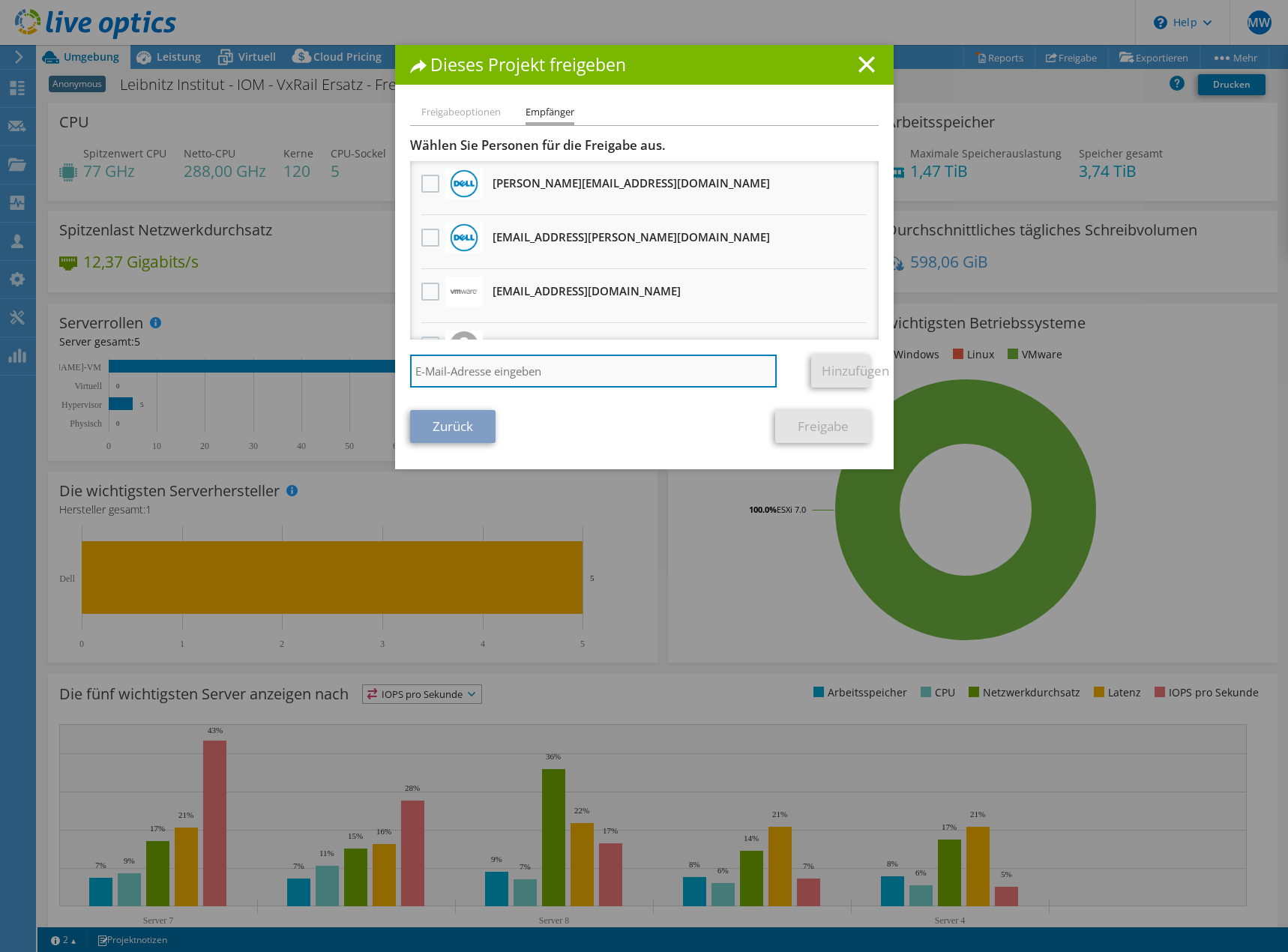
click at [585, 370] on input "search" at bounding box center [594, 371] width 367 height 33
type input "[PERSON_NAME][EMAIL_ADDRESS][DOMAIN_NAME]"
click at [844, 366] on link "Hinzufügen" at bounding box center [841, 371] width 60 height 33
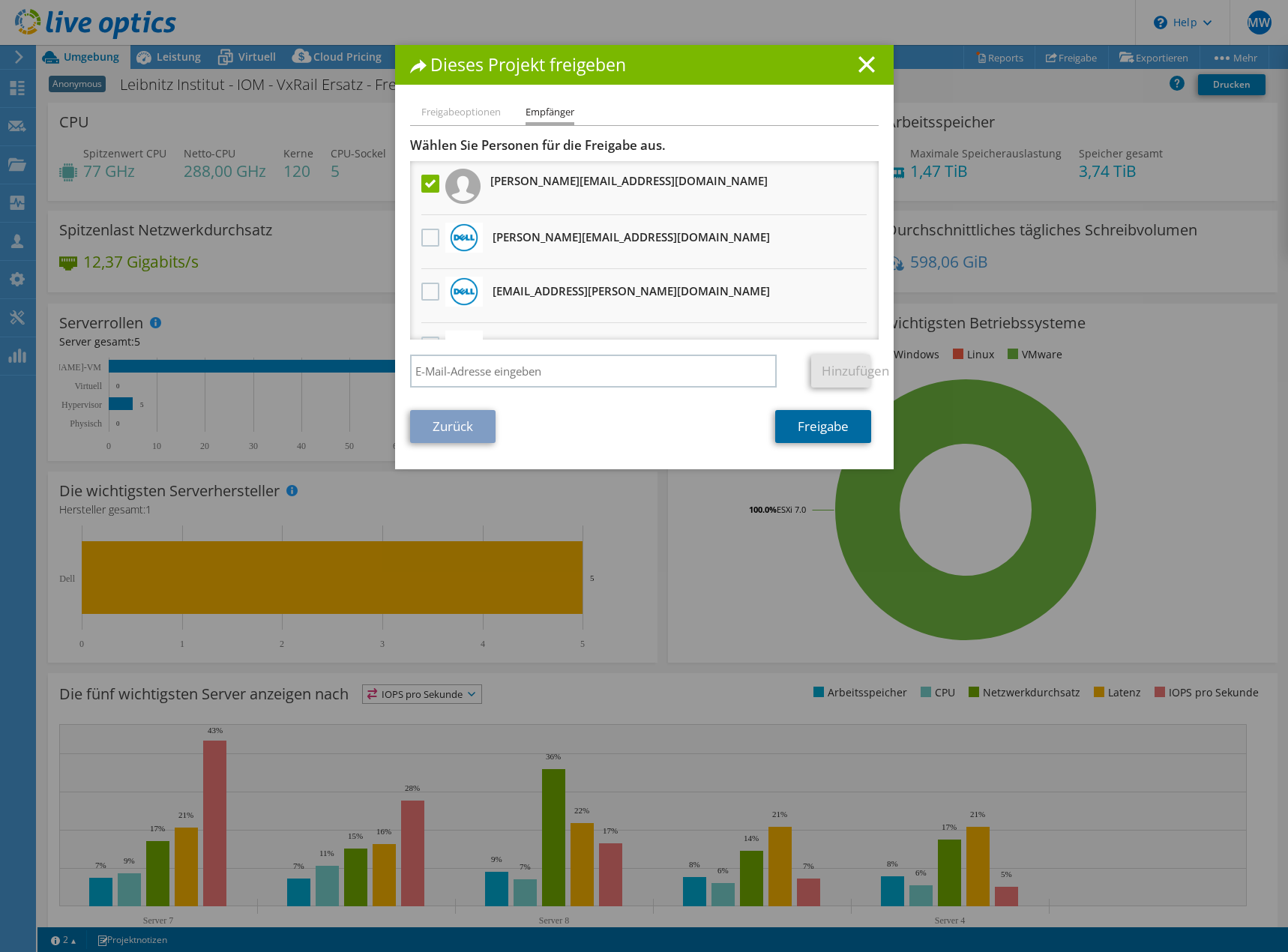
click at [828, 423] on link "Freigabe" at bounding box center [823, 427] width 96 height 33
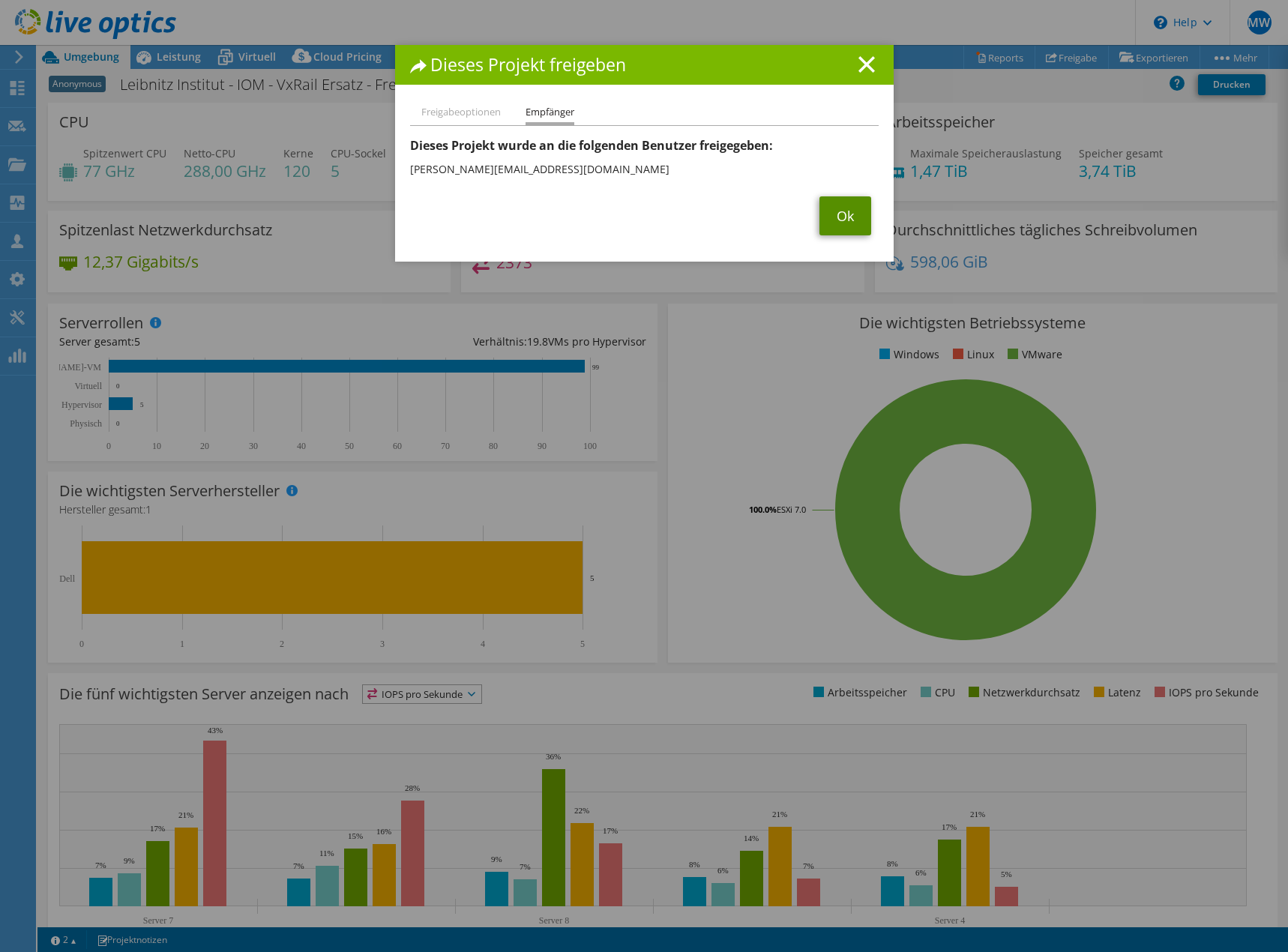
click at [845, 213] on link "Ok" at bounding box center [845, 216] width 52 height 39
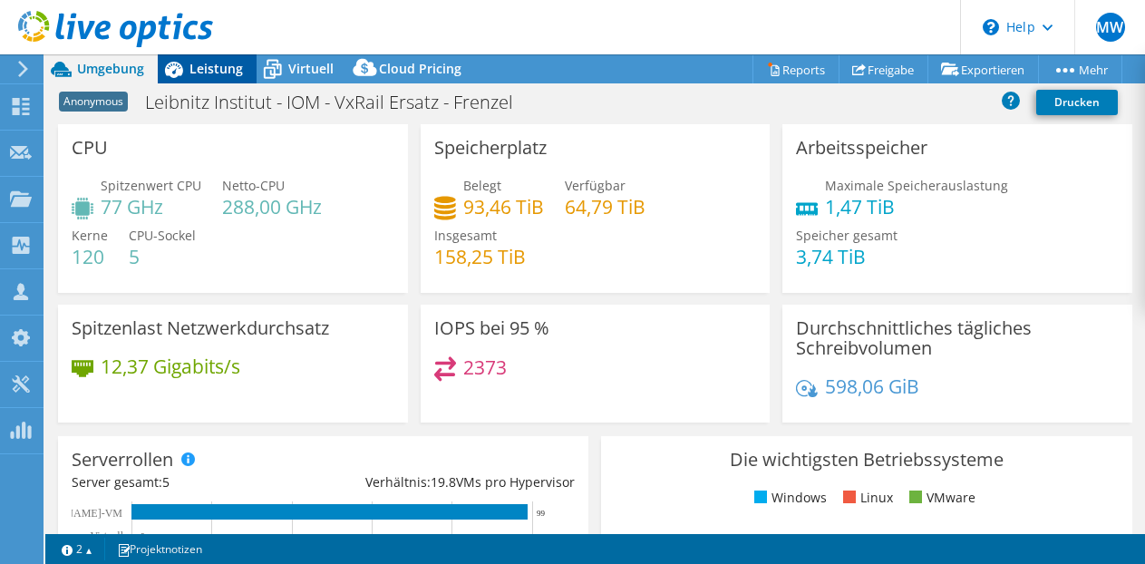
click at [208, 62] on span "Leistung" at bounding box center [215, 68] width 53 height 17
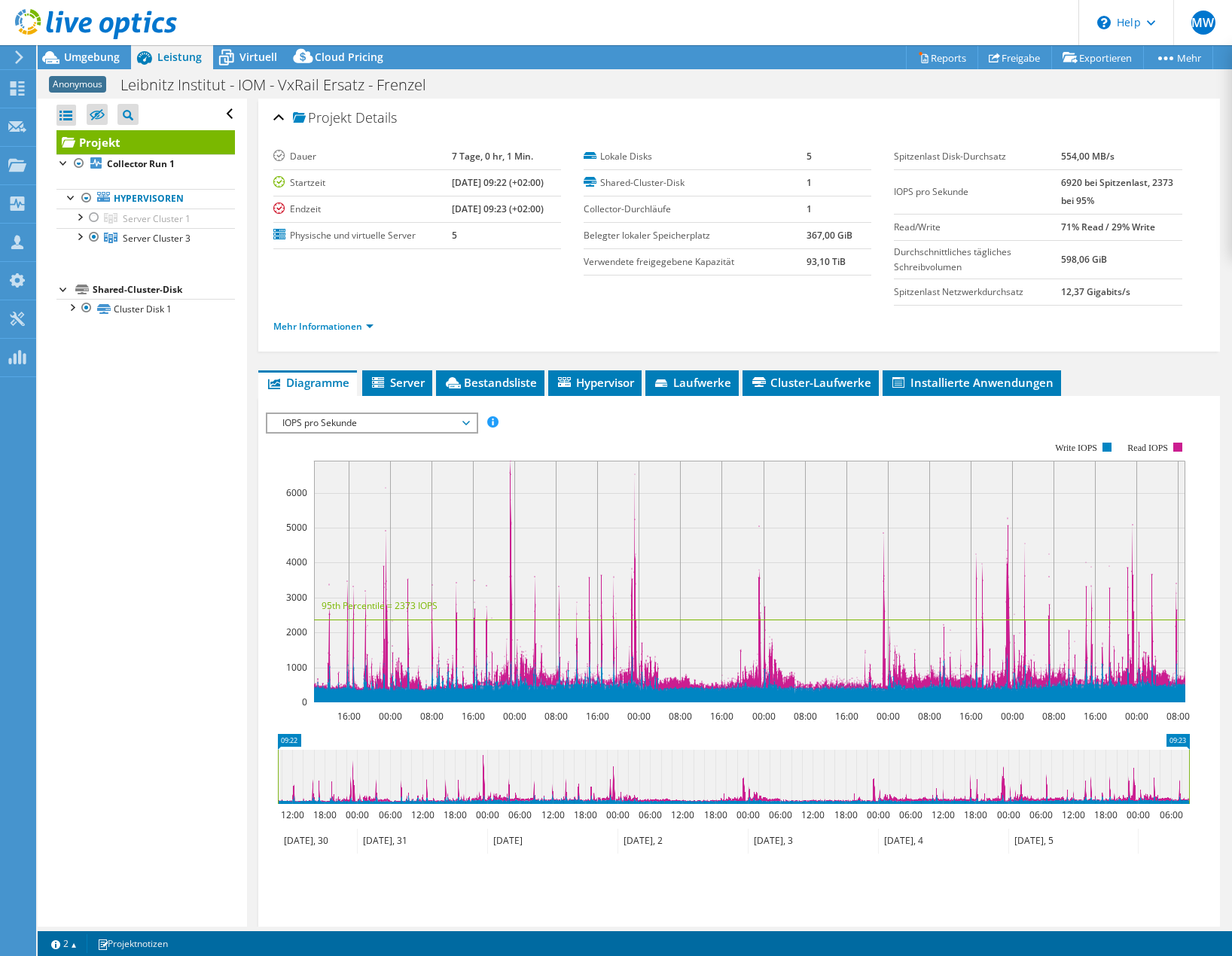
click at [375, 424] on span "IOPS pro Sekunde" at bounding box center [371, 424] width 194 height 18
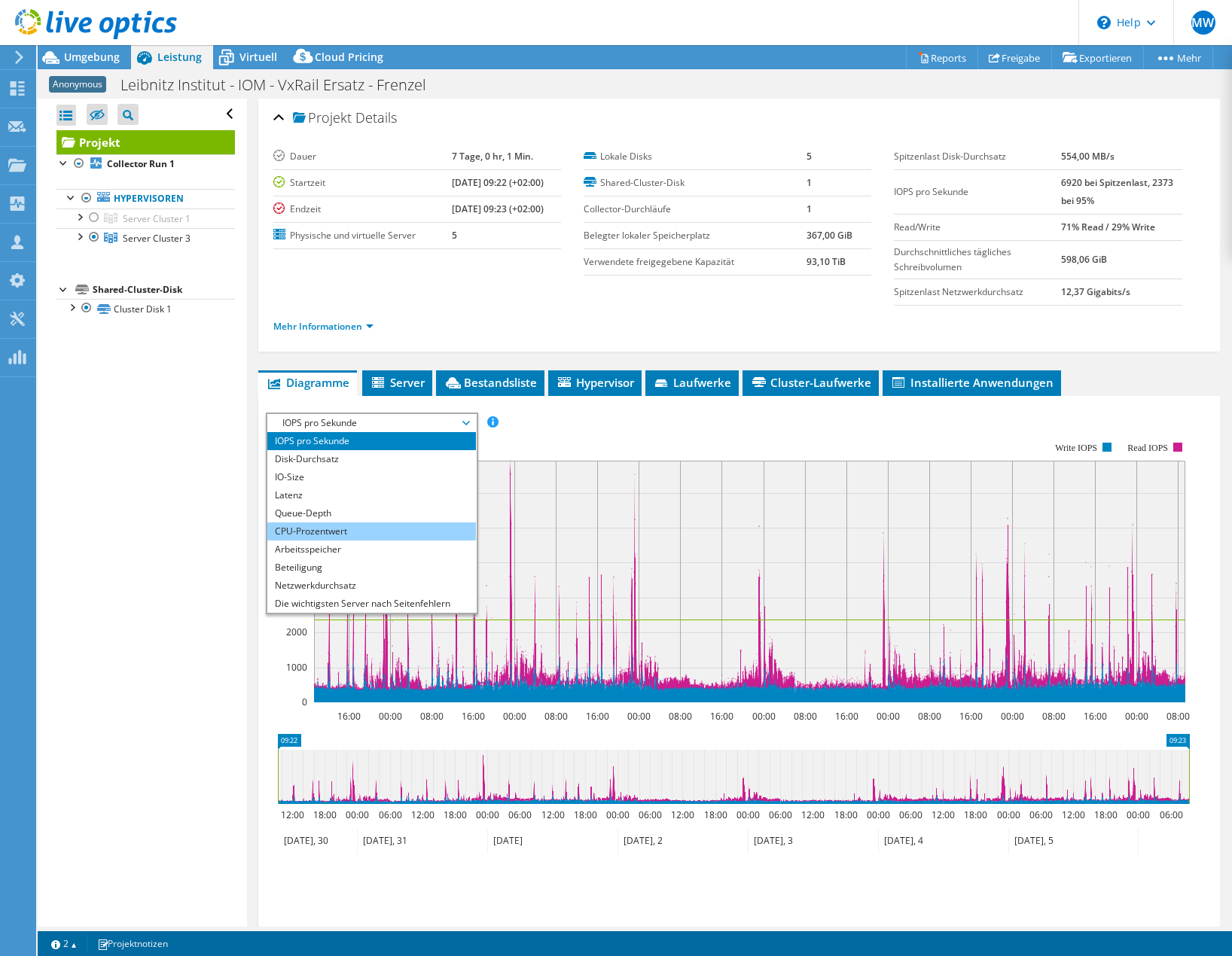
click at [326, 533] on li "CPU-Prozentwert" at bounding box center [371, 532] width 209 height 18
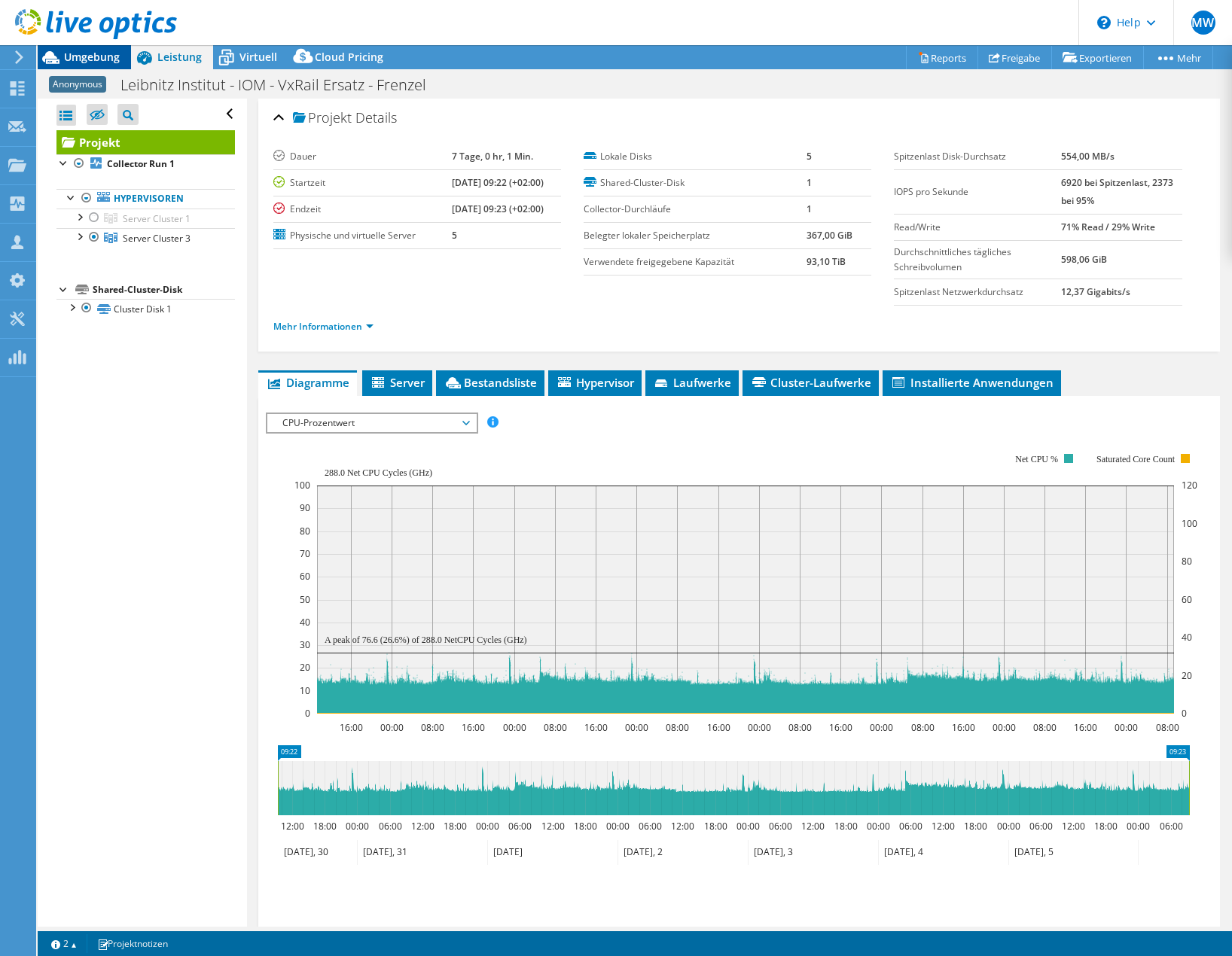
click at [73, 54] on span "Umgebung" at bounding box center [91, 56] width 56 height 14
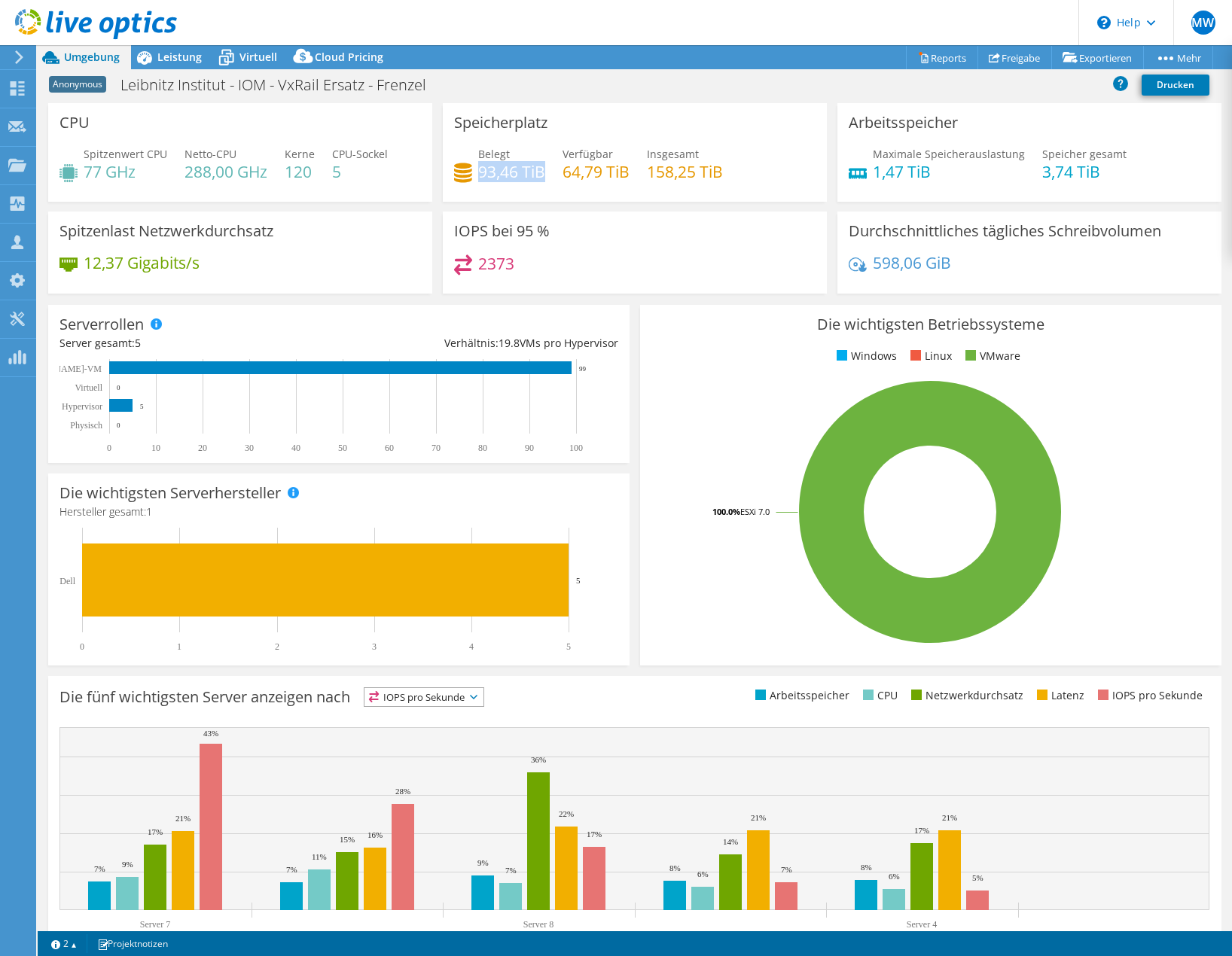
drag, startPoint x: 475, startPoint y: 170, endPoint x: 537, endPoint y: 173, distance: 62.1
click at [537, 173] on h4 "93,46 TiB" at bounding box center [512, 172] width 67 height 17
click at [240, 56] on span "Virtuell" at bounding box center [258, 56] width 37 height 14
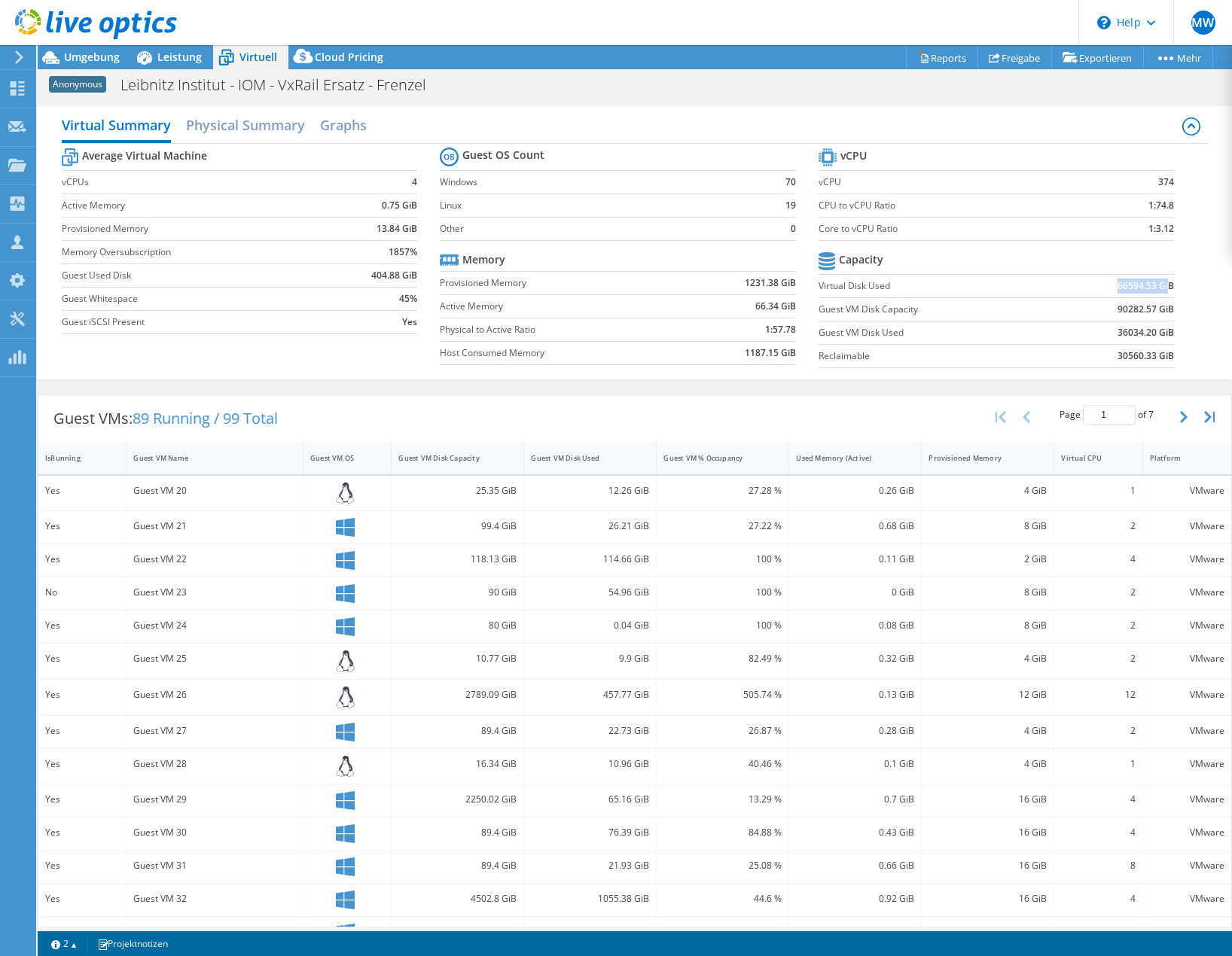
drag, startPoint x: 1109, startPoint y: 286, endPoint x: 1156, endPoint y: 286, distance: 47.0
click at [1156, 286] on b "66594.53 GiB" at bounding box center [1146, 286] width 56 height 15
drag, startPoint x: 1107, startPoint y: 333, endPoint x: 1140, endPoint y: 331, distance: 33.1
click at [1140, 331] on b "36034.20 GiB" at bounding box center [1146, 333] width 56 height 15
click at [95, 54] on span "Umgebung" at bounding box center [91, 56] width 56 height 14
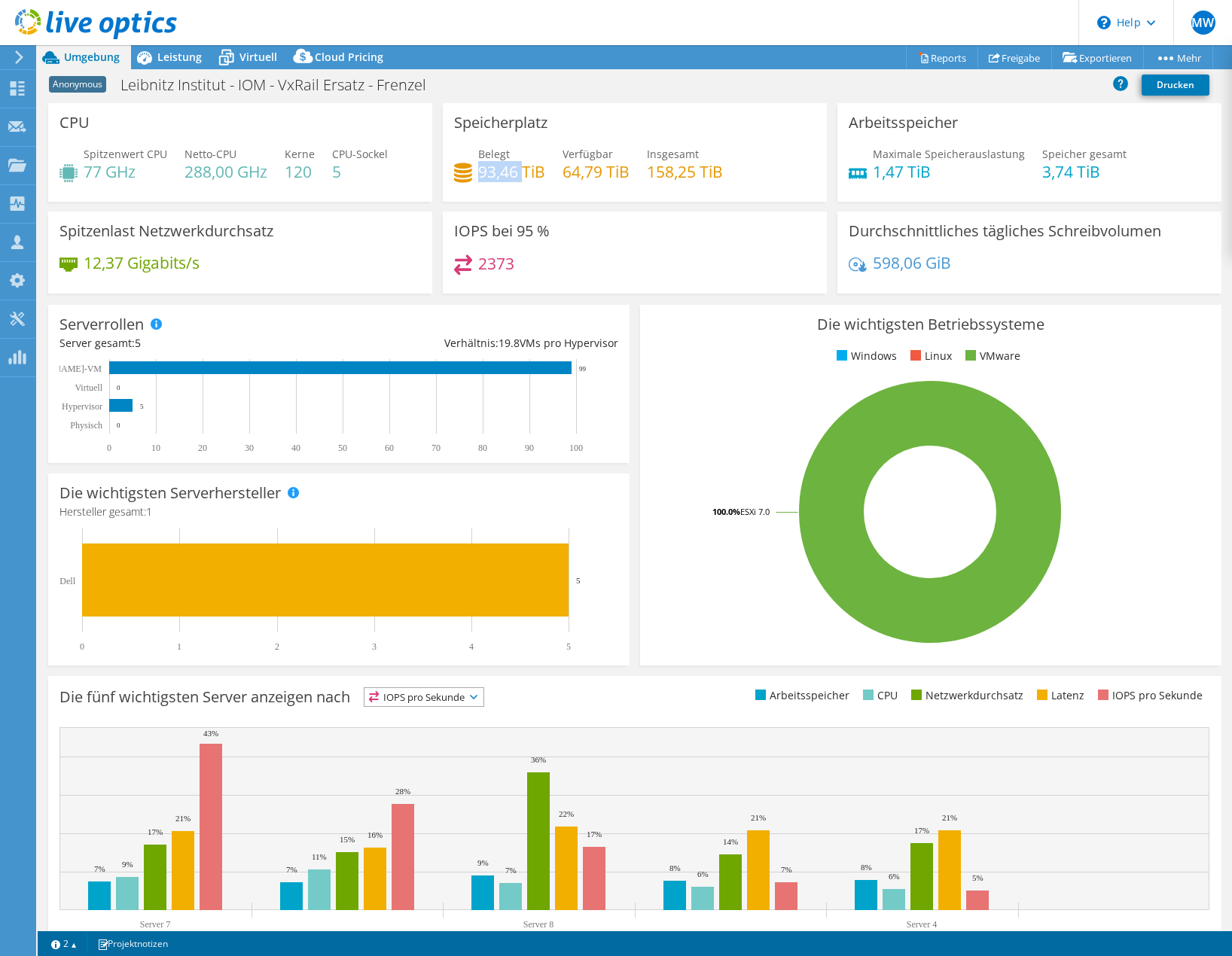
drag, startPoint x: 478, startPoint y: 172, endPoint x: 522, endPoint y: 174, distance: 44.0
click at [522, 174] on h4 "93,46 TiB" at bounding box center [512, 172] width 67 height 17
click at [176, 56] on span "Leistung" at bounding box center [179, 56] width 44 height 14
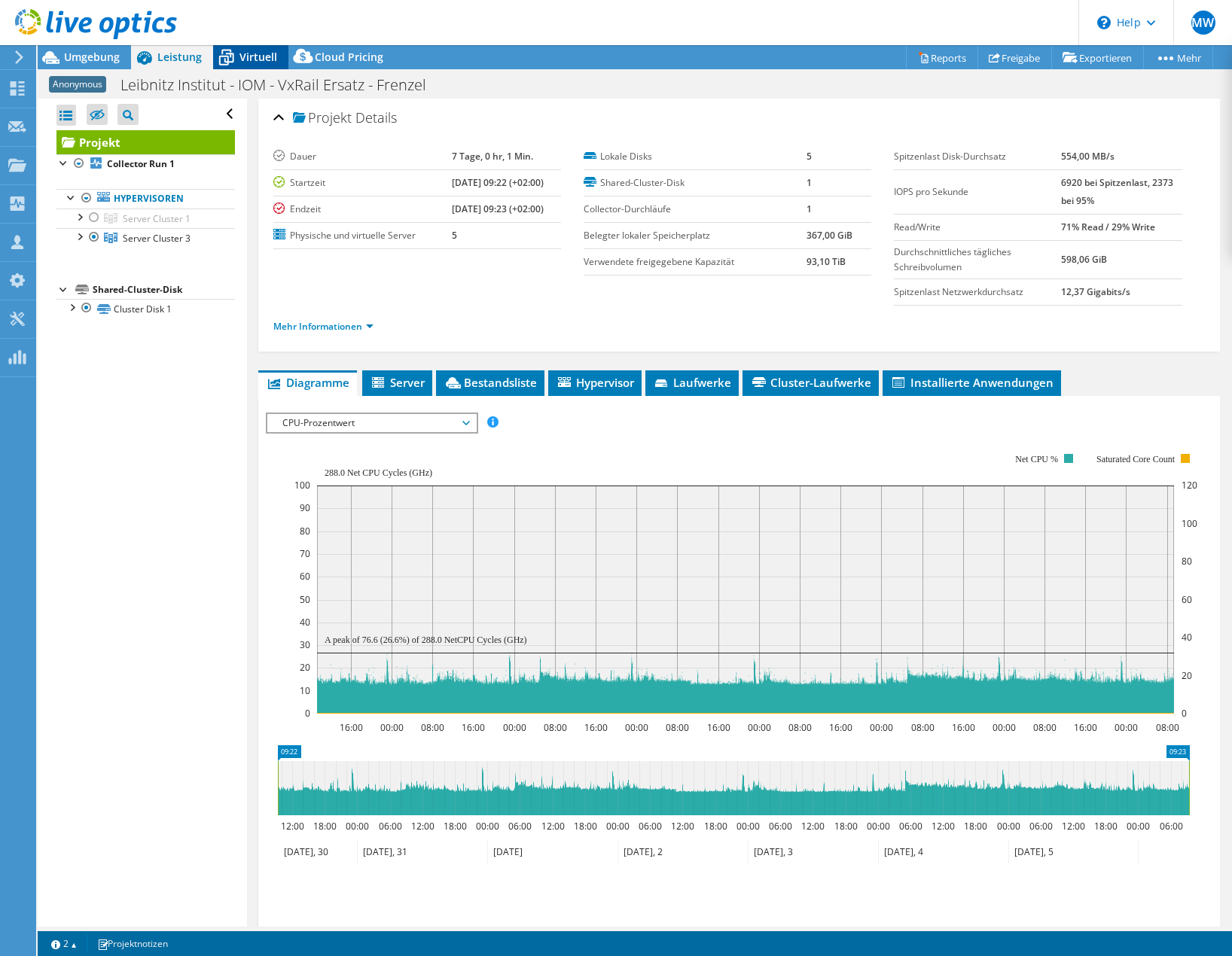
click at [239, 53] on span "Virtuell" at bounding box center [258, 56] width 37 height 14
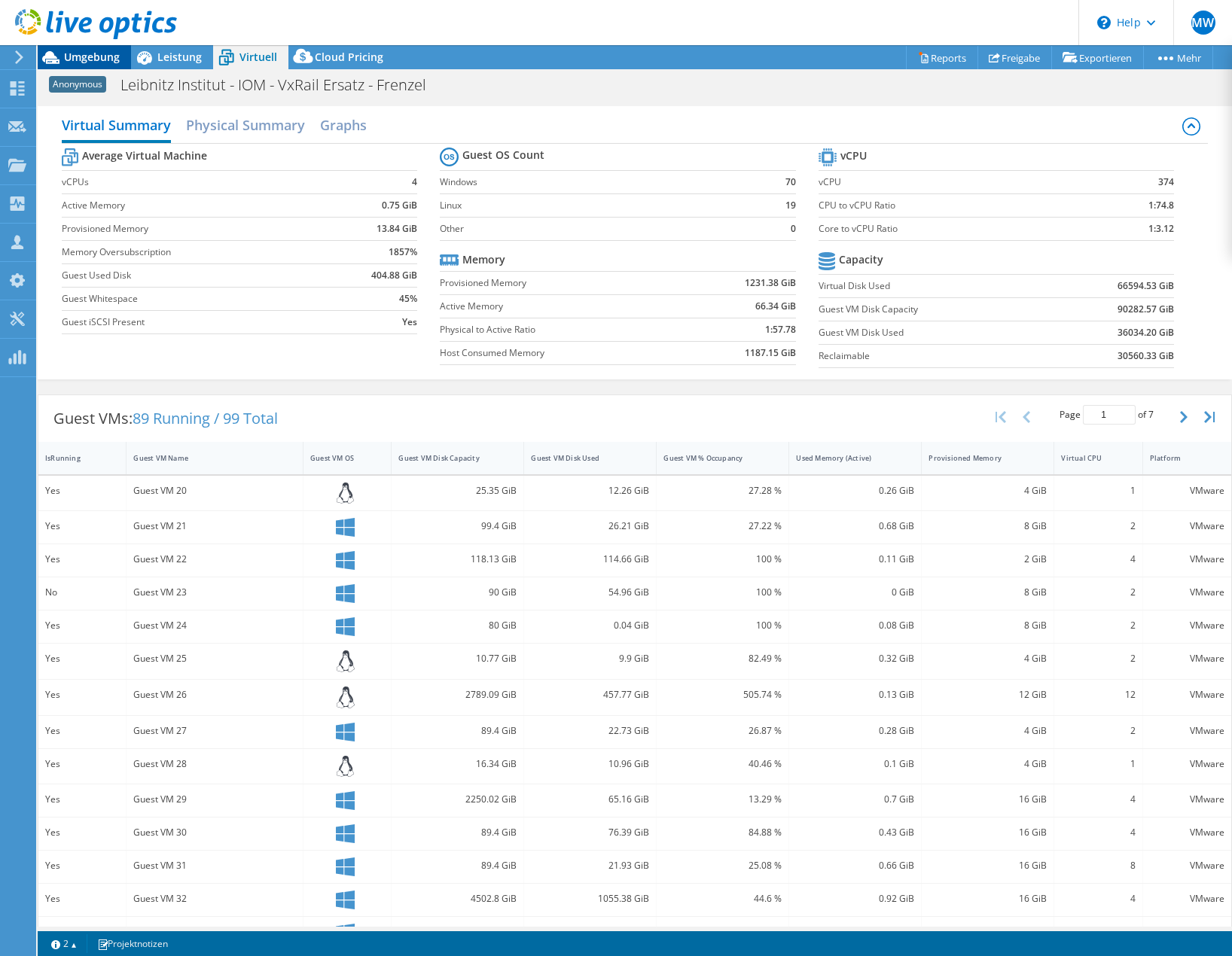
click at [99, 56] on span "Umgebung" at bounding box center [91, 56] width 56 height 14
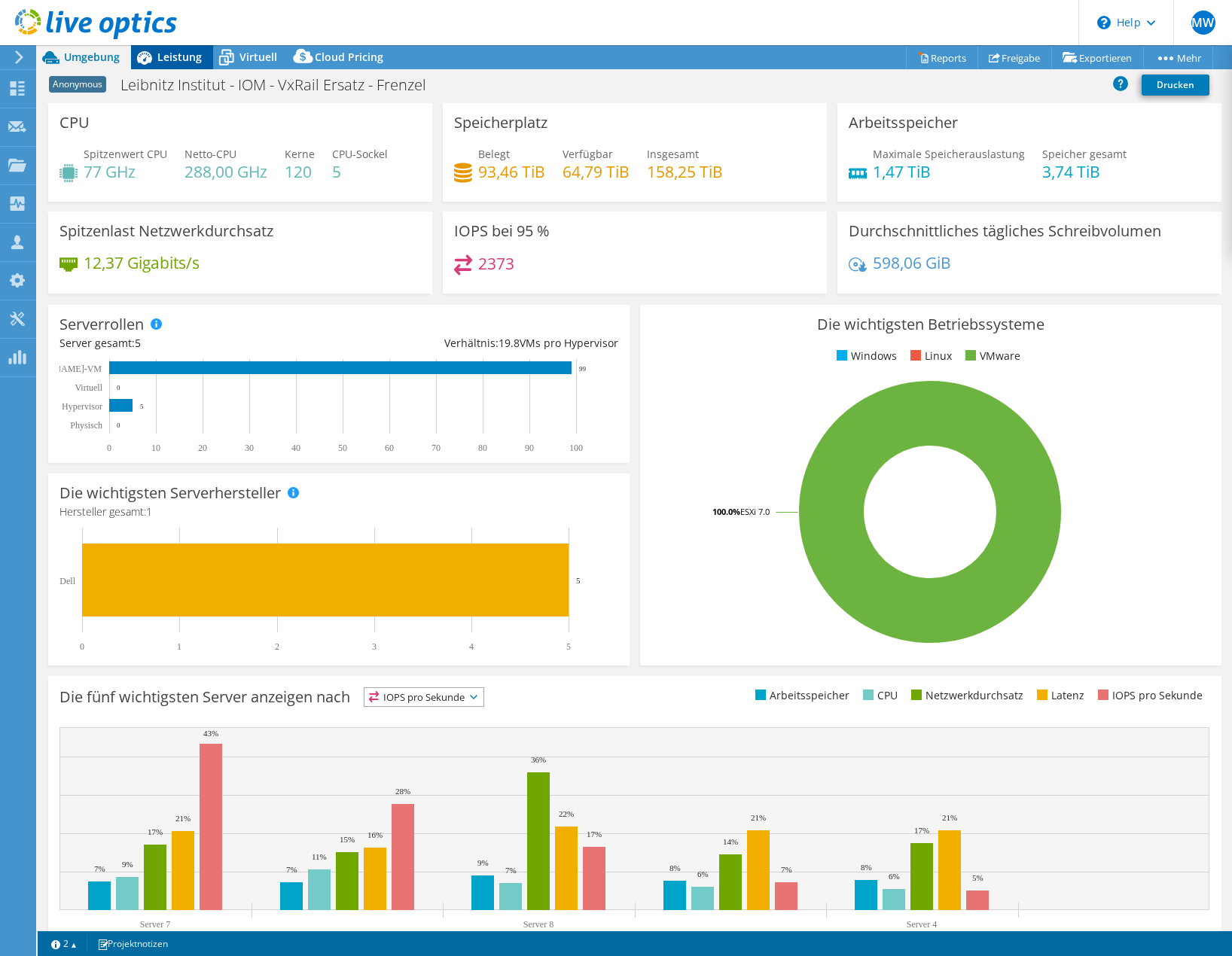
click at [145, 57] on icon at bounding box center [145, 58] width 15 height 13
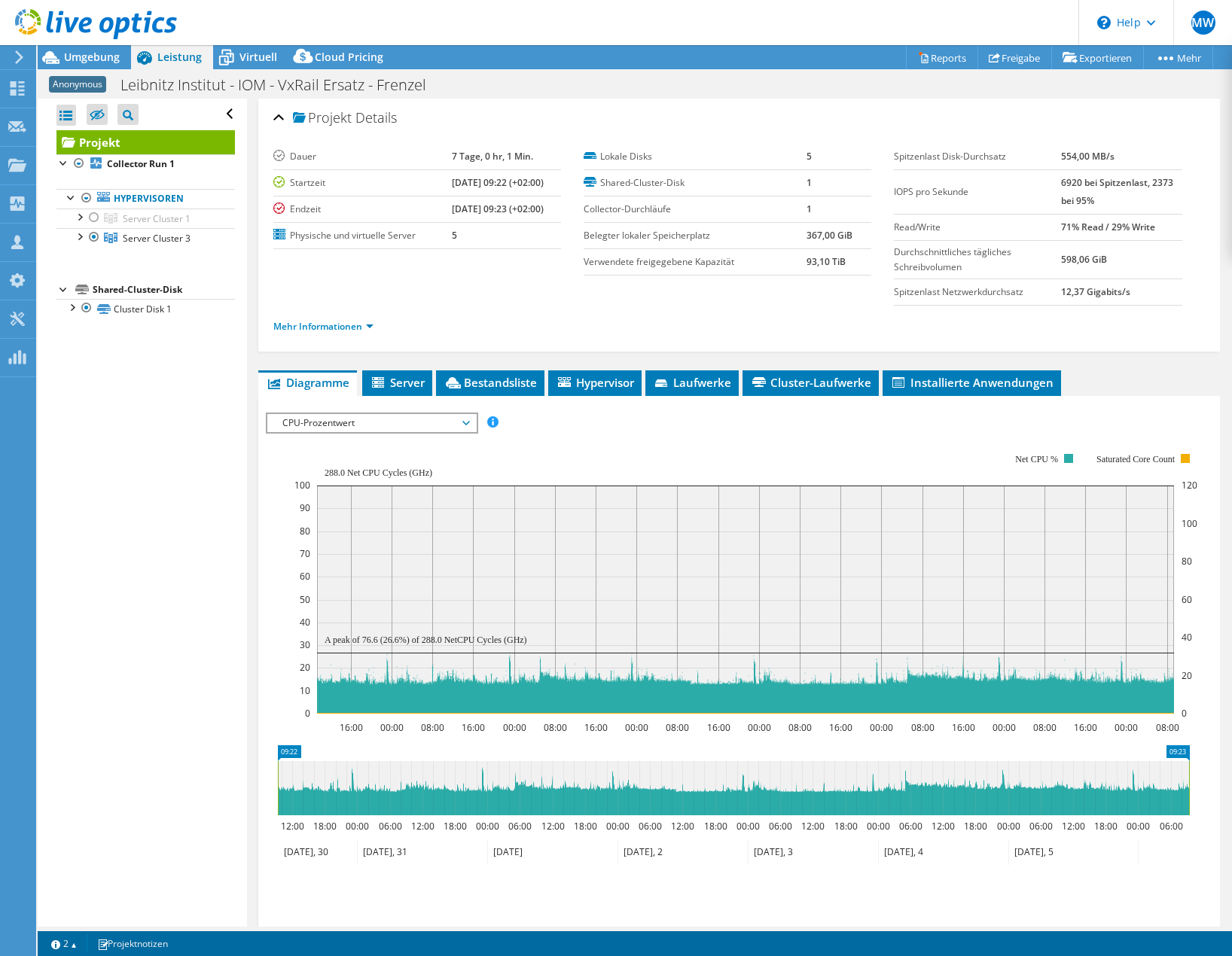
click at [383, 422] on span "CPU-Prozentwert" at bounding box center [371, 424] width 194 height 18
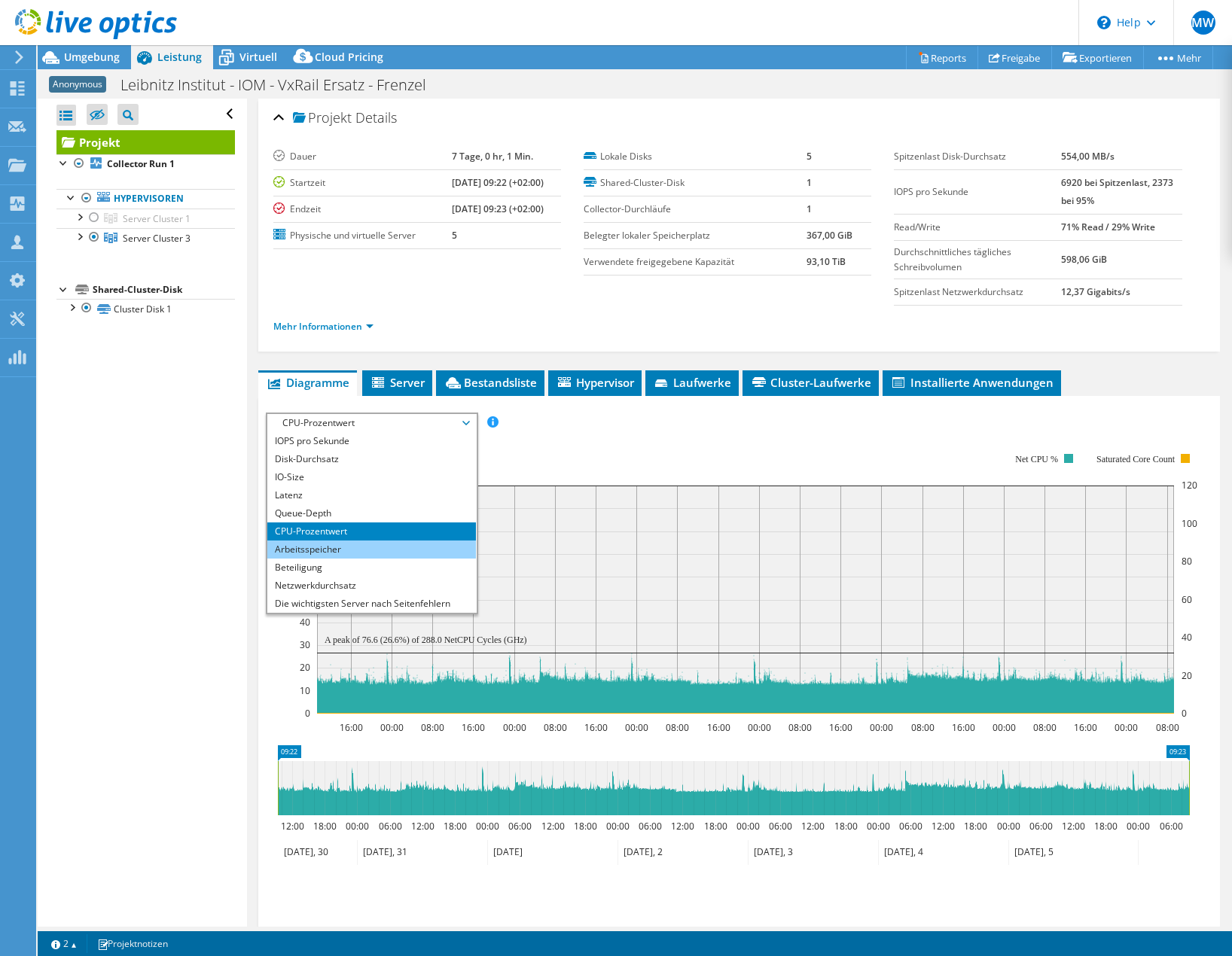
click at [337, 545] on li "Arbeitsspeicher" at bounding box center [371, 550] width 209 height 18
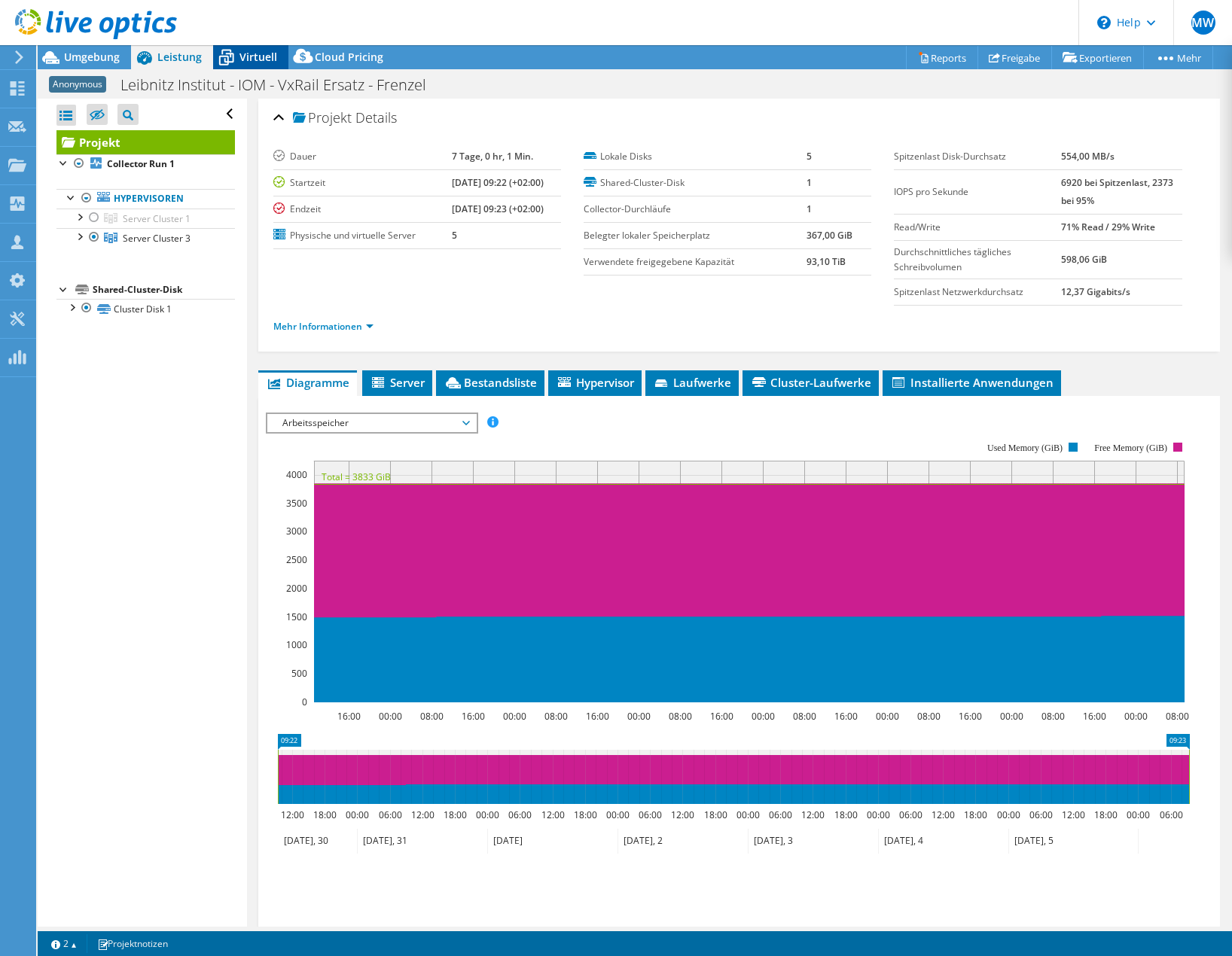
click at [253, 56] on span "Virtuell" at bounding box center [258, 56] width 37 height 14
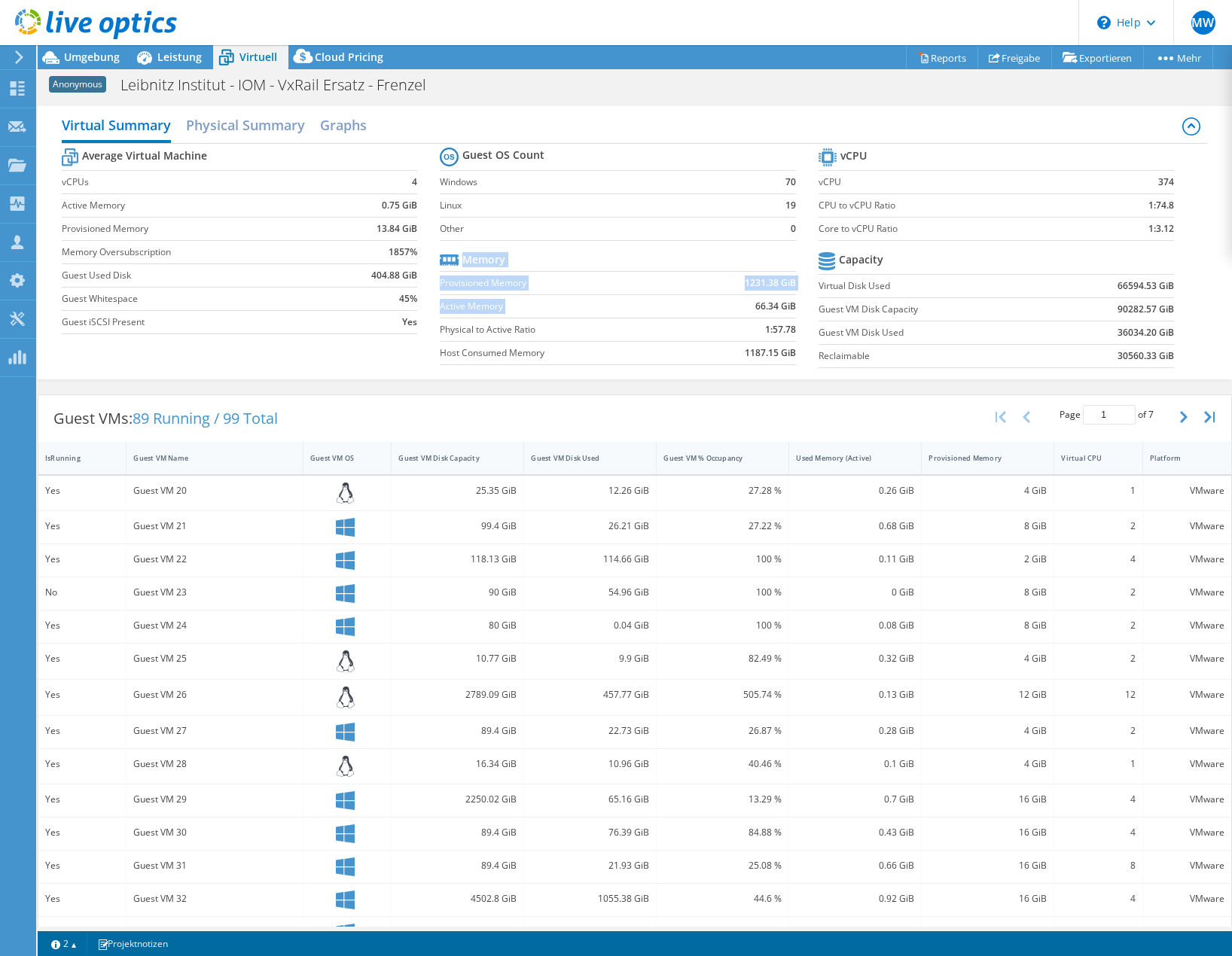
drag, startPoint x: 749, startPoint y: 304, endPoint x: 806, endPoint y: 308, distance: 57.1
click at [806, 308] on section "Guest OS Count Windows 70 Linux 19 Other 0 Memory Provisioned Memory 1231.38 Gi…" at bounding box center [628, 258] width 378 height 229
click at [792, 316] on section "Guest OS Count Windows 70 Linux 19 Other 0 Memory Provisioned Memory 1231.38 Gi…" at bounding box center [628, 258] width 378 height 229
click at [743, 306] on td "66.34 GiB" at bounding box center [740, 306] width 111 height 23
drag, startPoint x: 748, startPoint y: 300, endPoint x: 787, endPoint y: 306, distance: 39.5
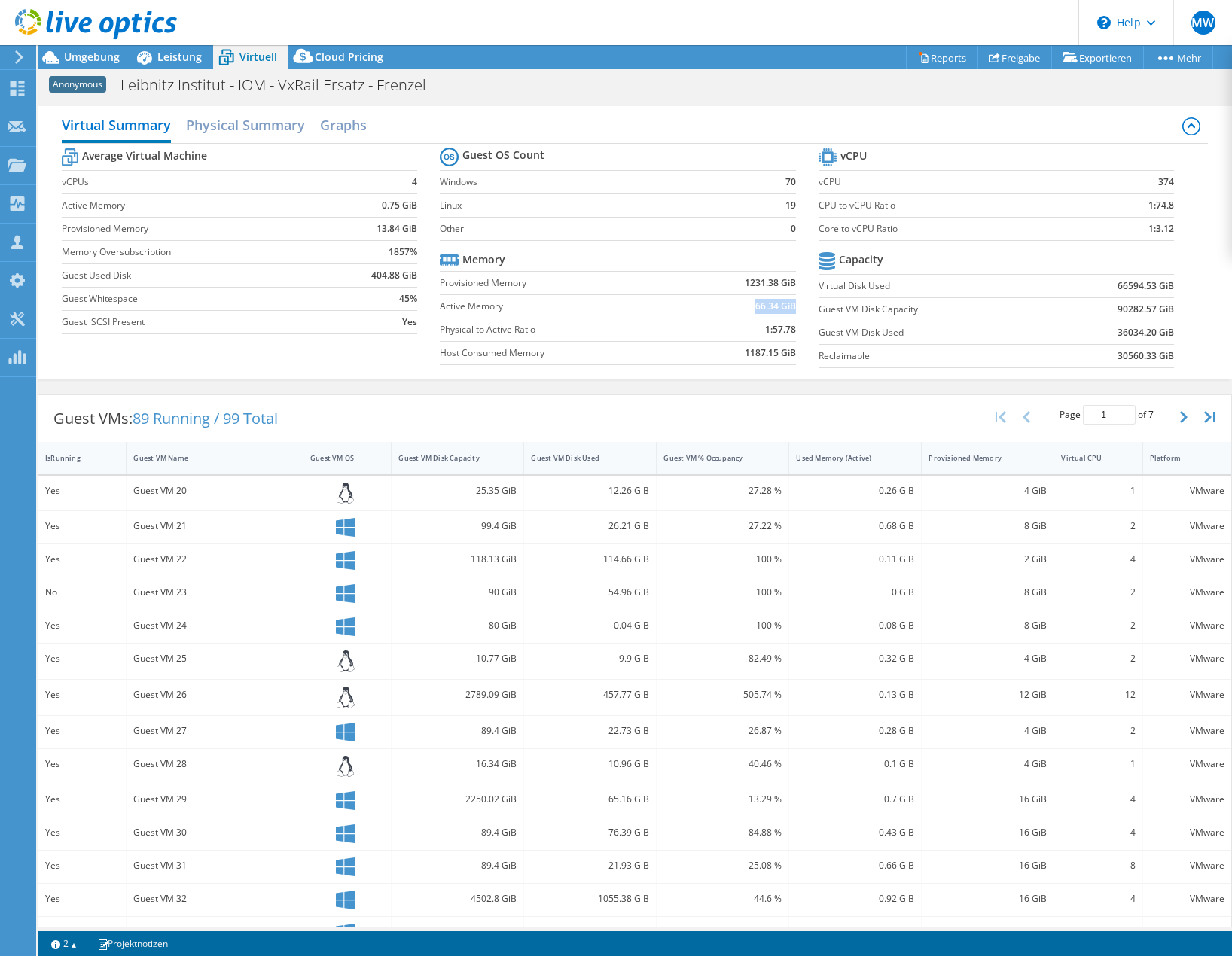
click at [787, 306] on b "66.34 GiB" at bounding box center [775, 306] width 41 height 15
